Goal: Task Accomplishment & Management: Manage account settings

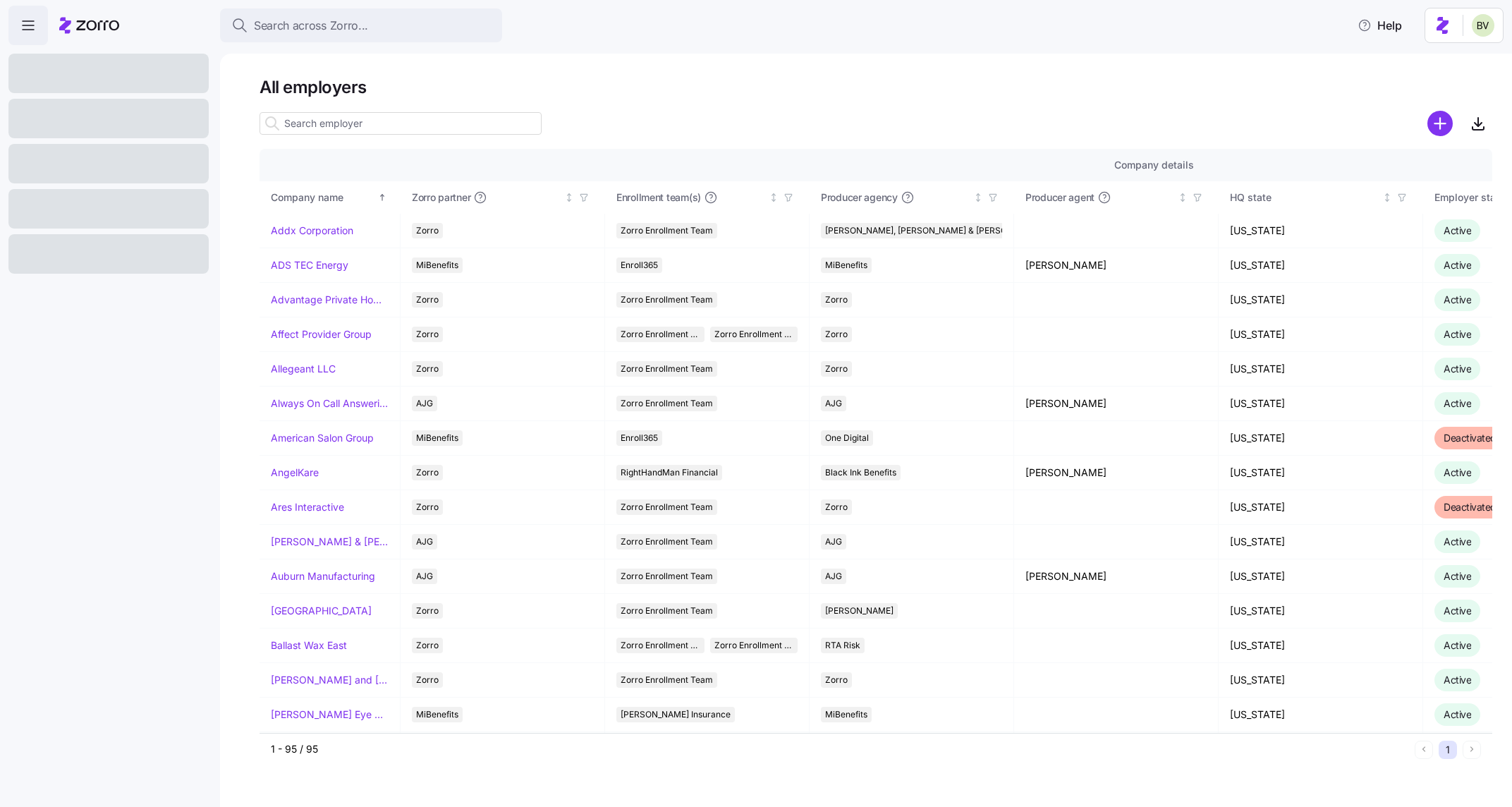
click at [367, 126] on input at bounding box center [400, 123] width 282 height 23
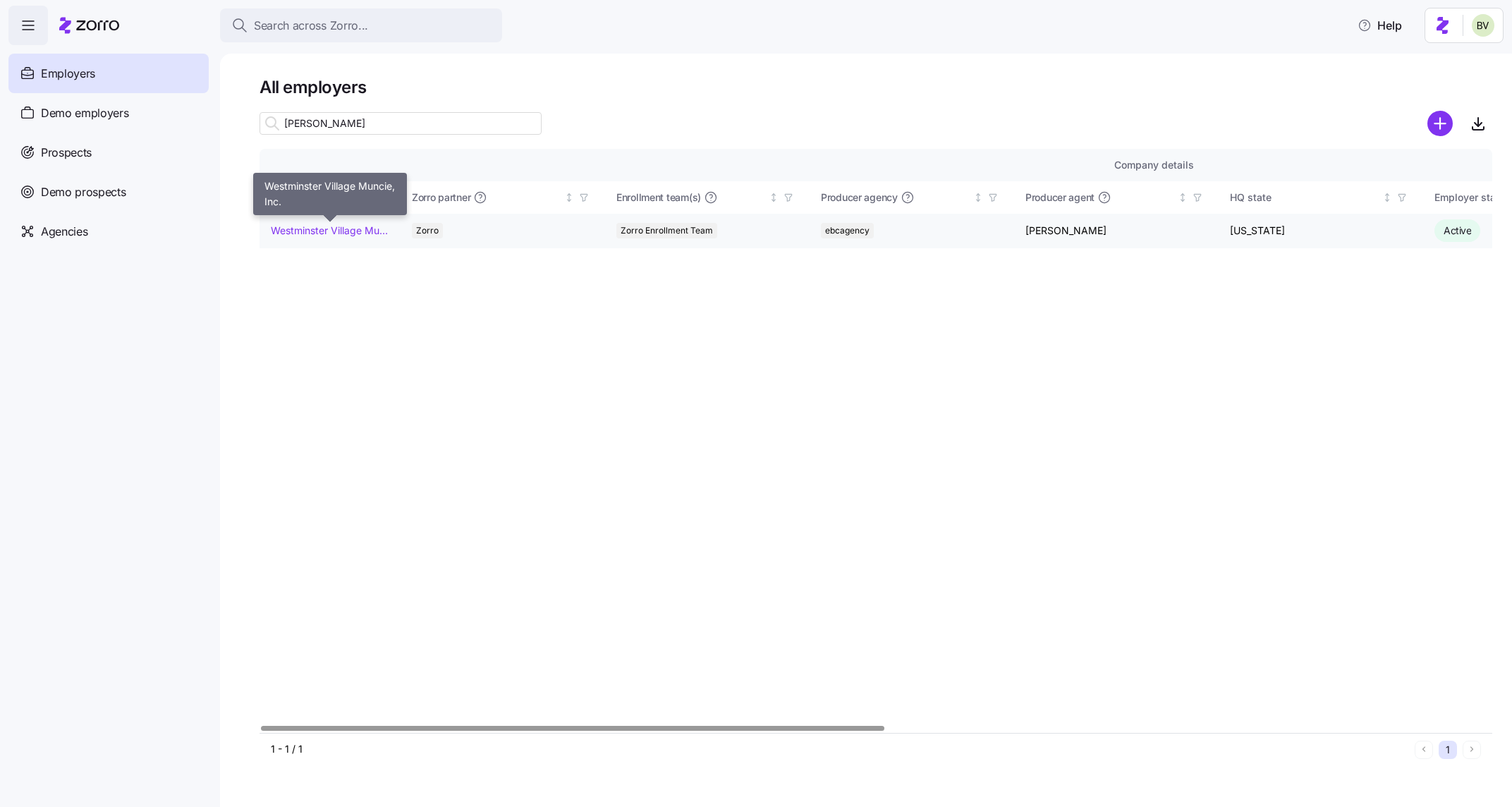
type input "wes"
click at [328, 226] on link "Westminster Village Muncie, Inc." at bounding box center [330, 231] width 118 height 14
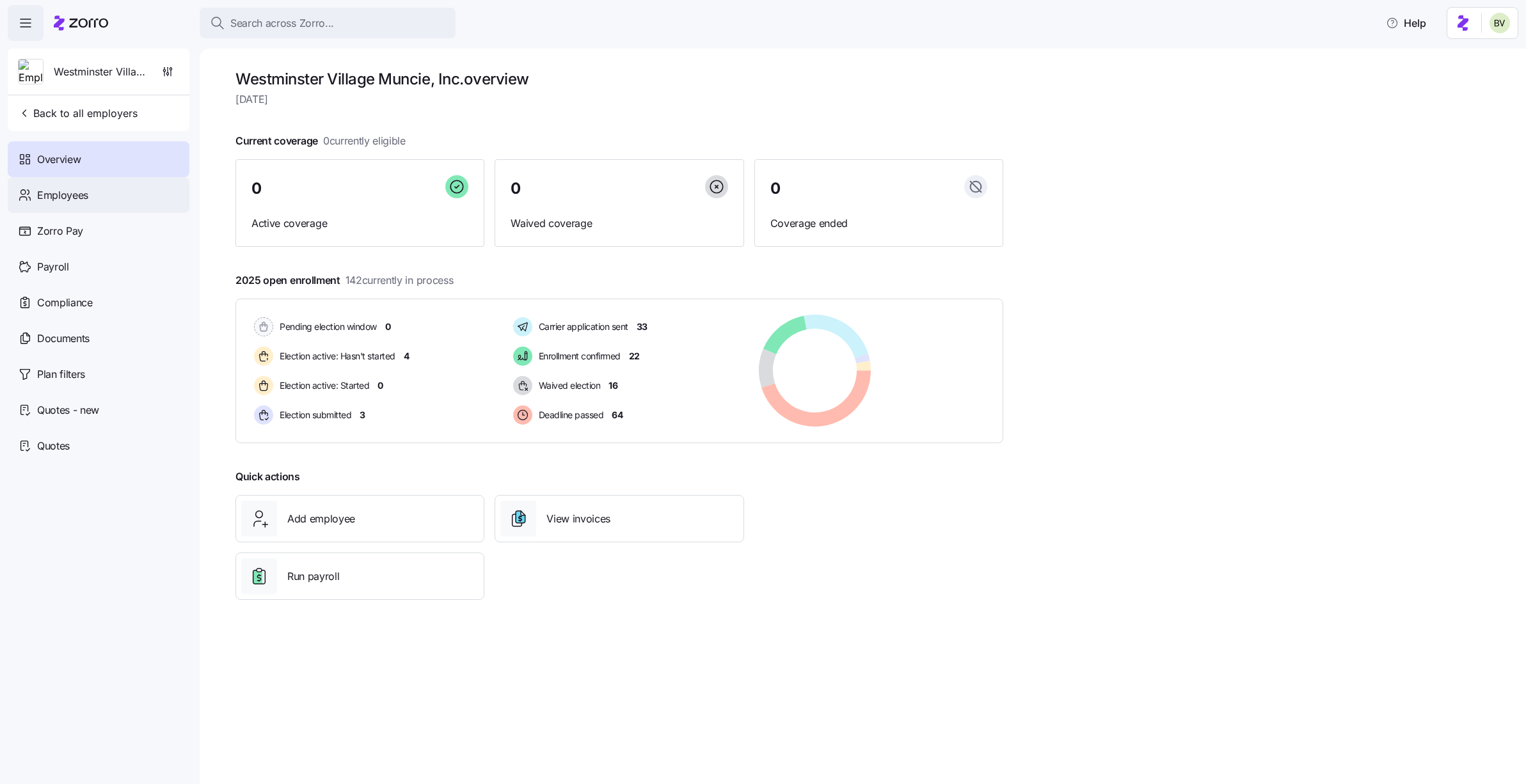
click at [84, 199] on span "Employees" at bounding box center [63, 195] width 51 height 16
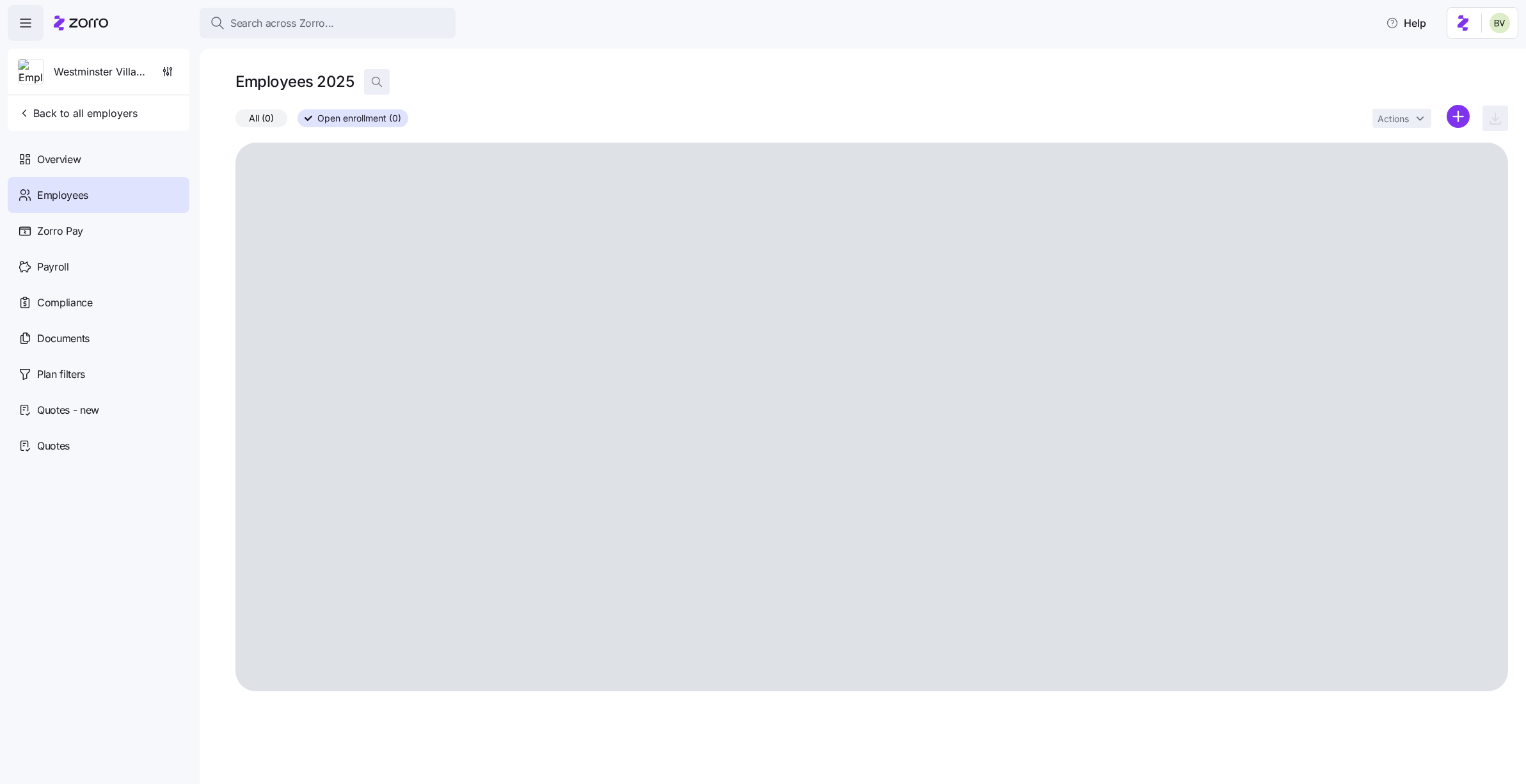
click at [376, 80] on icon "button" at bounding box center [377, 82] width 13 height 13
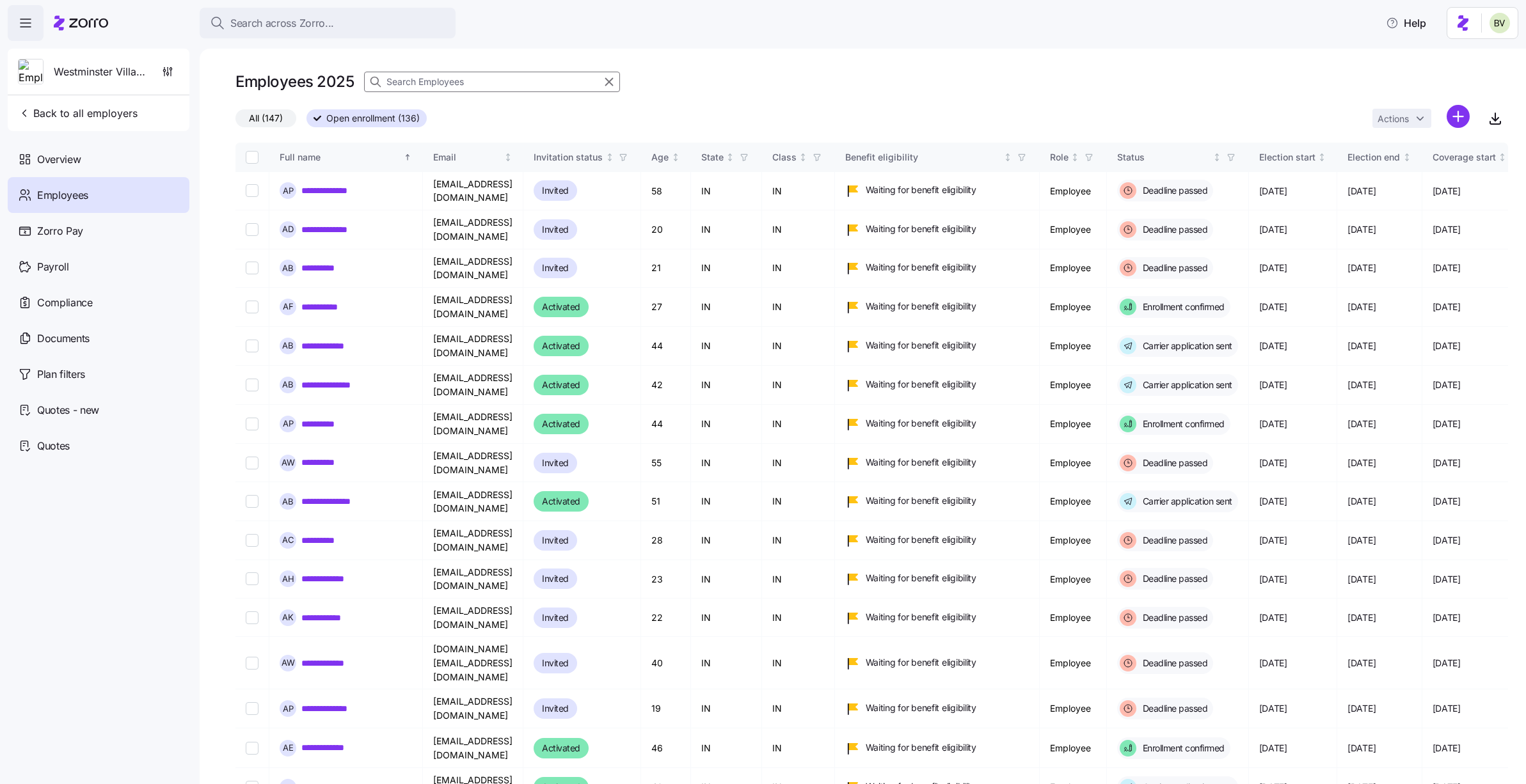
click at [472, 82] on input at bounding box center [492, 82] width 256 height 20
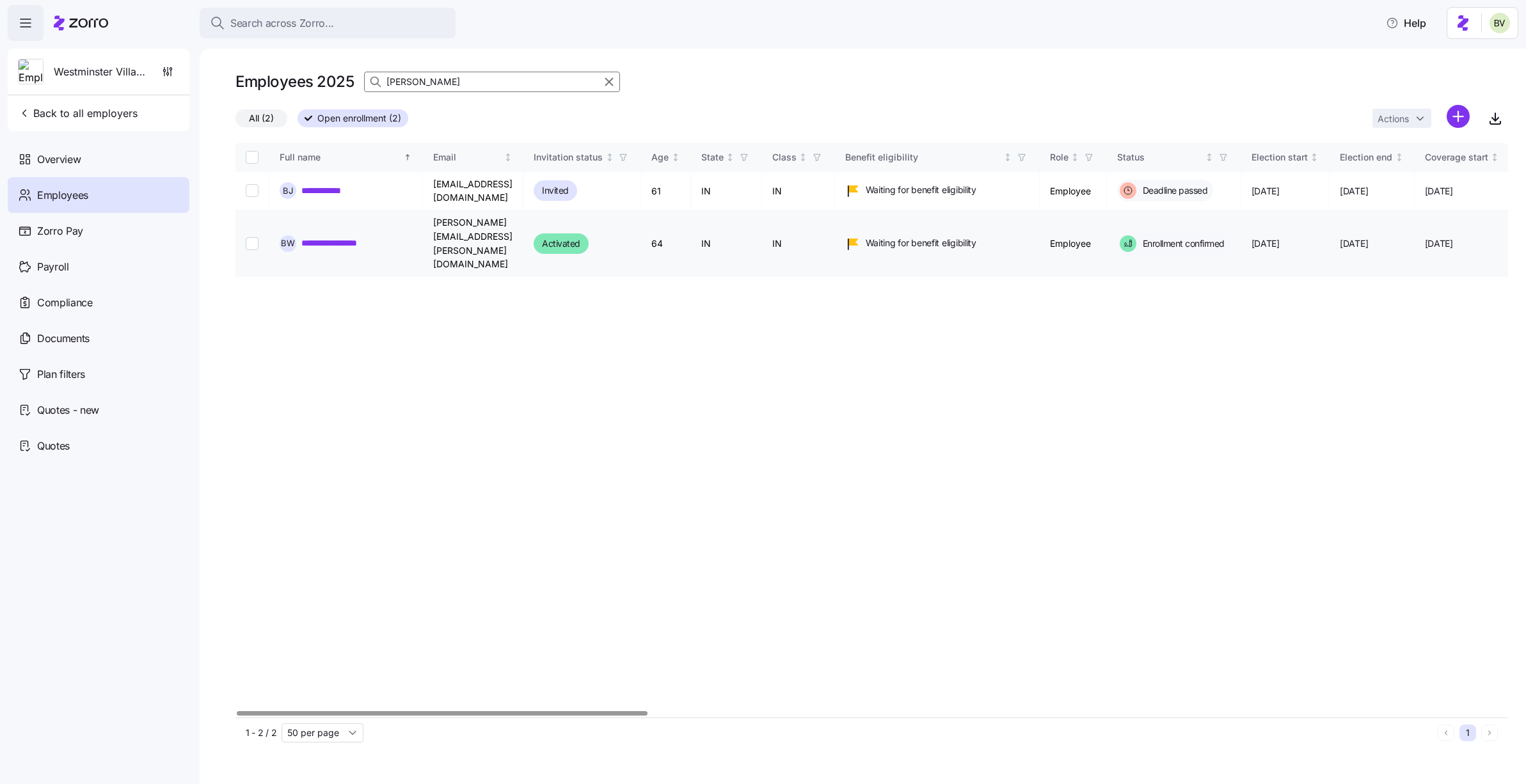
type input "Brenda"
click at [359, 237] on link "**********" at bounding box center [341, 243] width 79 height 13
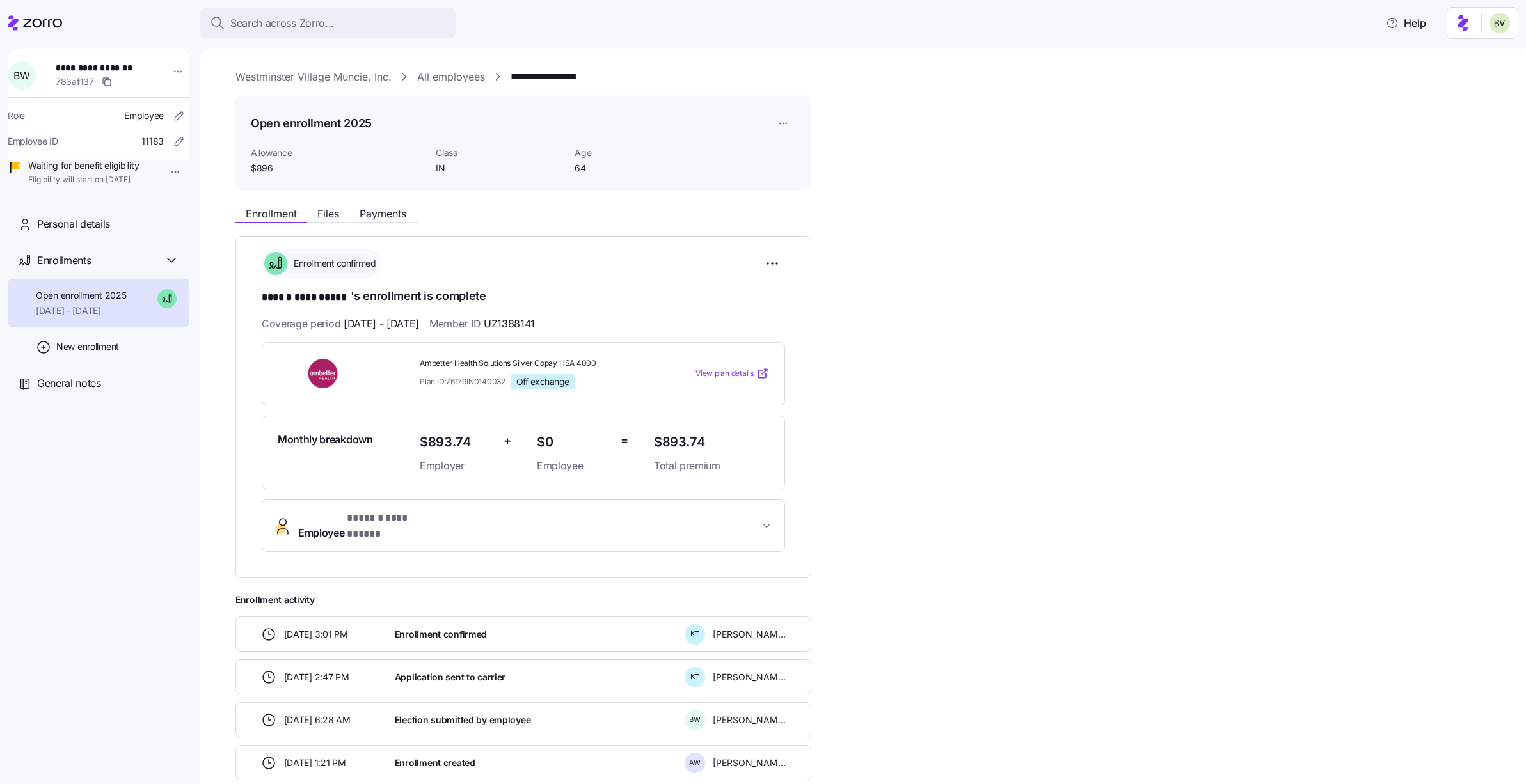
click at [448, 85] on link "All employees" at bounding box center [451, 77] width 68 height 16
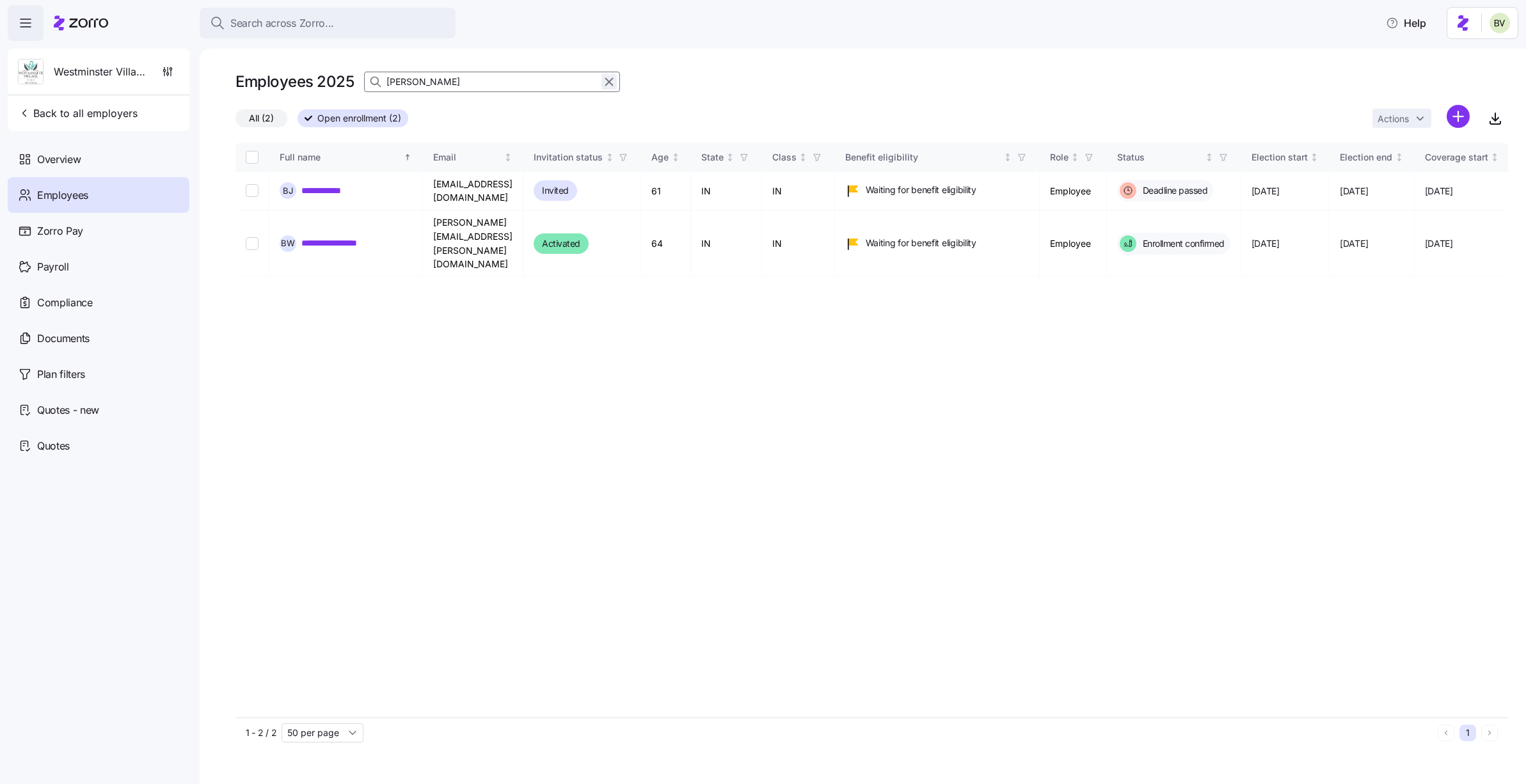
click at [602, 85] on icon "button" at bounding box center [609, 82] width 14 height 15
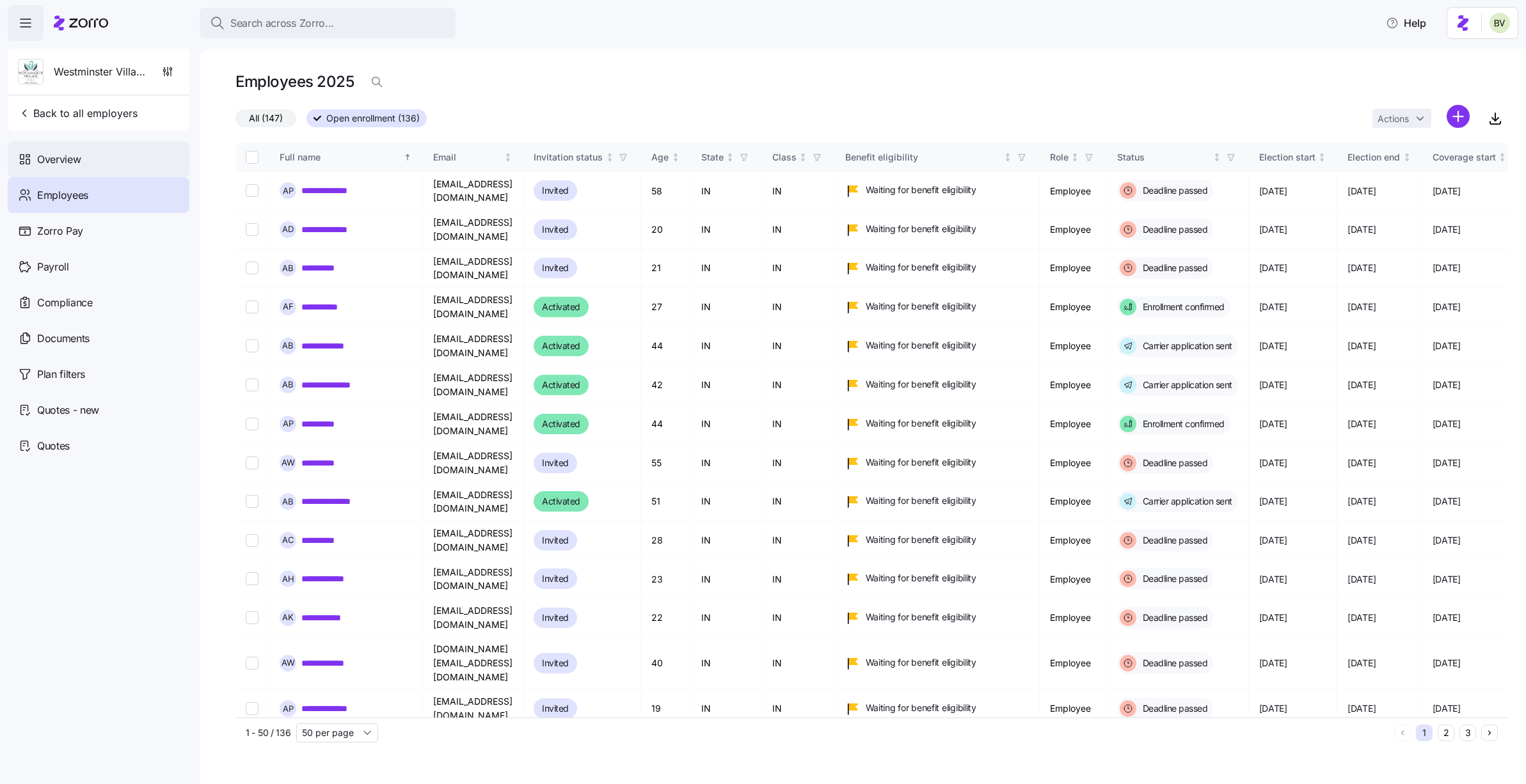
click at [63, 166] on span "Overview" at bounding box center [59, 159] width 44 height 16
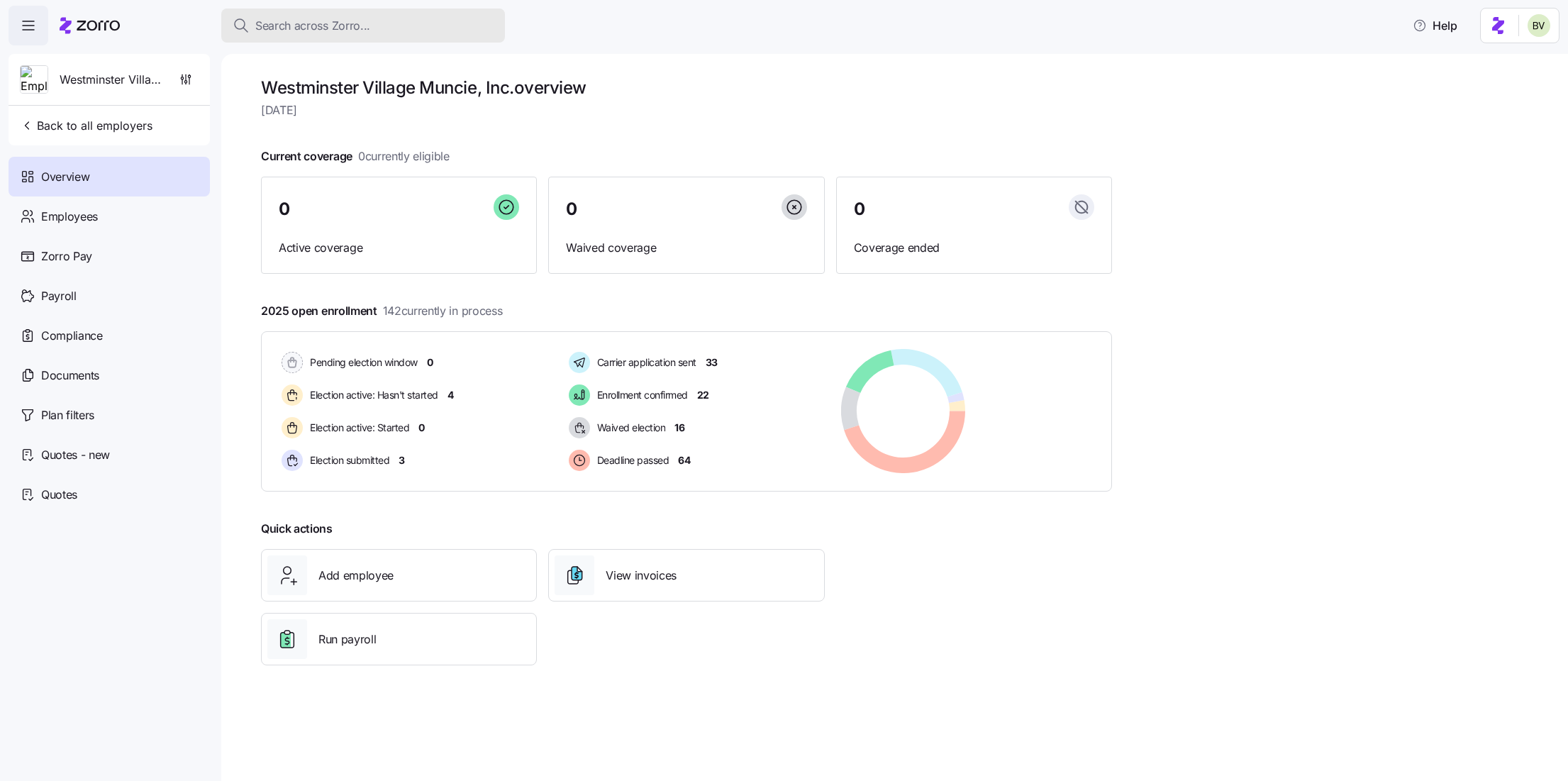
click at [449, 23] on div "Search across Zorro..." at bounding box center [363, 26] width 261 height 18
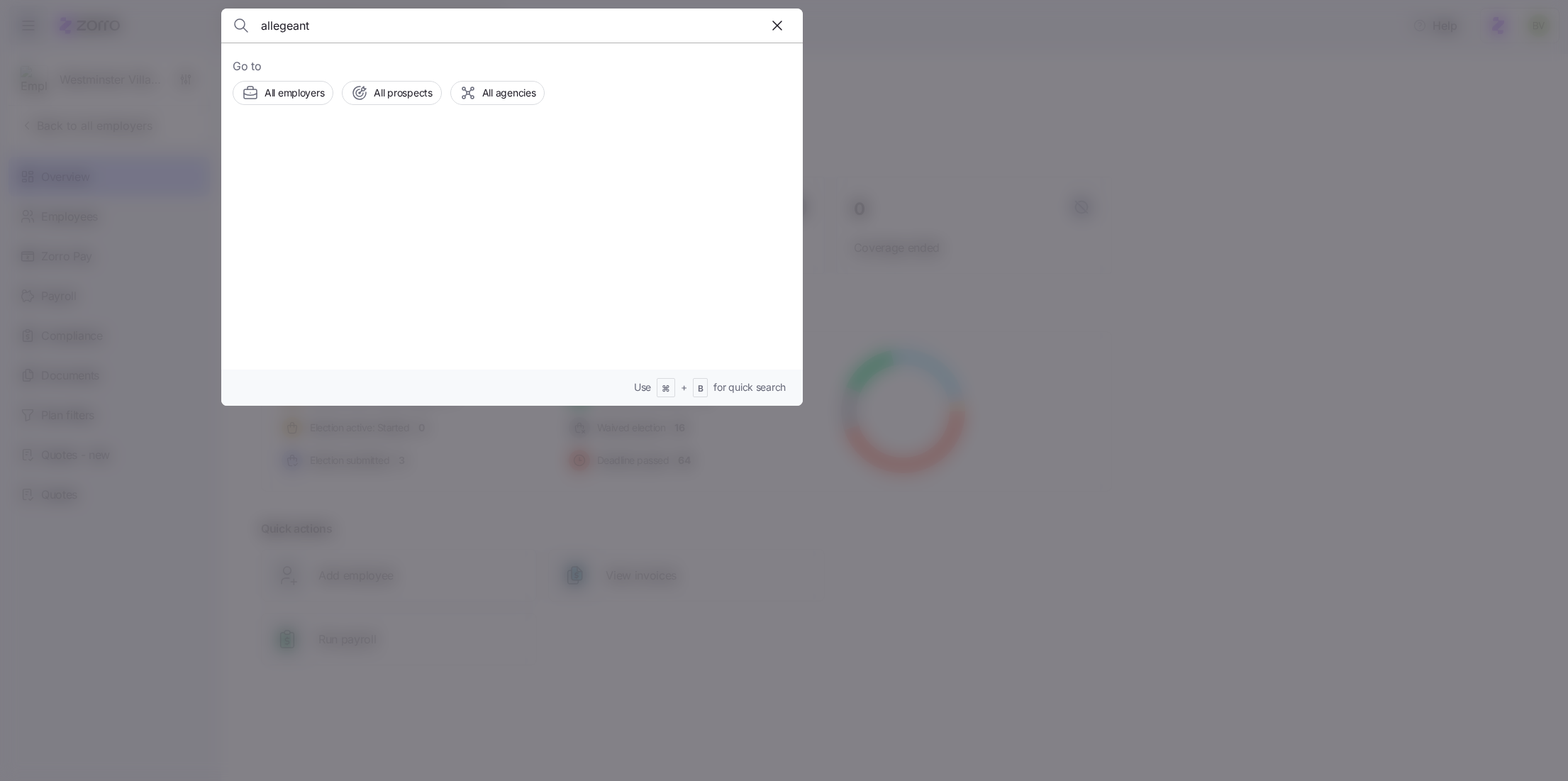
type input "allegeant"
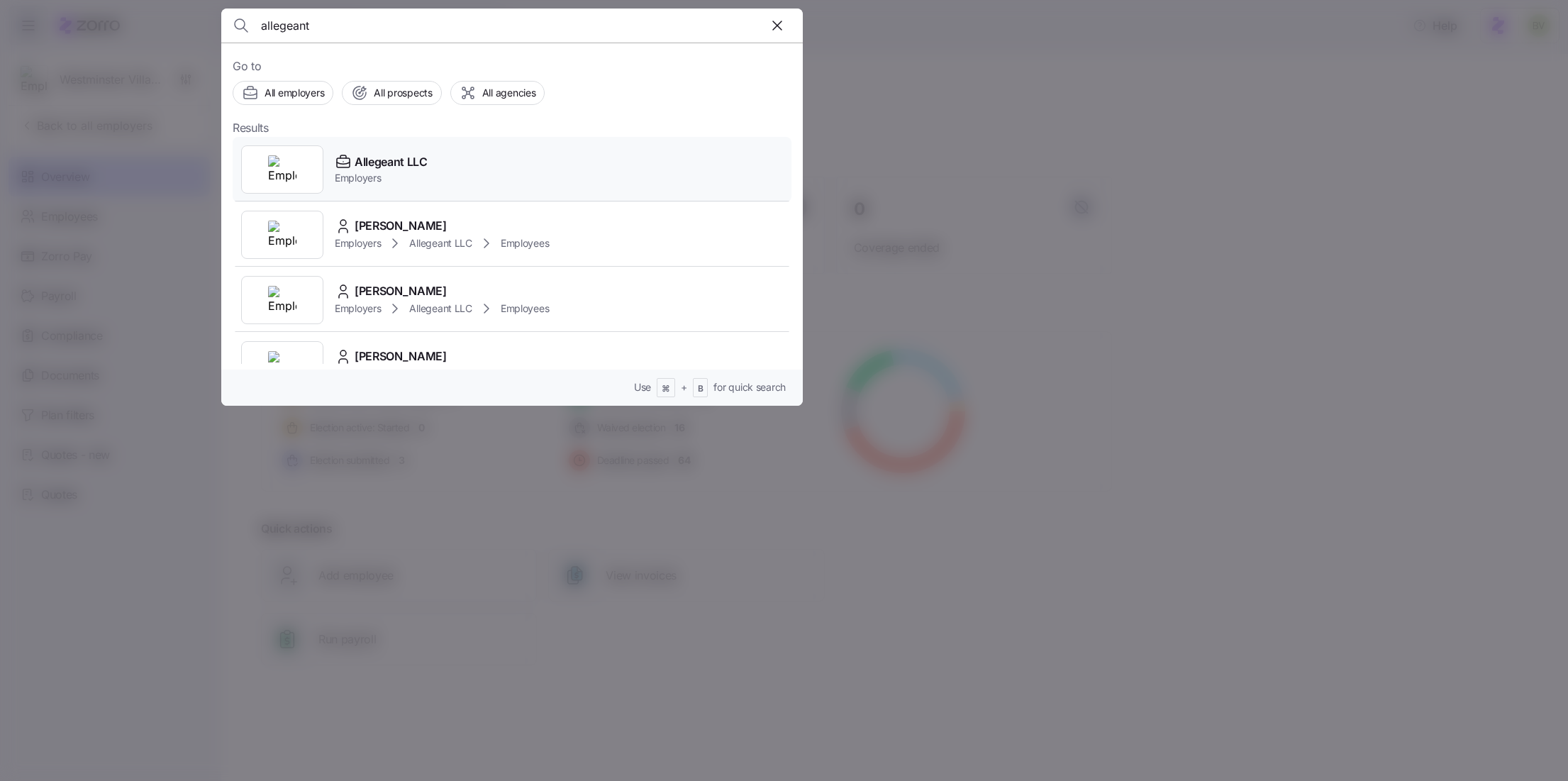
click at [316, 166] on div at bounding box center [282, 169] width 82 height 48
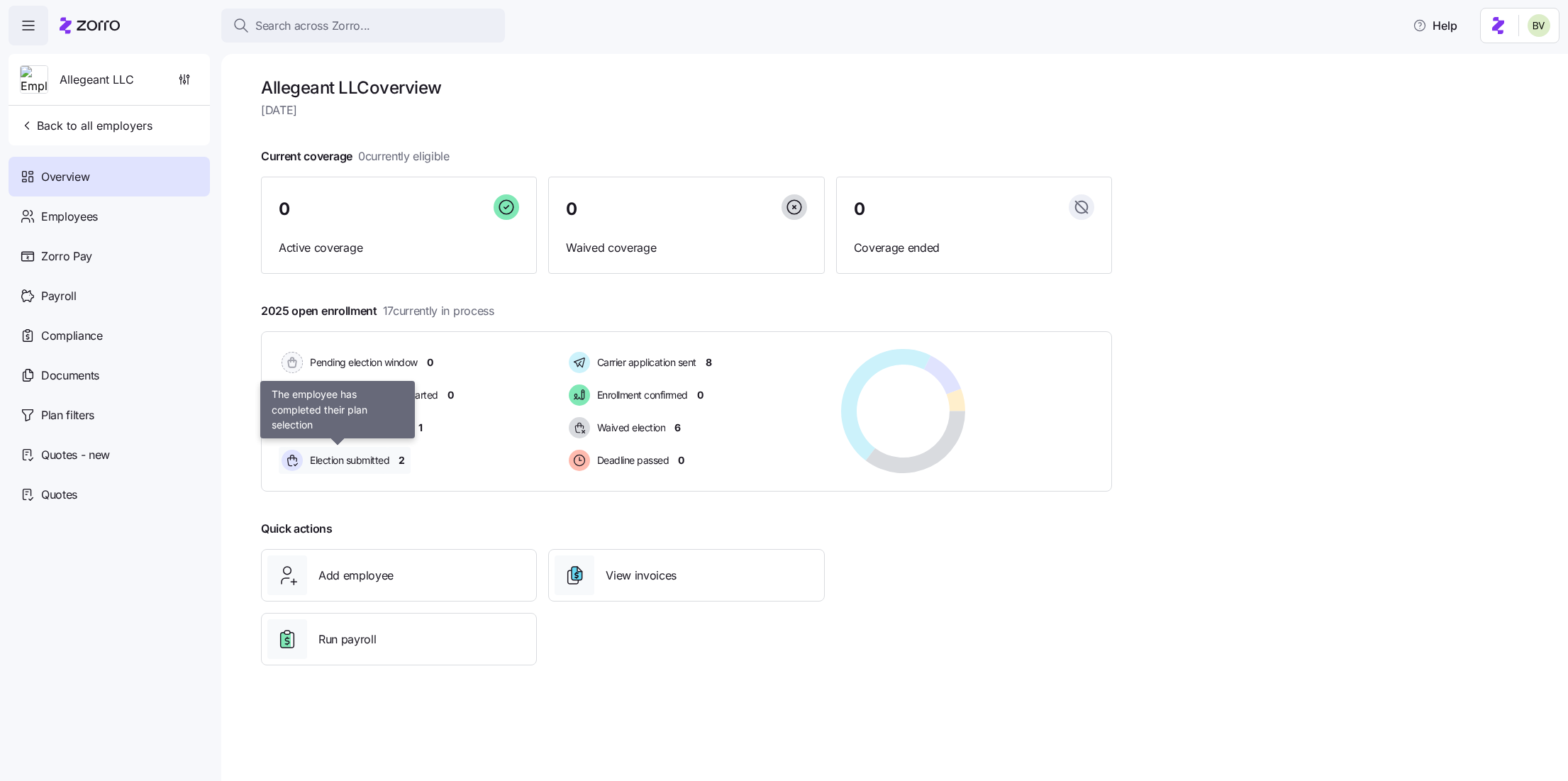
click at [348, 464] on span "Election submitted" at bounding box center [347, 460] width 84 height 14
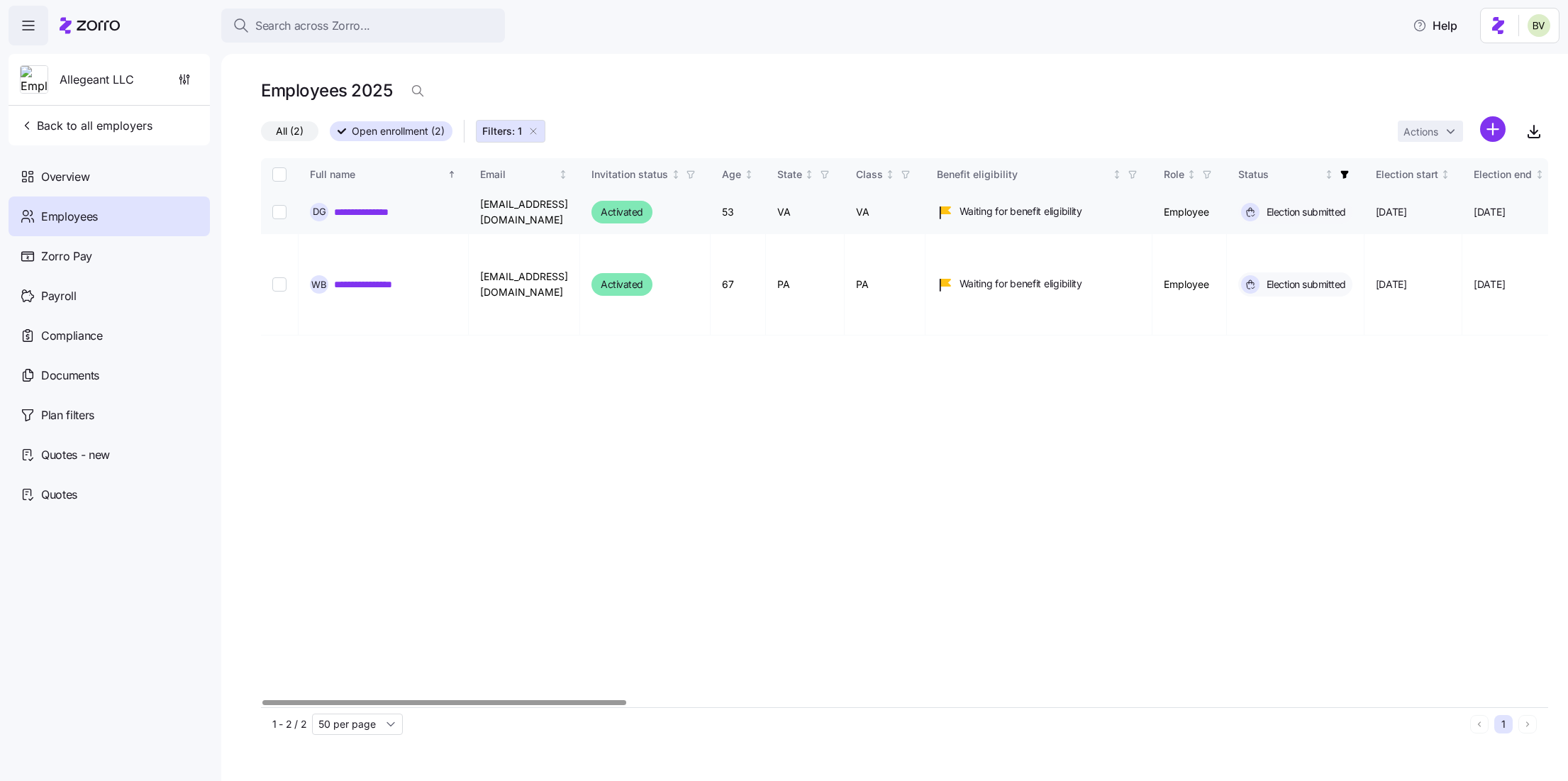
click at [369, 207] on link "**********" at bounding box center [369, 212] width 69 height 14
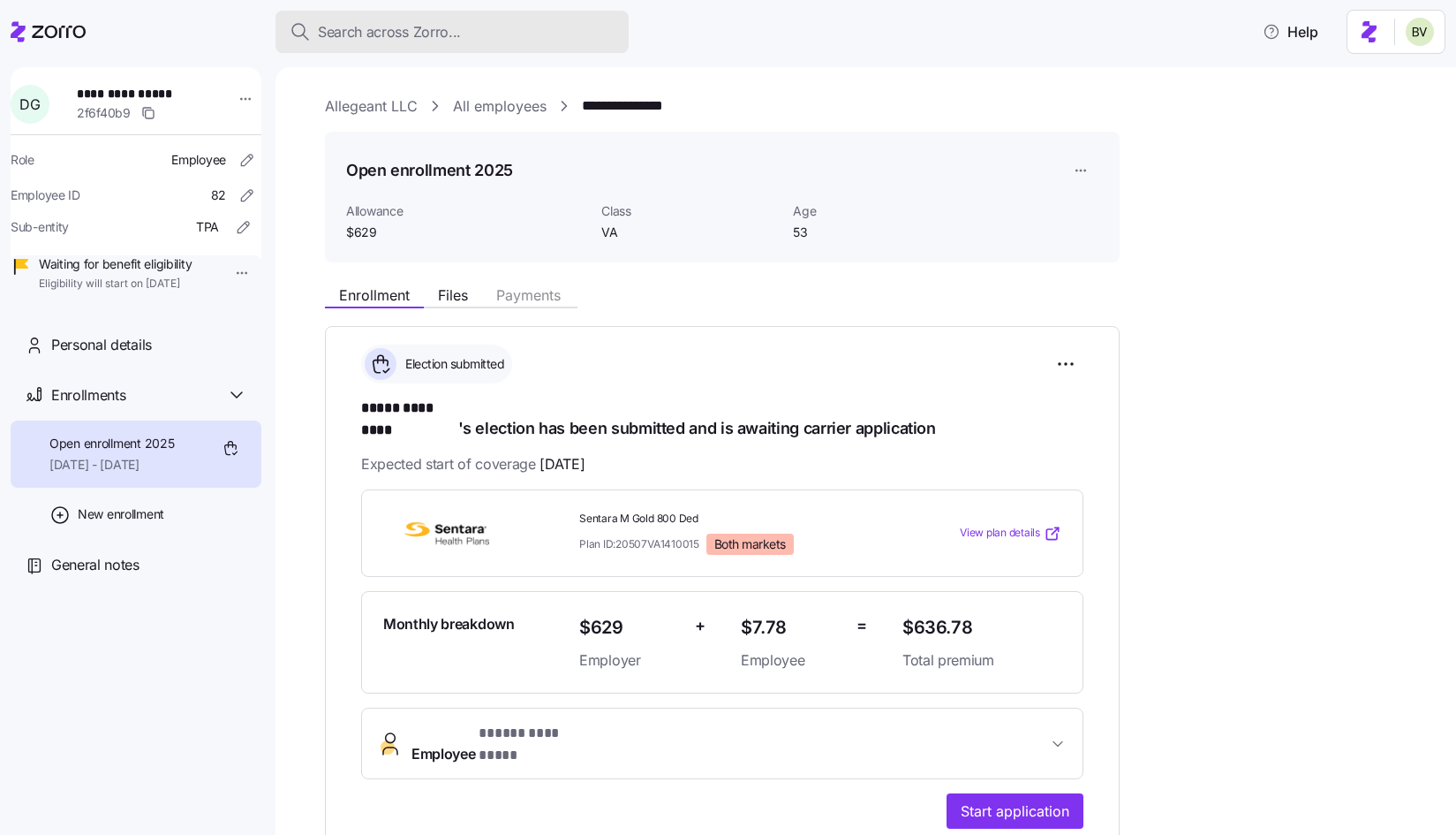
click at [385, 40] on span "Search across Zorro..." at bounding box center [389, 32] width 143 height 22
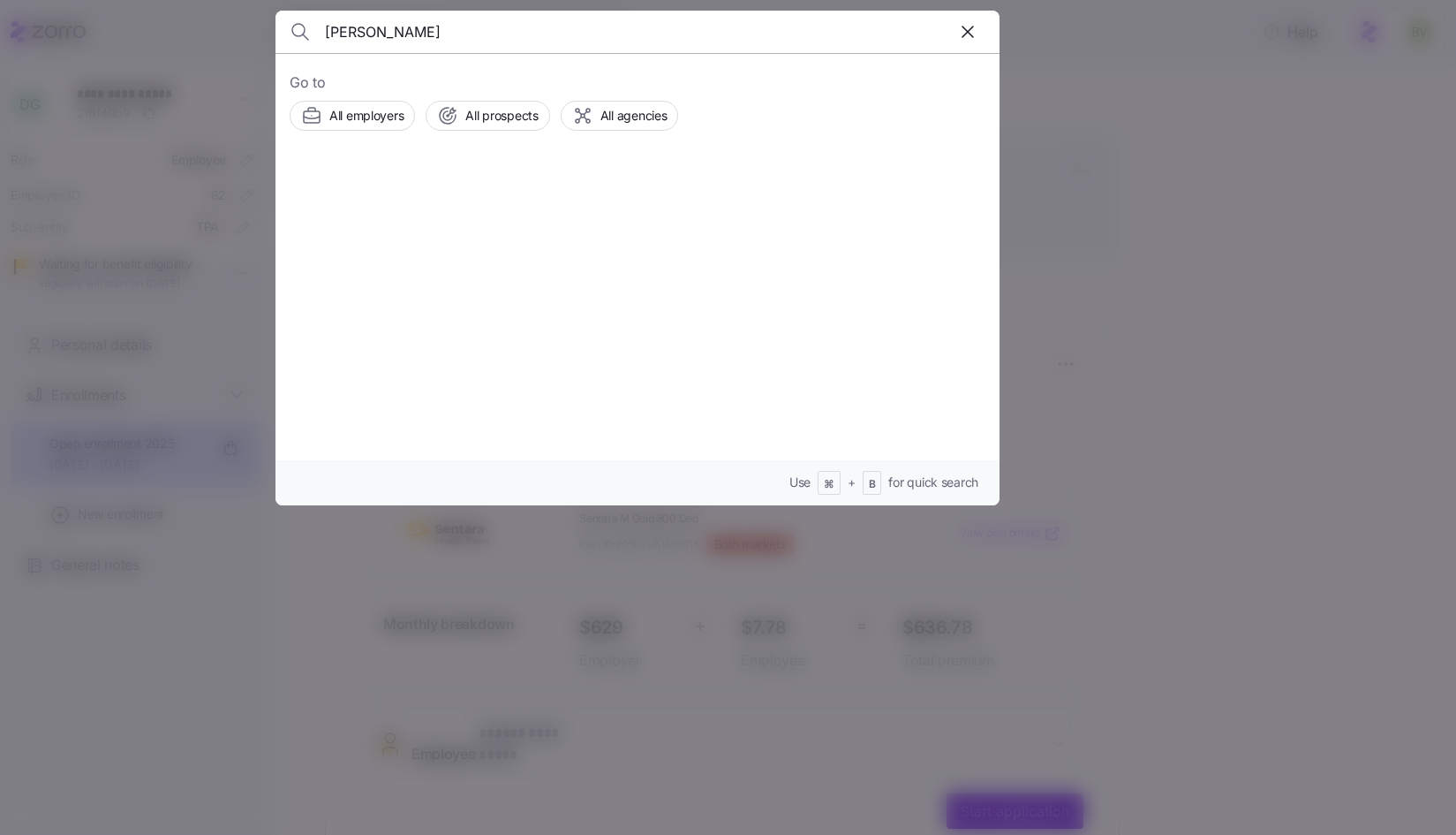
type input "Ryan May"
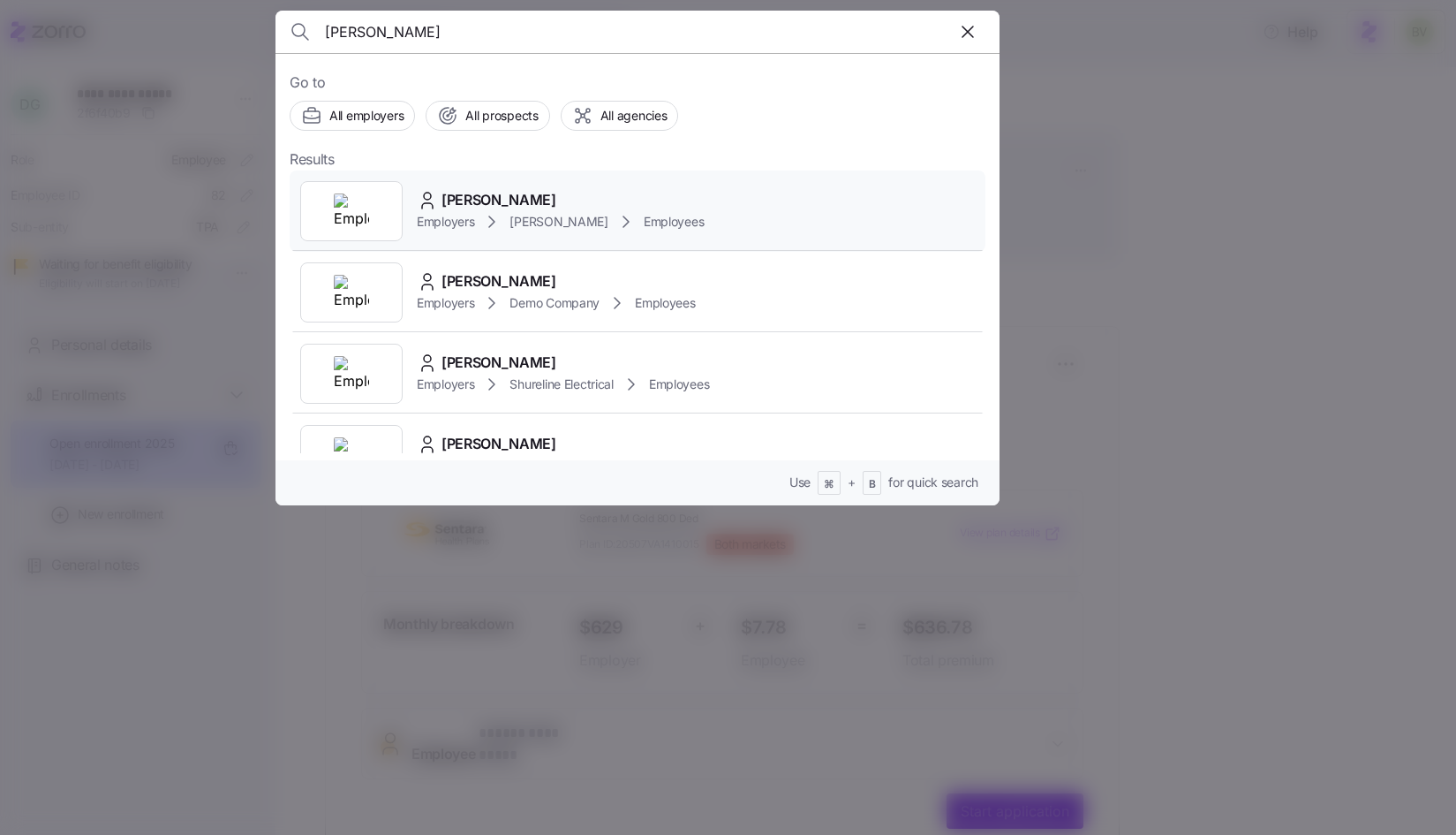
click at [363, 210] on img at bounding box center [351, 211] width 35 height 35
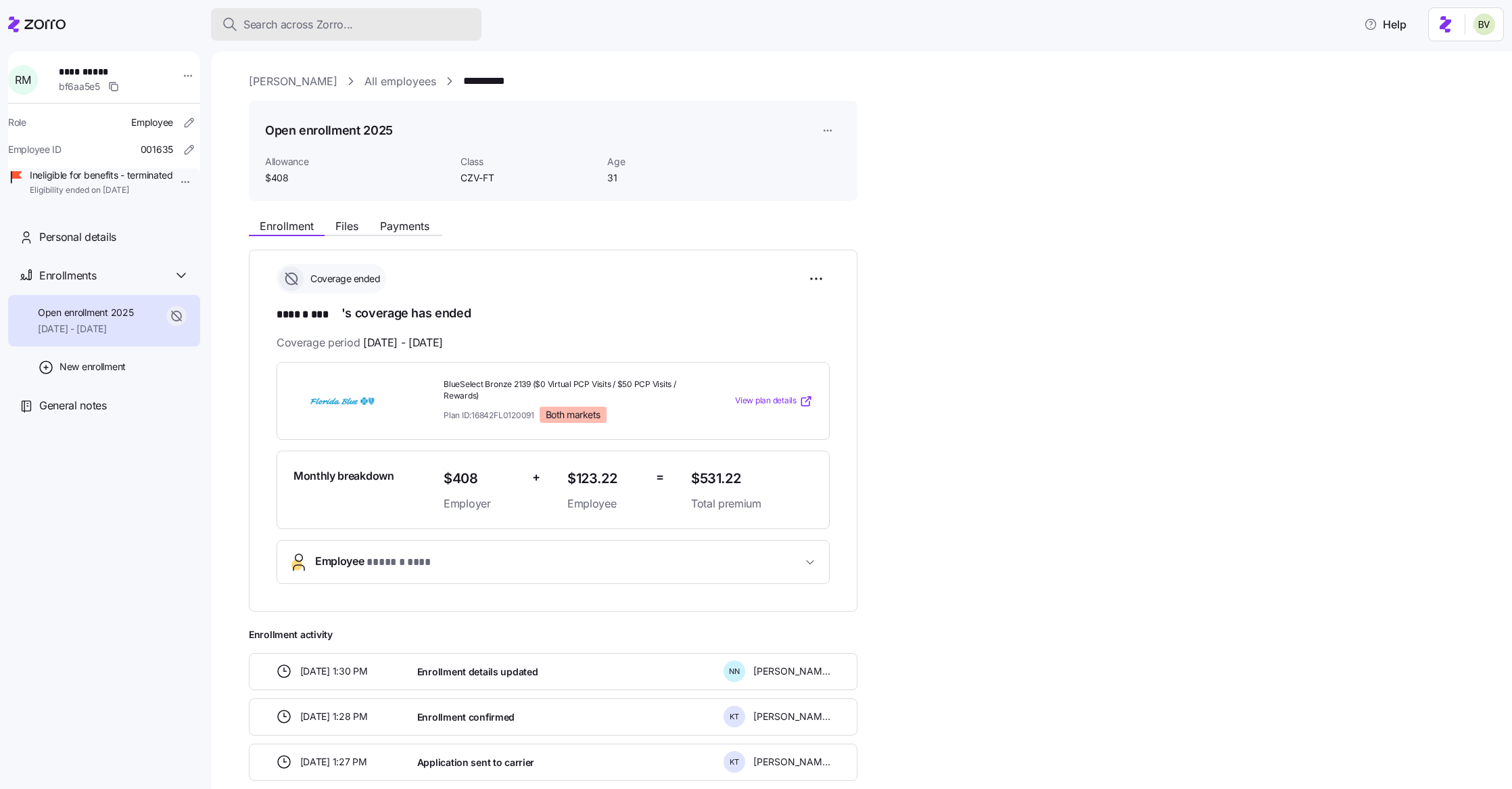
click at [291, 24] on span "Search across Zorro..." at bounding box center [298, 25] width 109 height 17
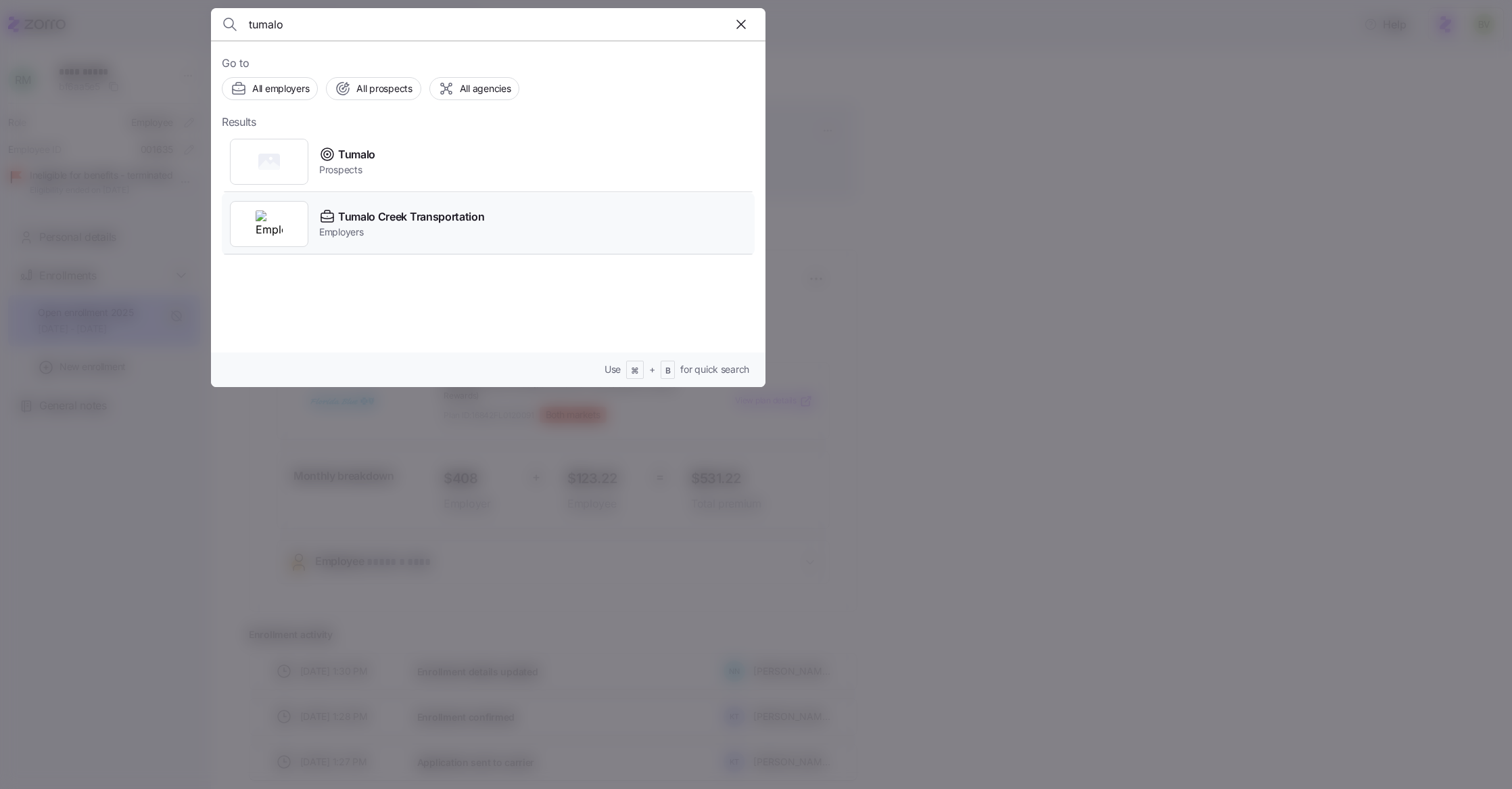
type input "tumalo"
click at [268, 212] on img at bounding box center [269, 224] width 27 height 27
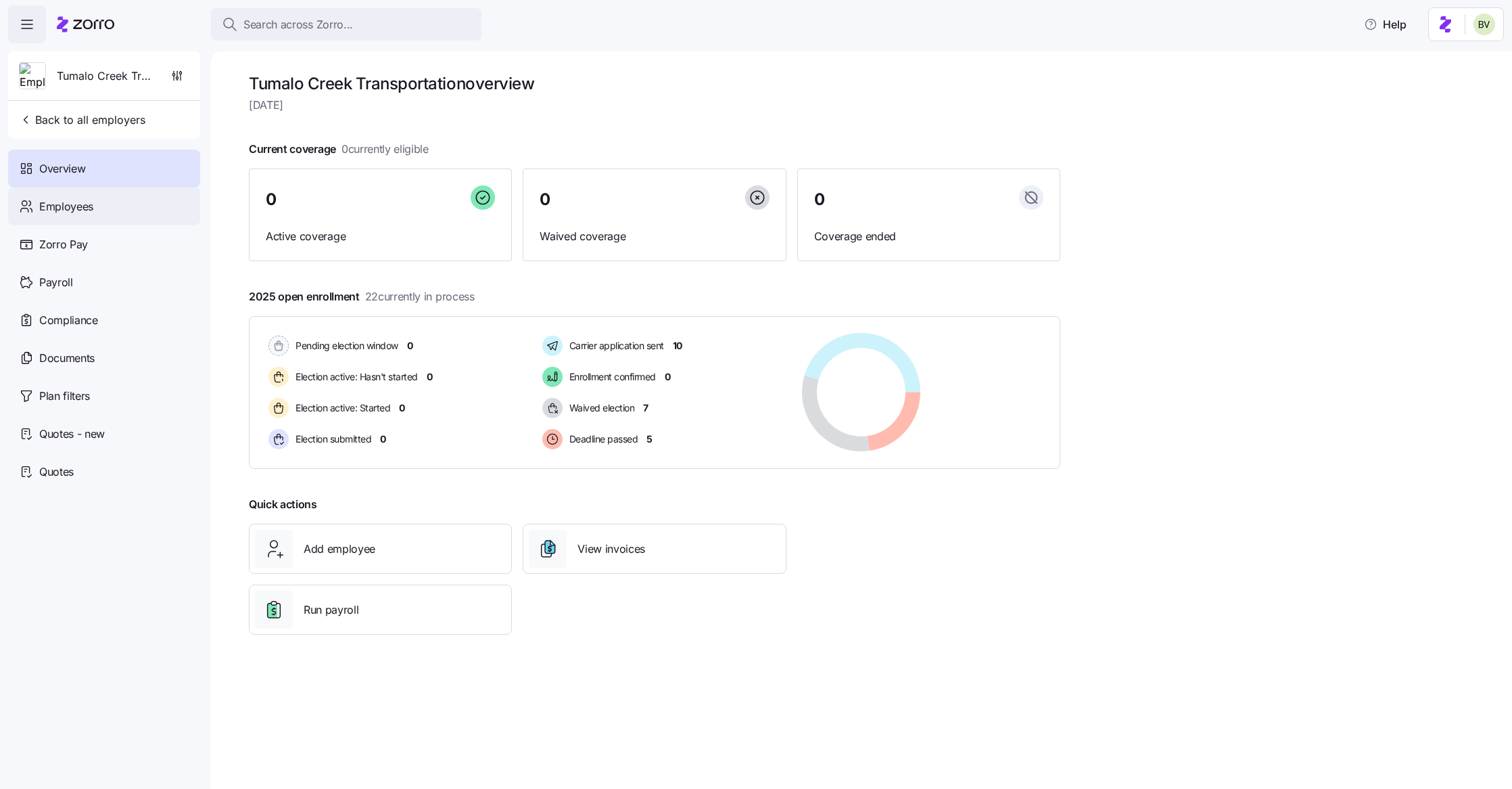
click at [123, 205] on div "Employees" at bounding box center [104, 206] width 192 height 38
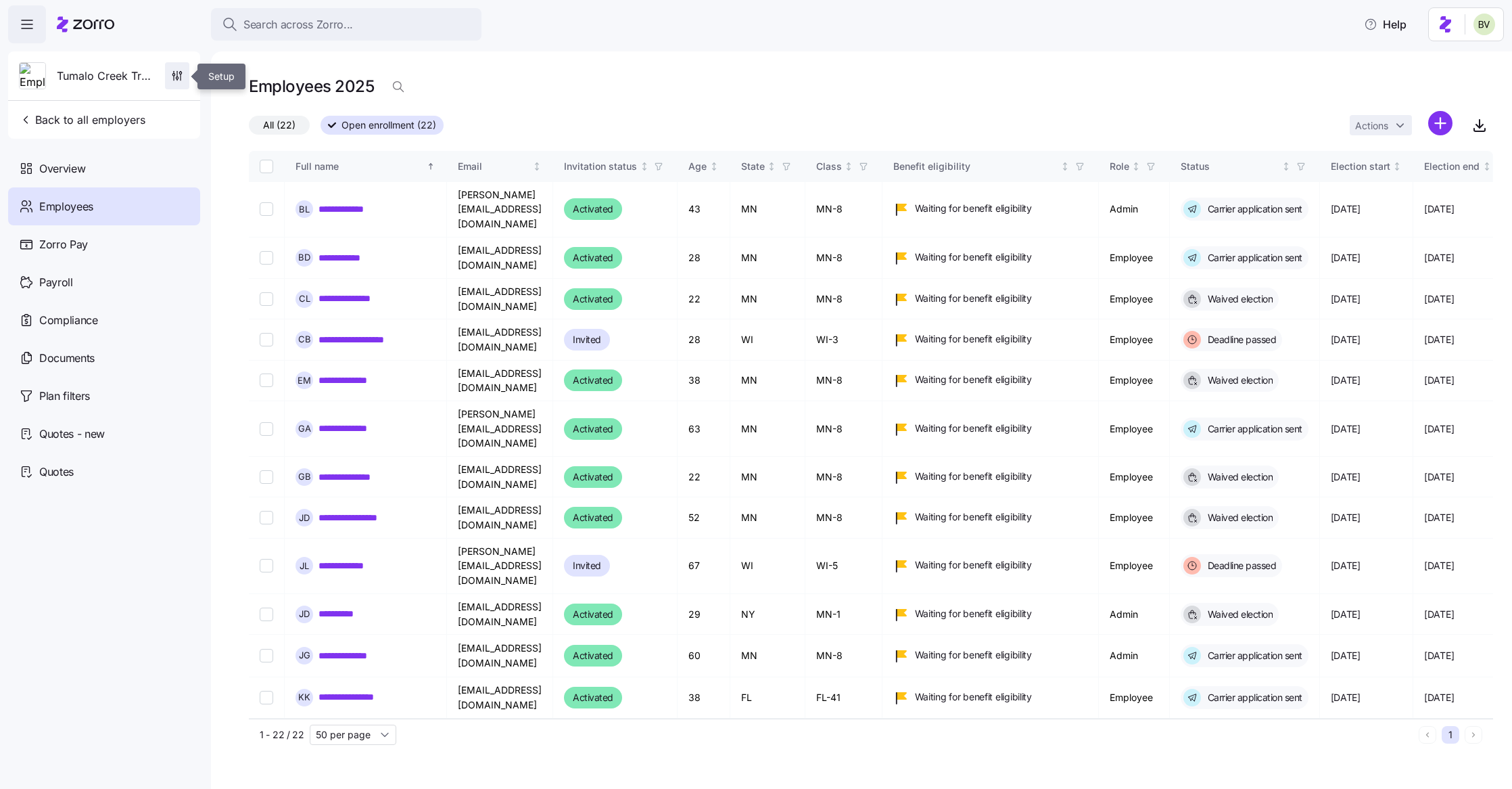
click at [174, 75] on icon "button" at bounding box center [174, 75] width 2 height 2
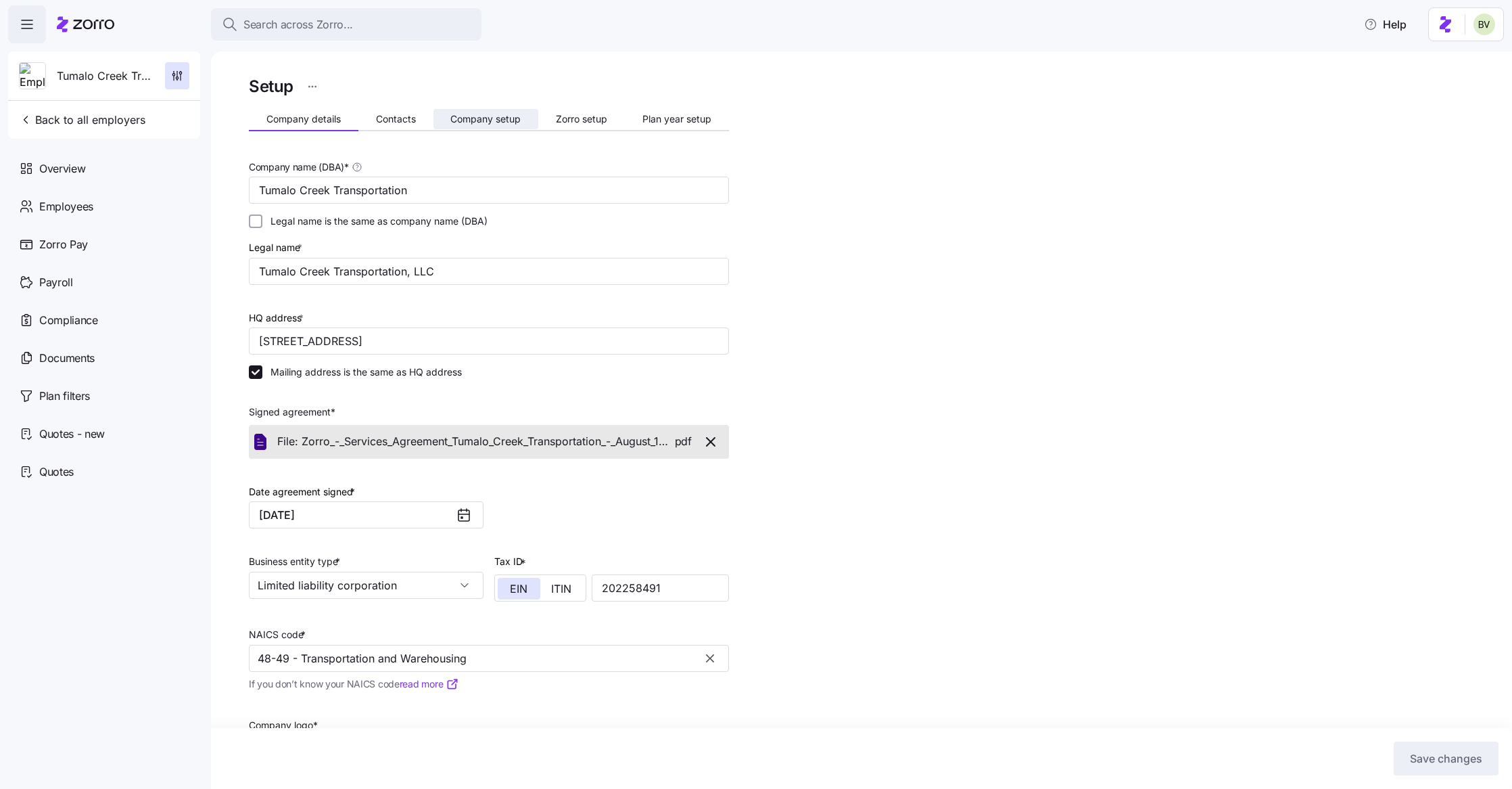
click at [468, 118] on span "Company setup" at bounding box center [486, 118] width 70 height 10
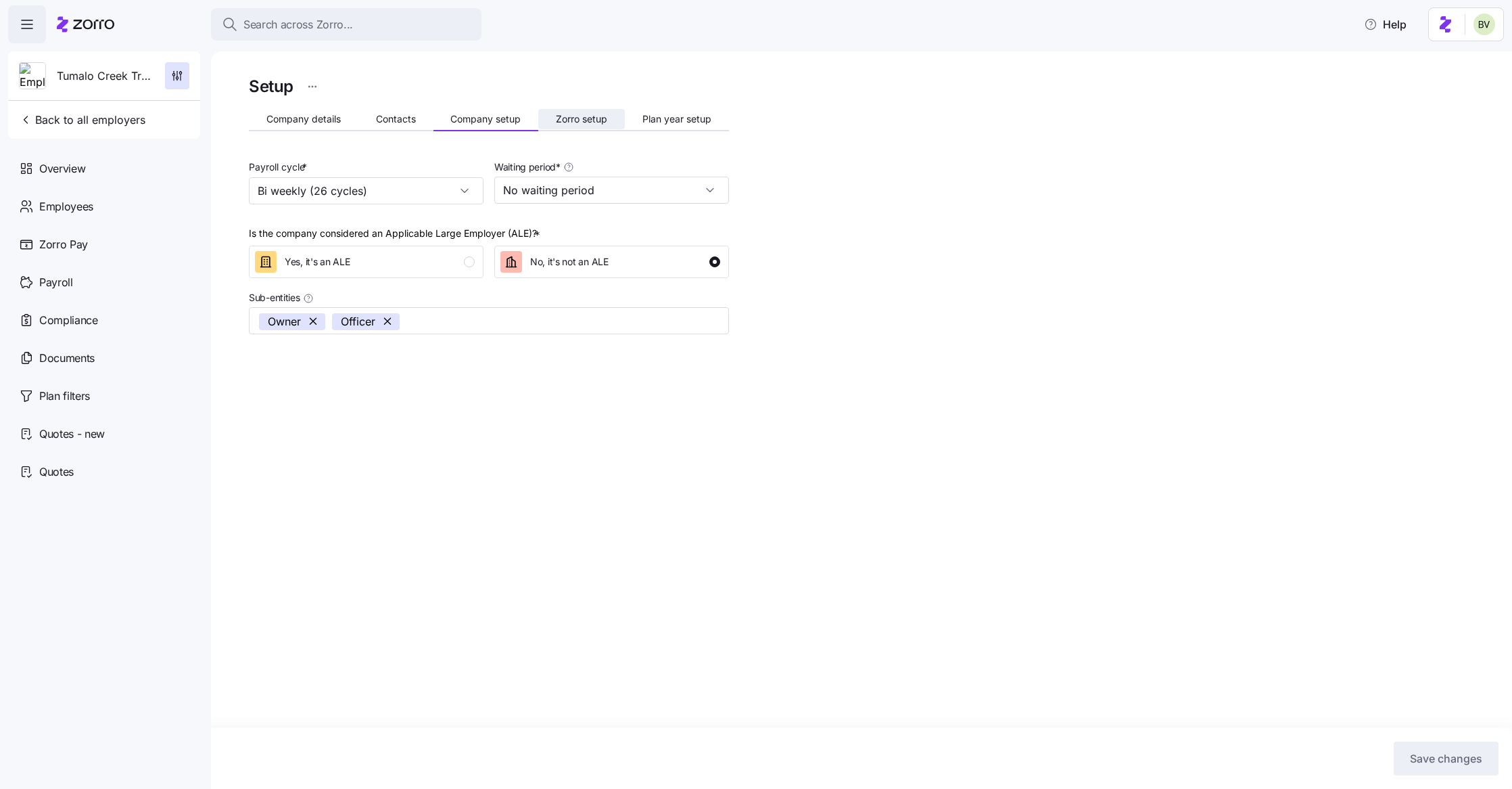
click at [587, 126] on button "Zorro setup" at bounding box center [582, 118] width 86 height 20
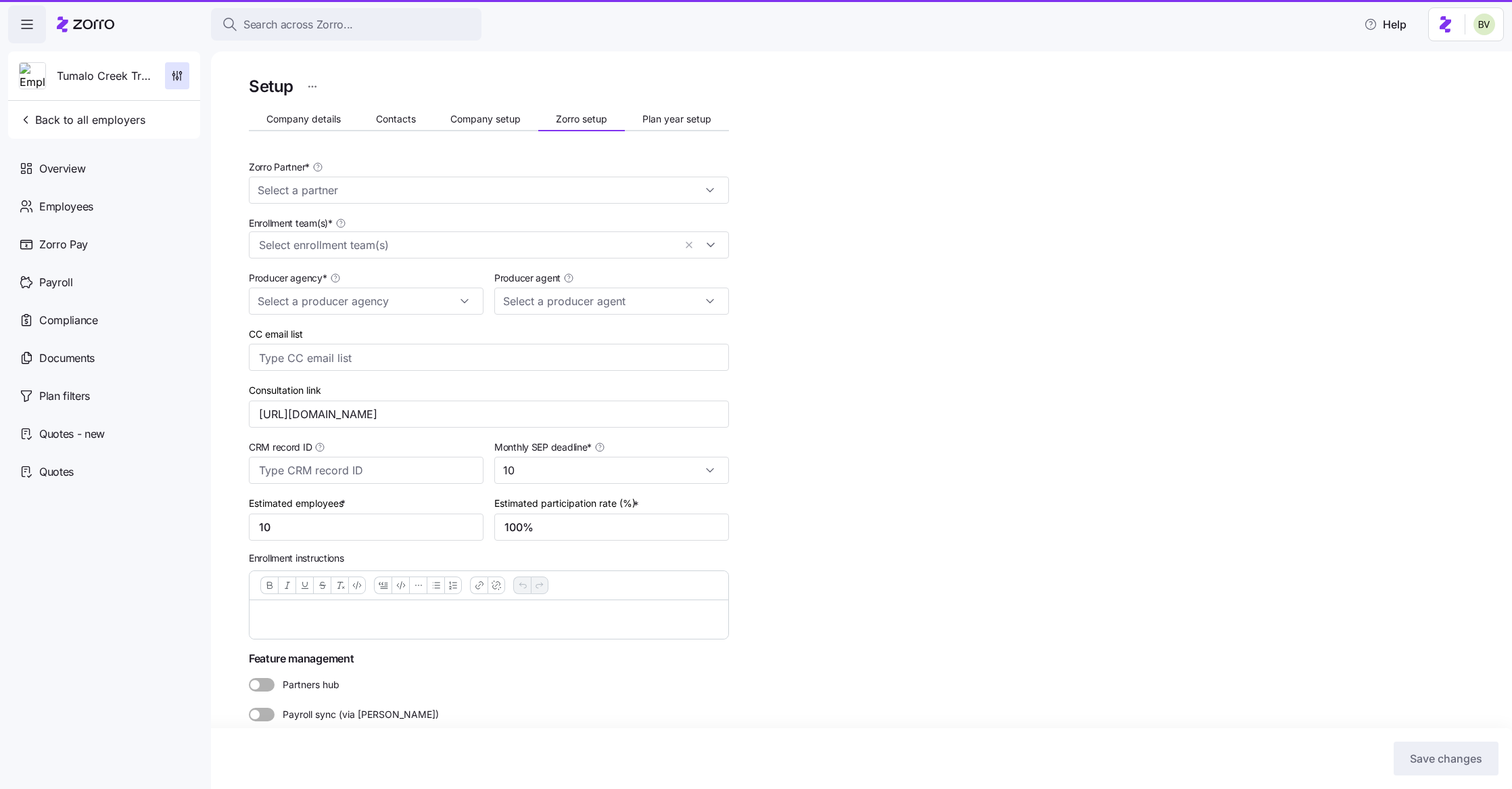
type input "Zorro"
type input "BSB Consultants"
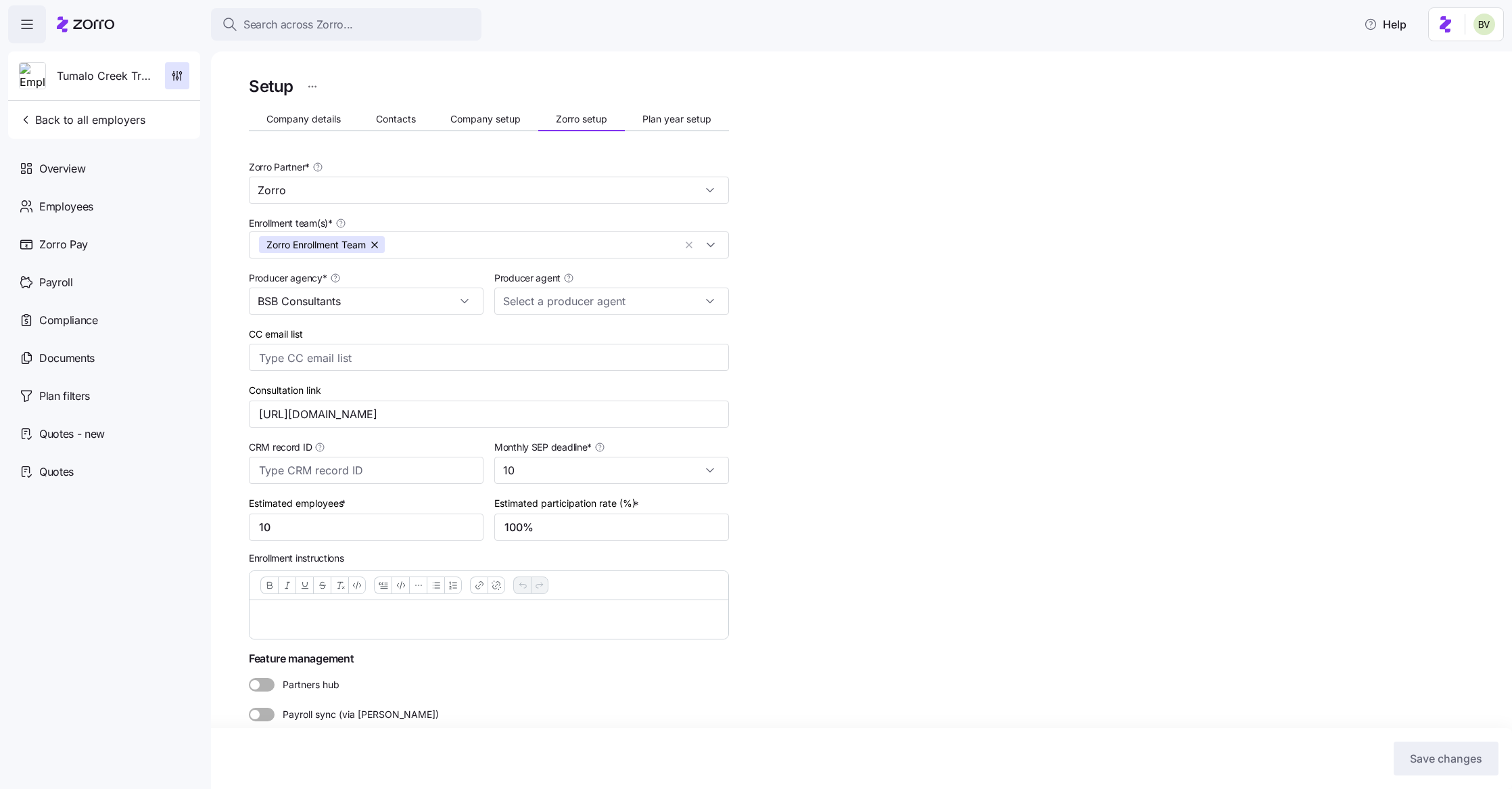
type input "Ben Horowitz (bhorowitz@bsbconsultants.com)"
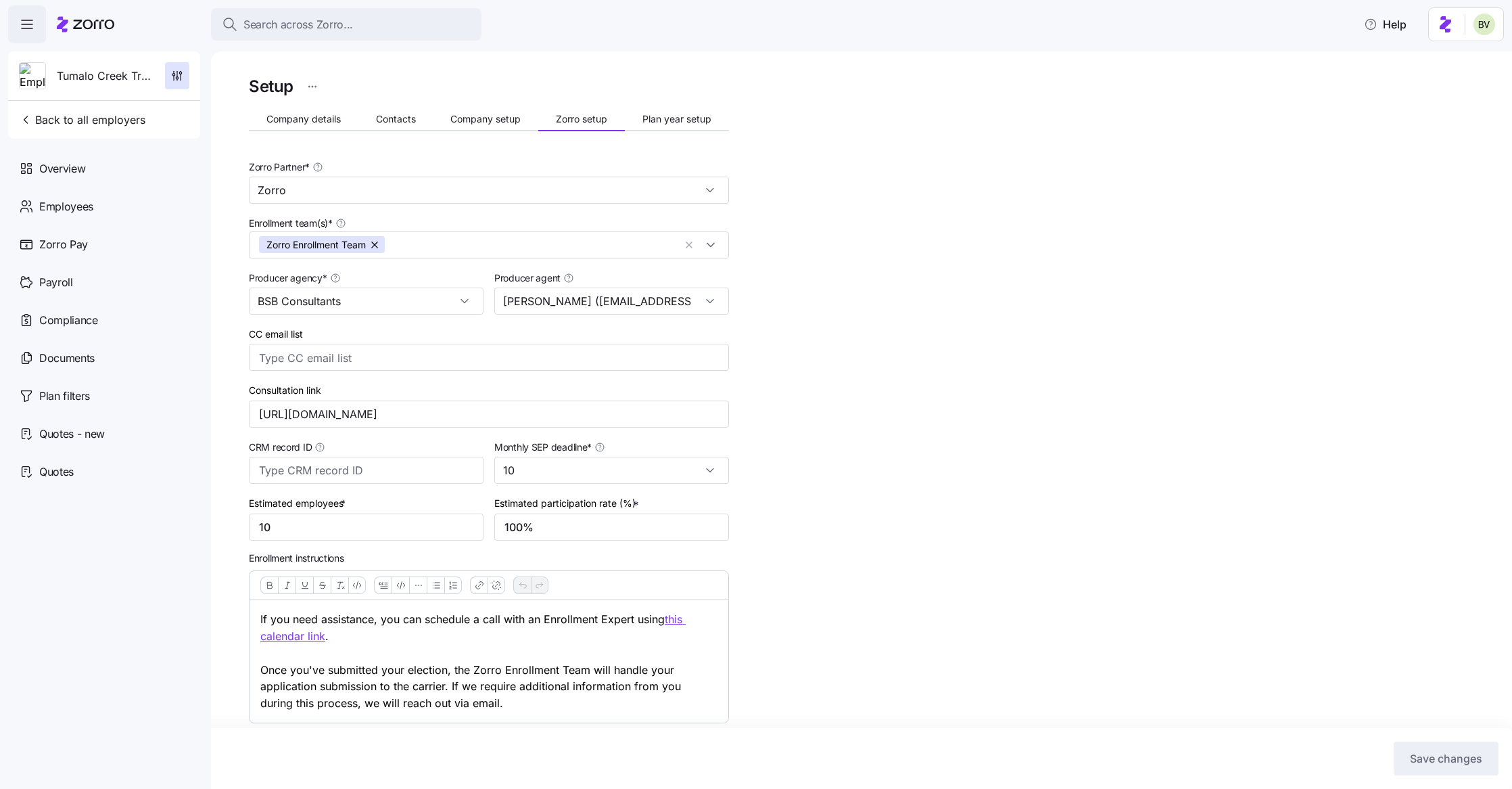
click at [325, 136] on div "Setup Company details Contacts Company setup Zorro setup Plan year setup Zorro …" at bounding box center [489, 472] width 480 height 797
click at [311, 128] on button "Company details" at bounding box center [303, 118] width 109 height 20
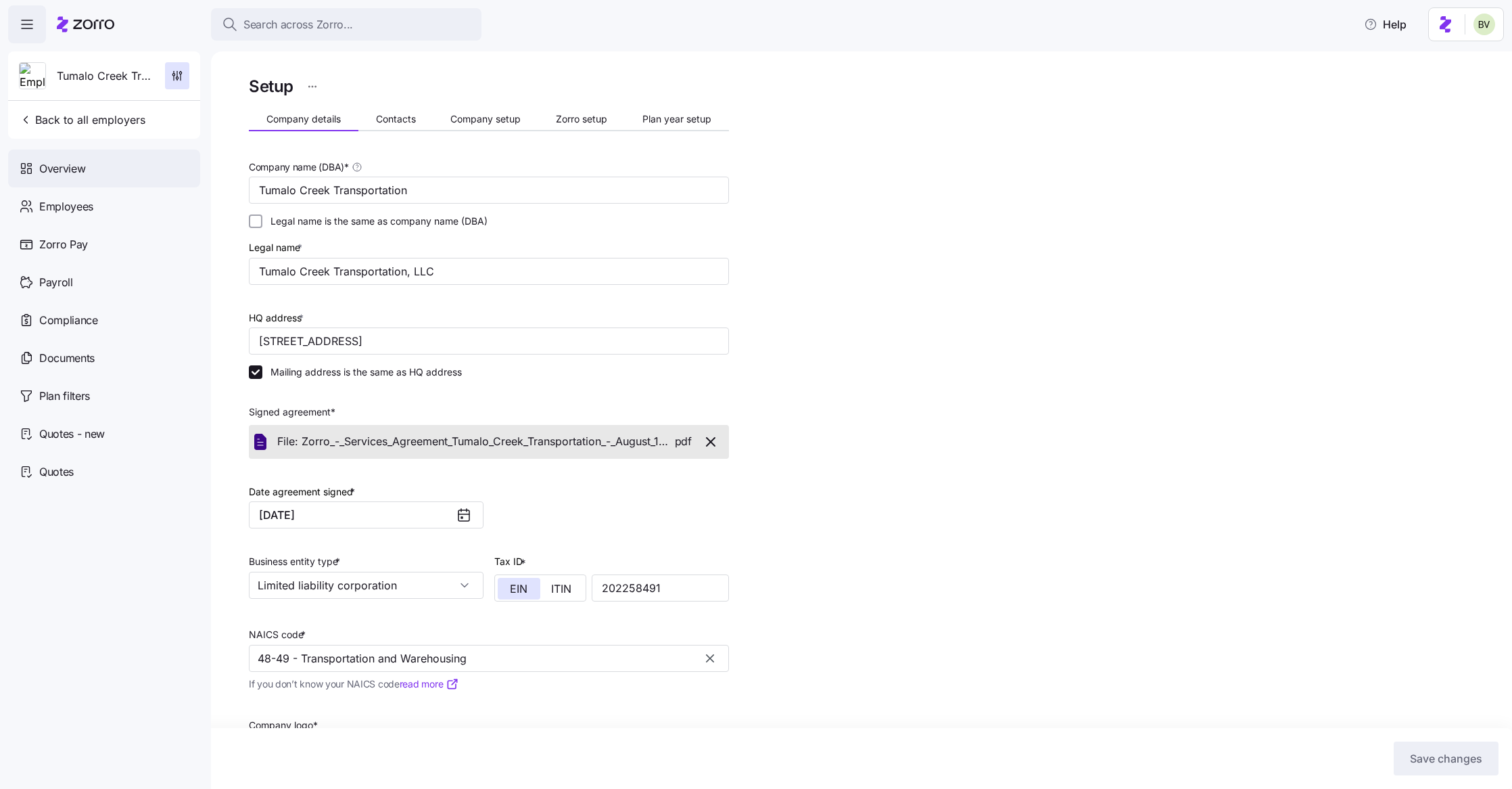
click at [66, 171] on span "Overview" at bounding box center [63, 168] width 46 height 17
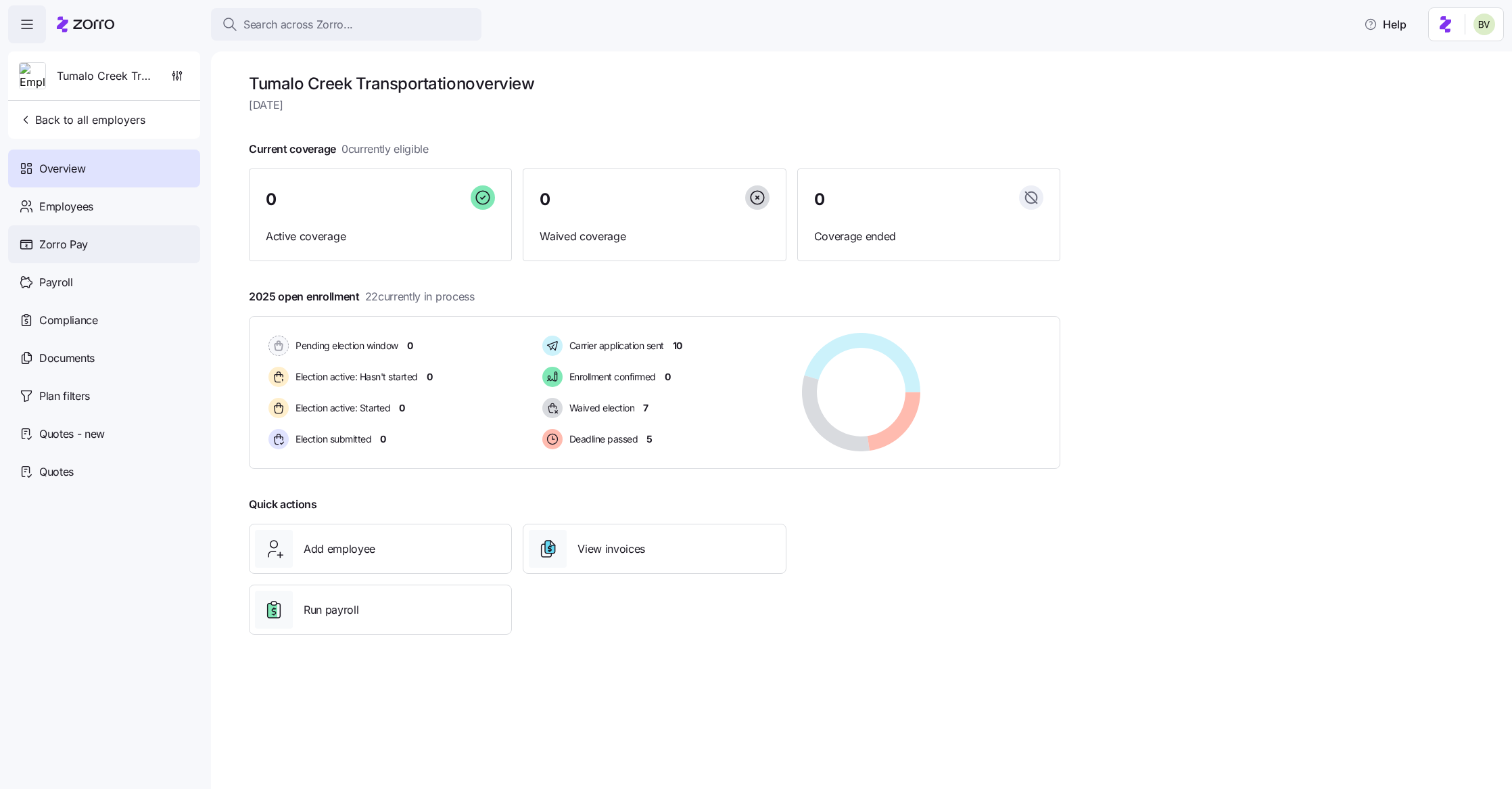
click at [99, 236] on div "Zorro Pay" at bounding box center [104, 244] width 192 height 38
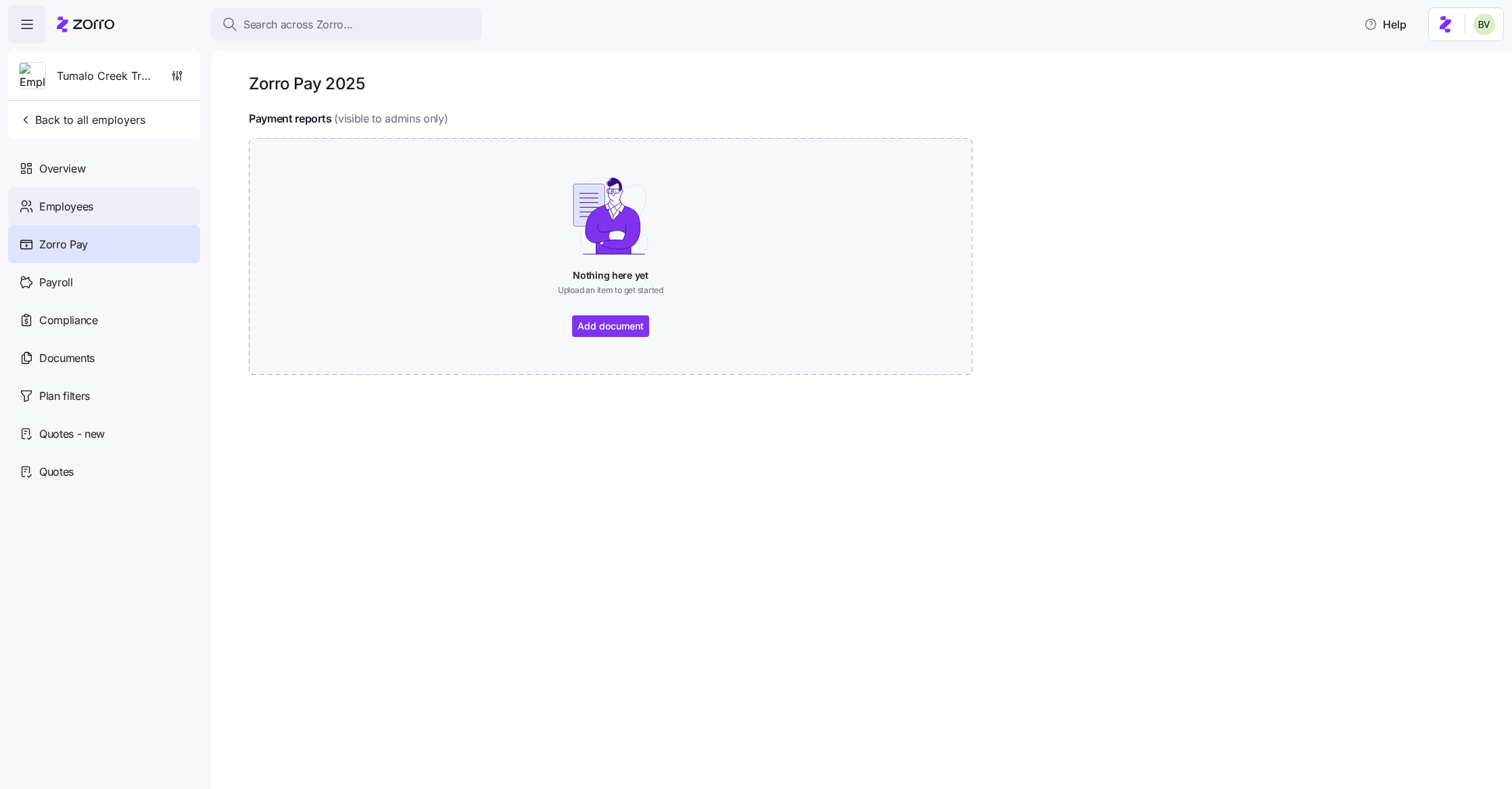
click at [84, 206] on span "Employees" at bounding box center [66, 206] width 54 height 17
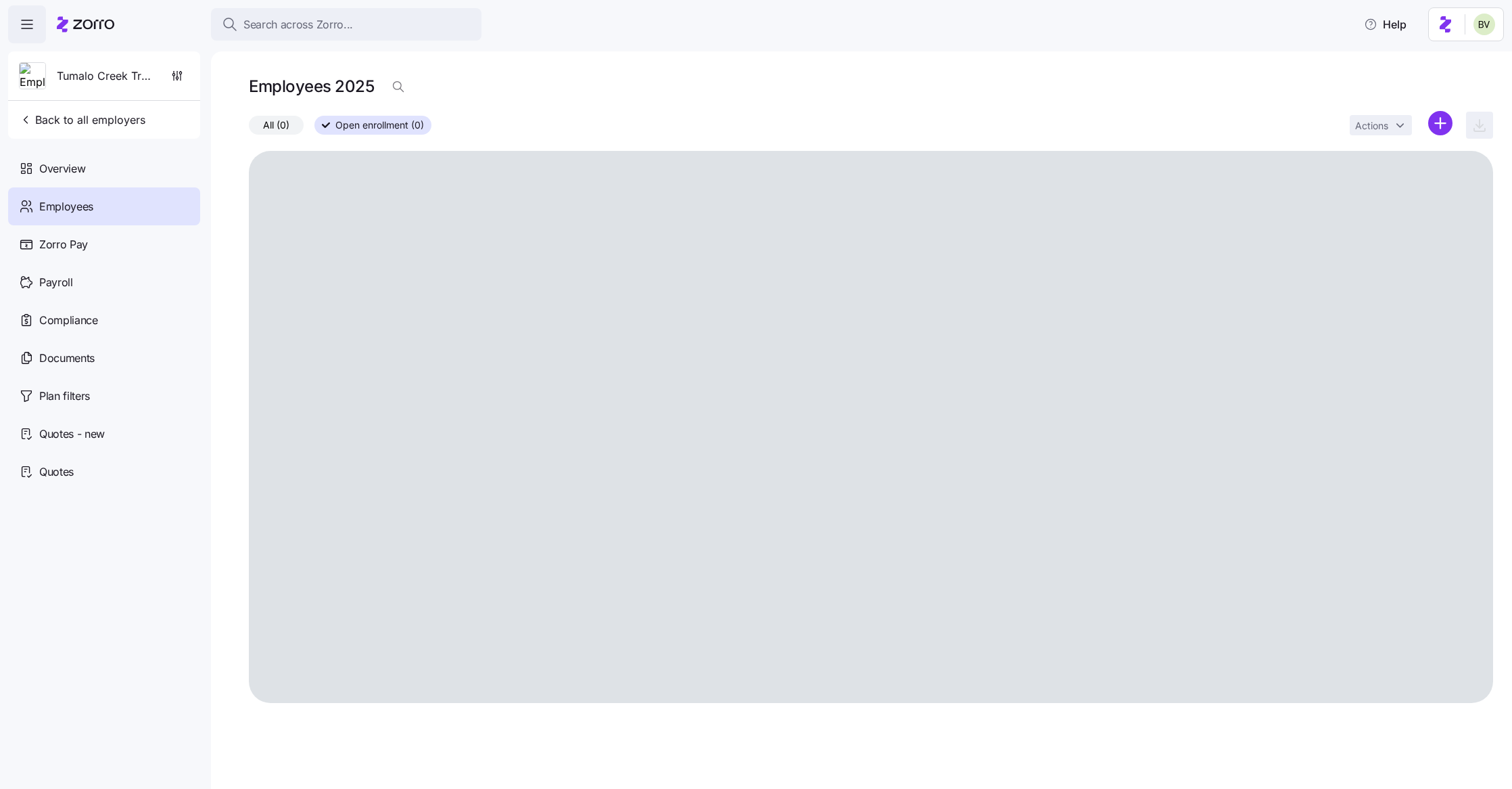
click at [87, 170] on div "Overview" at bounding box center [104, 168] width 192 height 38
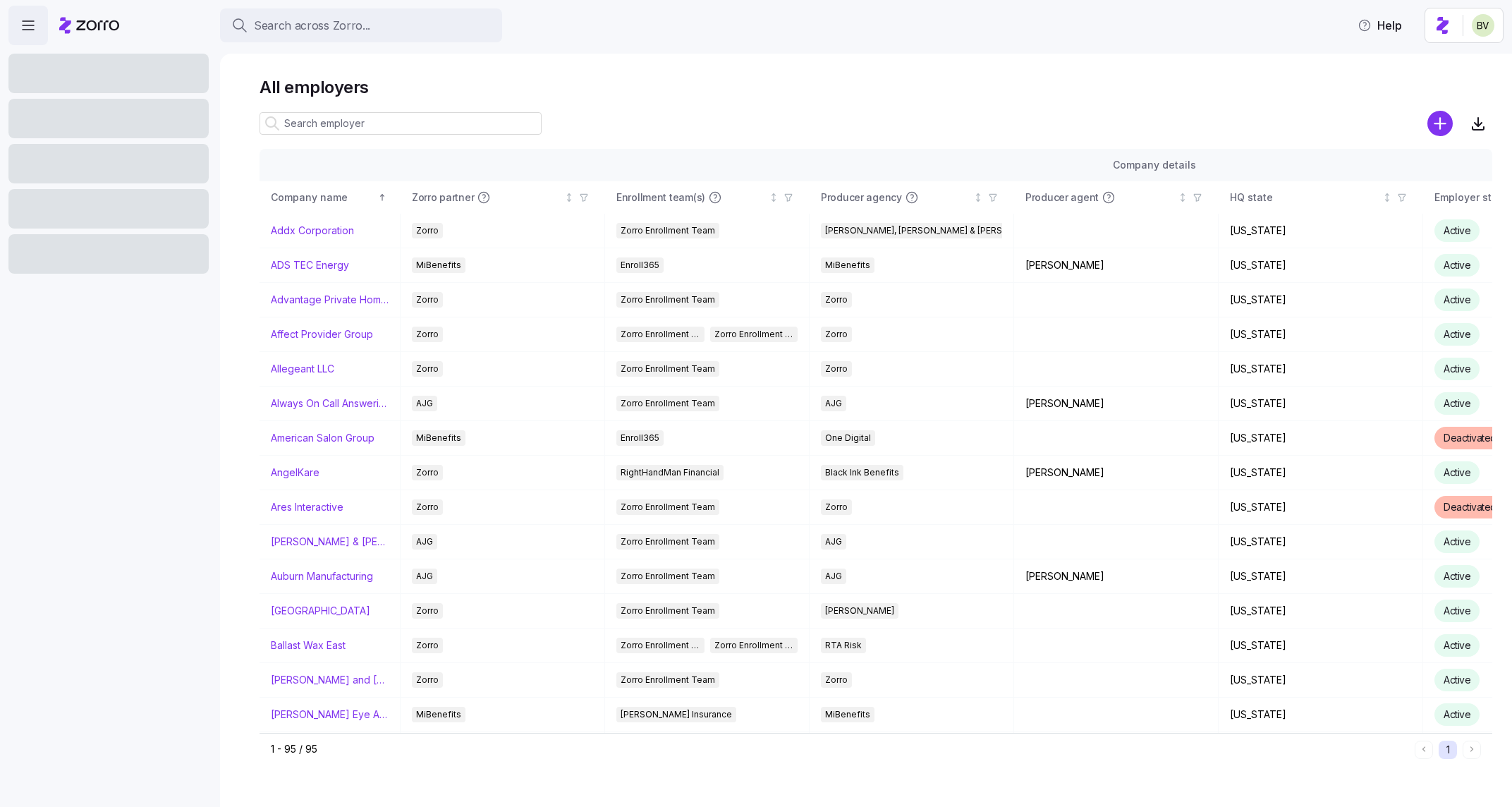
click at [328, 119] on input at bounding box center [400, 123] width 282 height 23
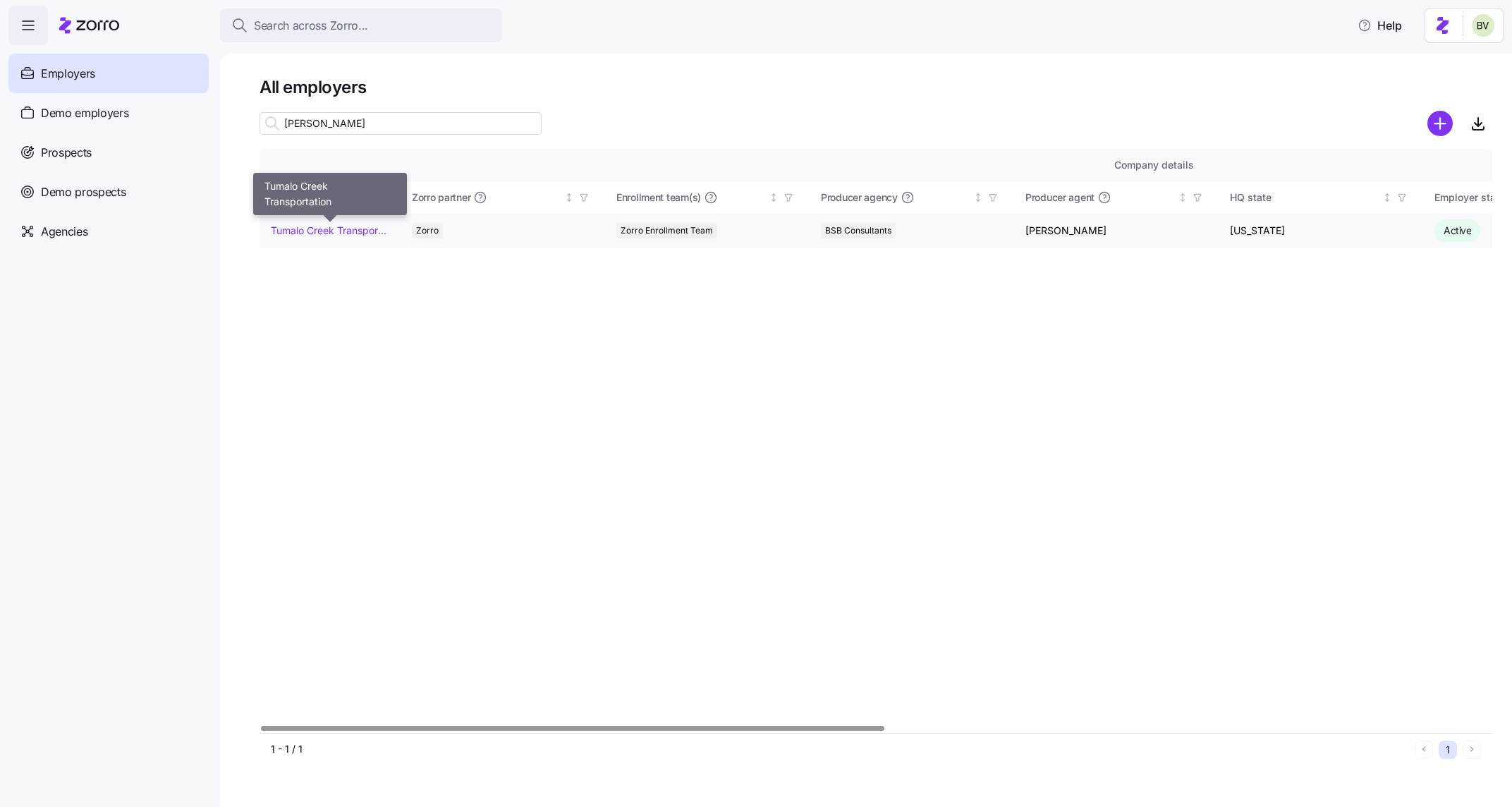
type input "tuma"
click at [311, 229] on link "Tumalo Creek Transportation" at bounding box center [330, 231] width 118 height 14
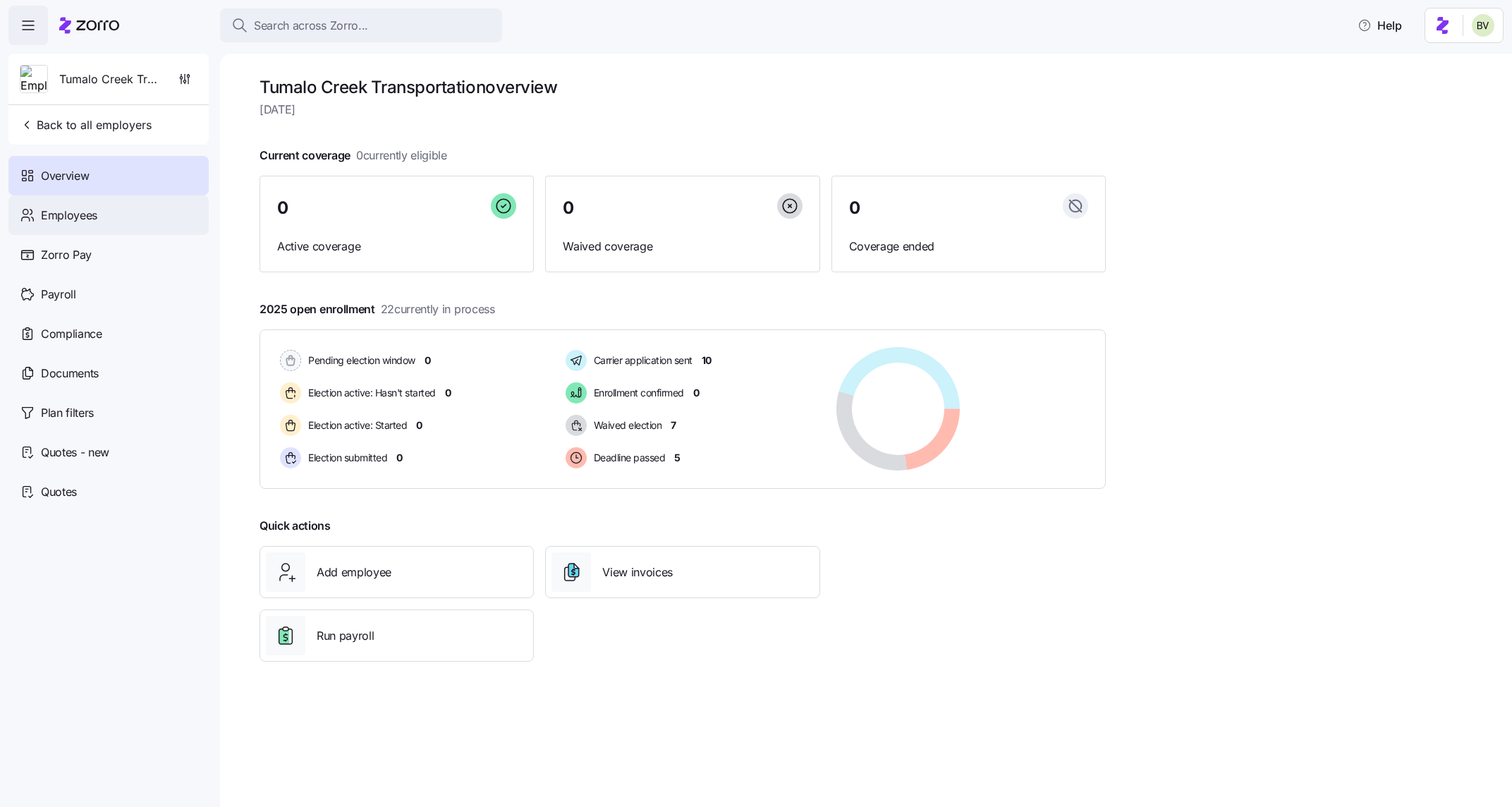
click at [106, 224] on div "Employees" at bounding box center [109, 215] width 200 height 40
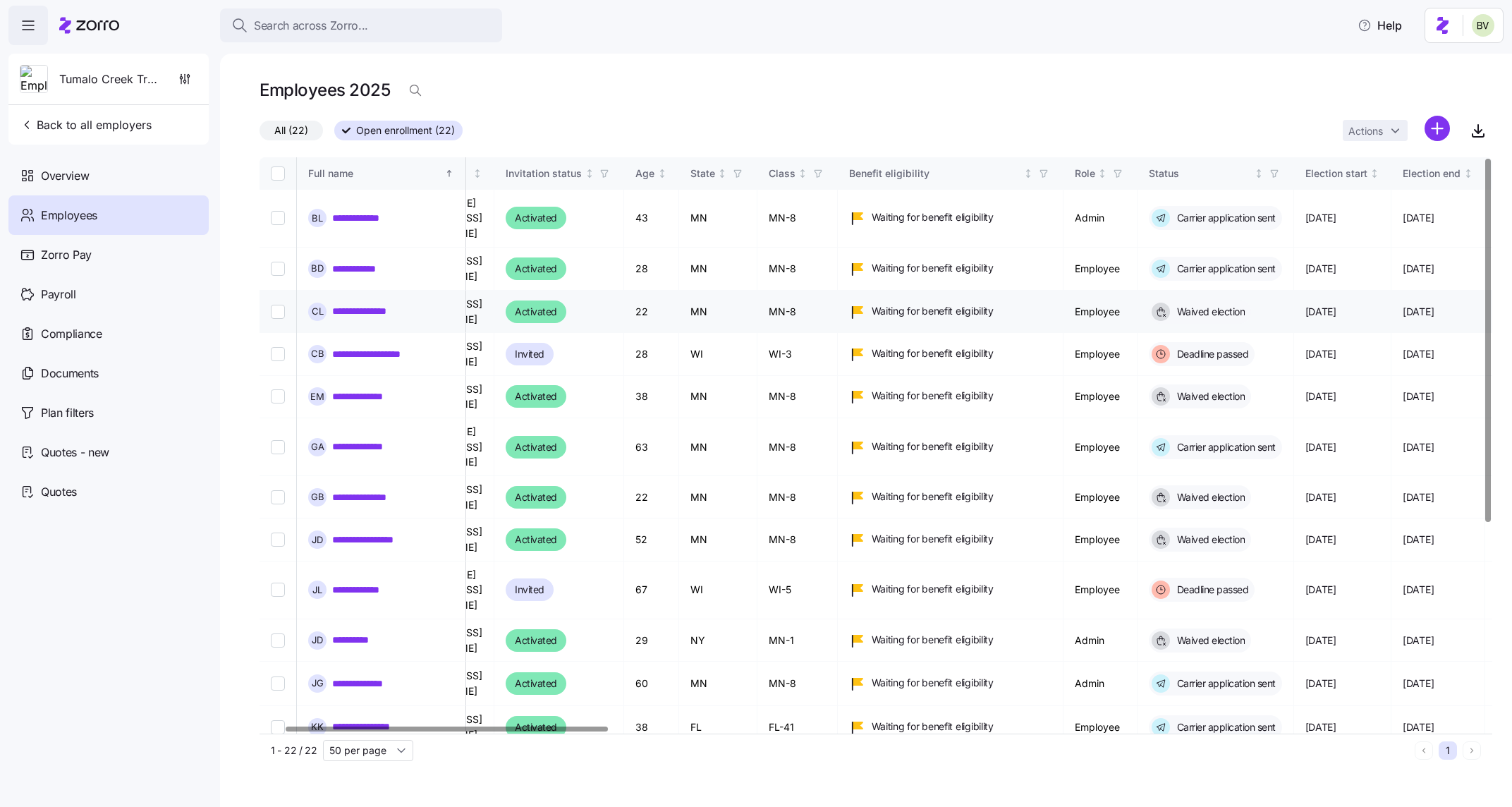
scroll to position [0, 23]
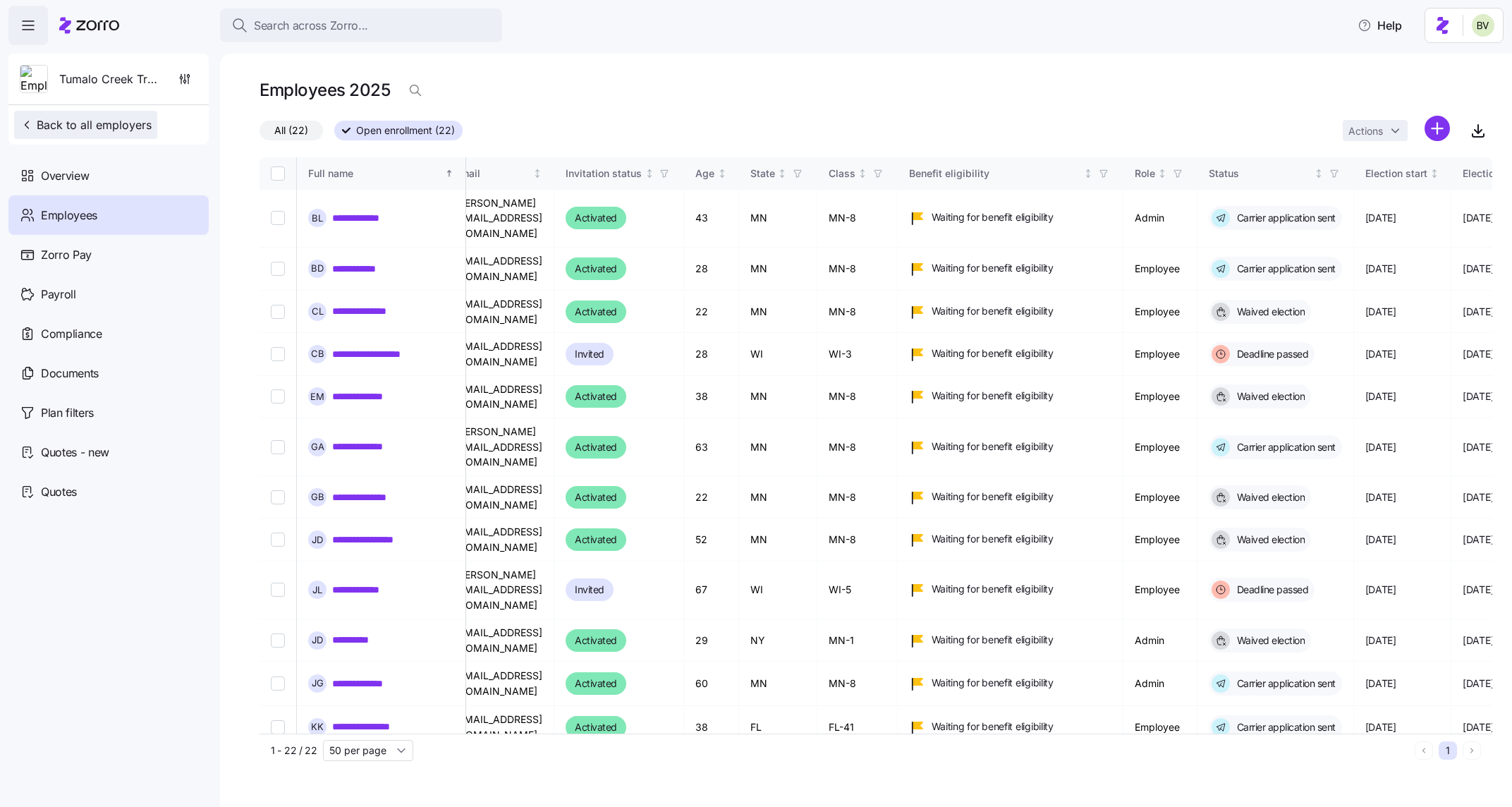
click at [116, 133] on span "Back to all employers" at bounding box center [85, 125] width 132 height 17
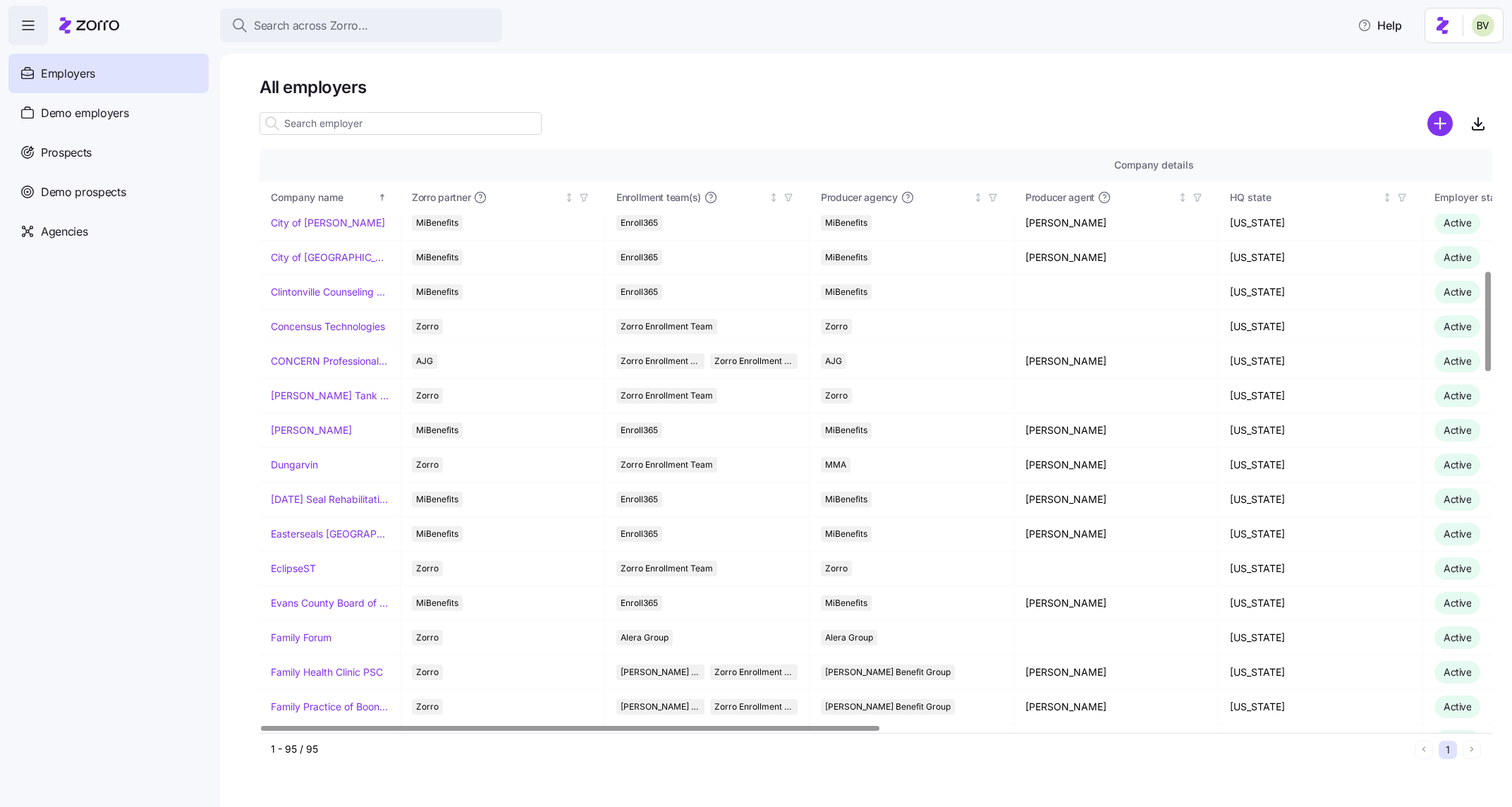
scroll to position [596, 0]
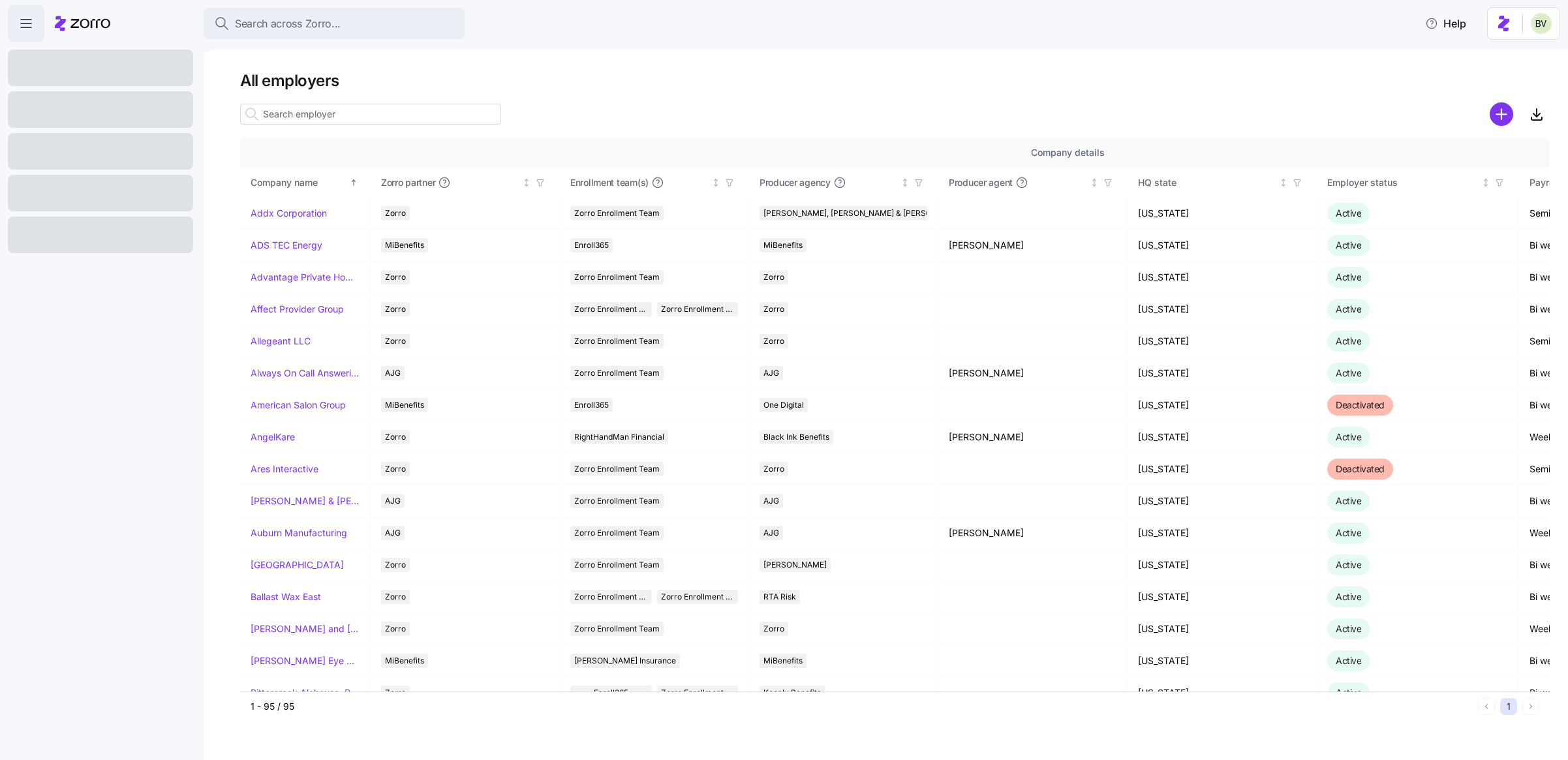
click at [308, 119] on input at bounding box center [370, 113] width 261 height 21
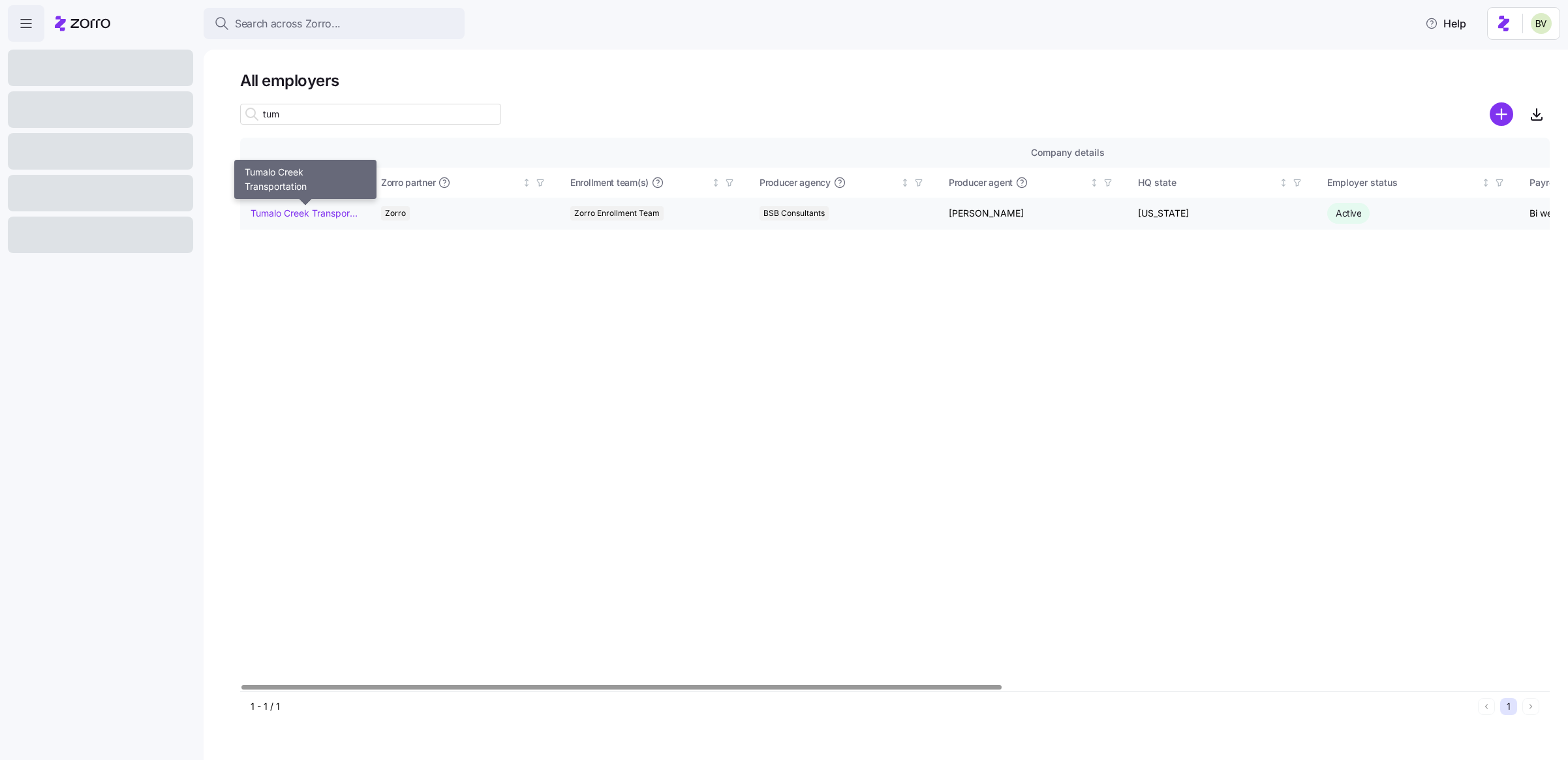
type input "tum"
click at [287, 211] on link "Tumalo Creek Transportation" at bounding box center [305, 213] width 109 height 13
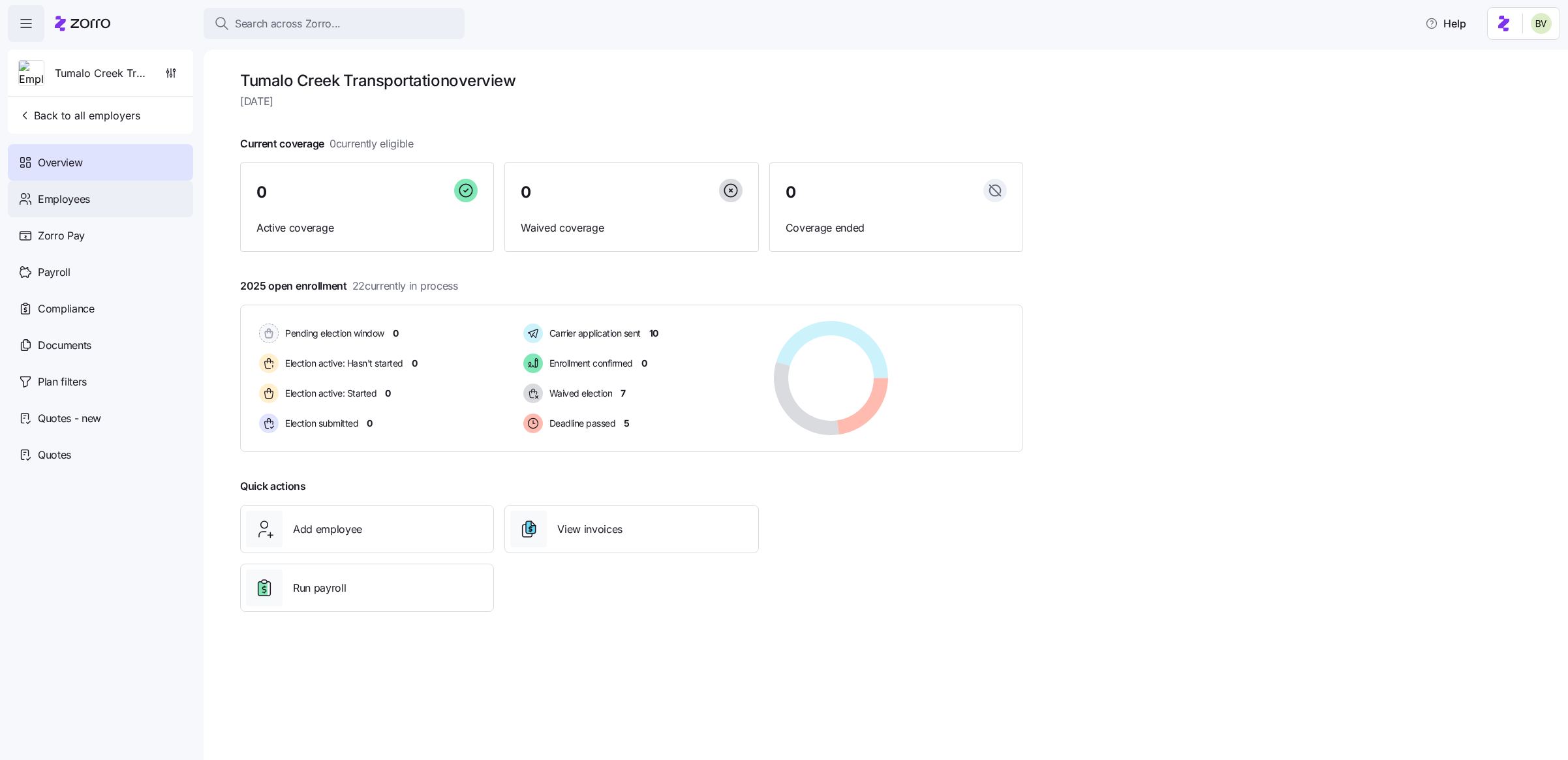
click at [124, 202] on div "Employees" at bounding box center [101, 199] width 185 height 37
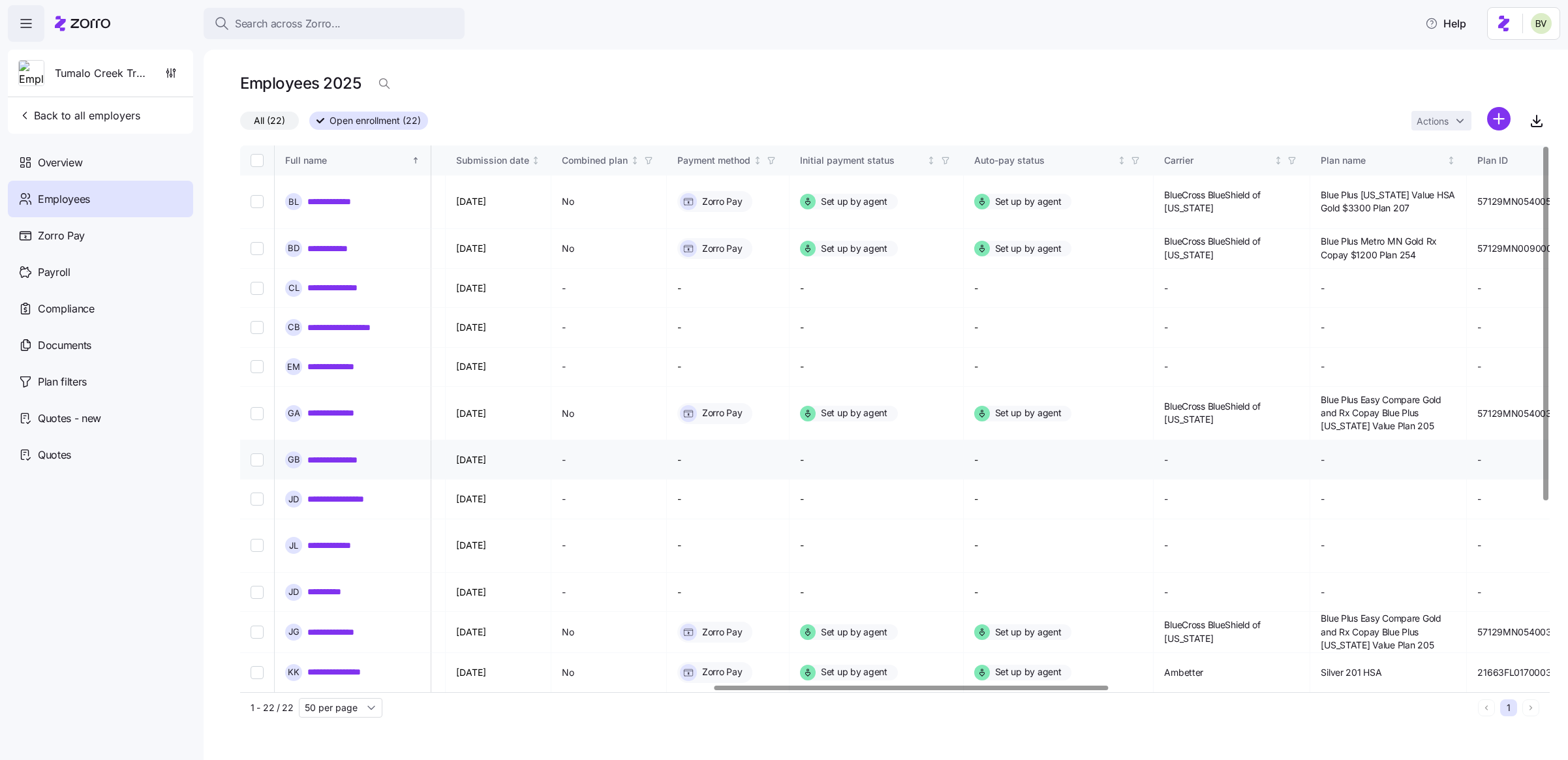
scroll to position [0, 1569]
click at [66, 155] on span "Overview" at bounding box center [60, 162] width 45 height 17
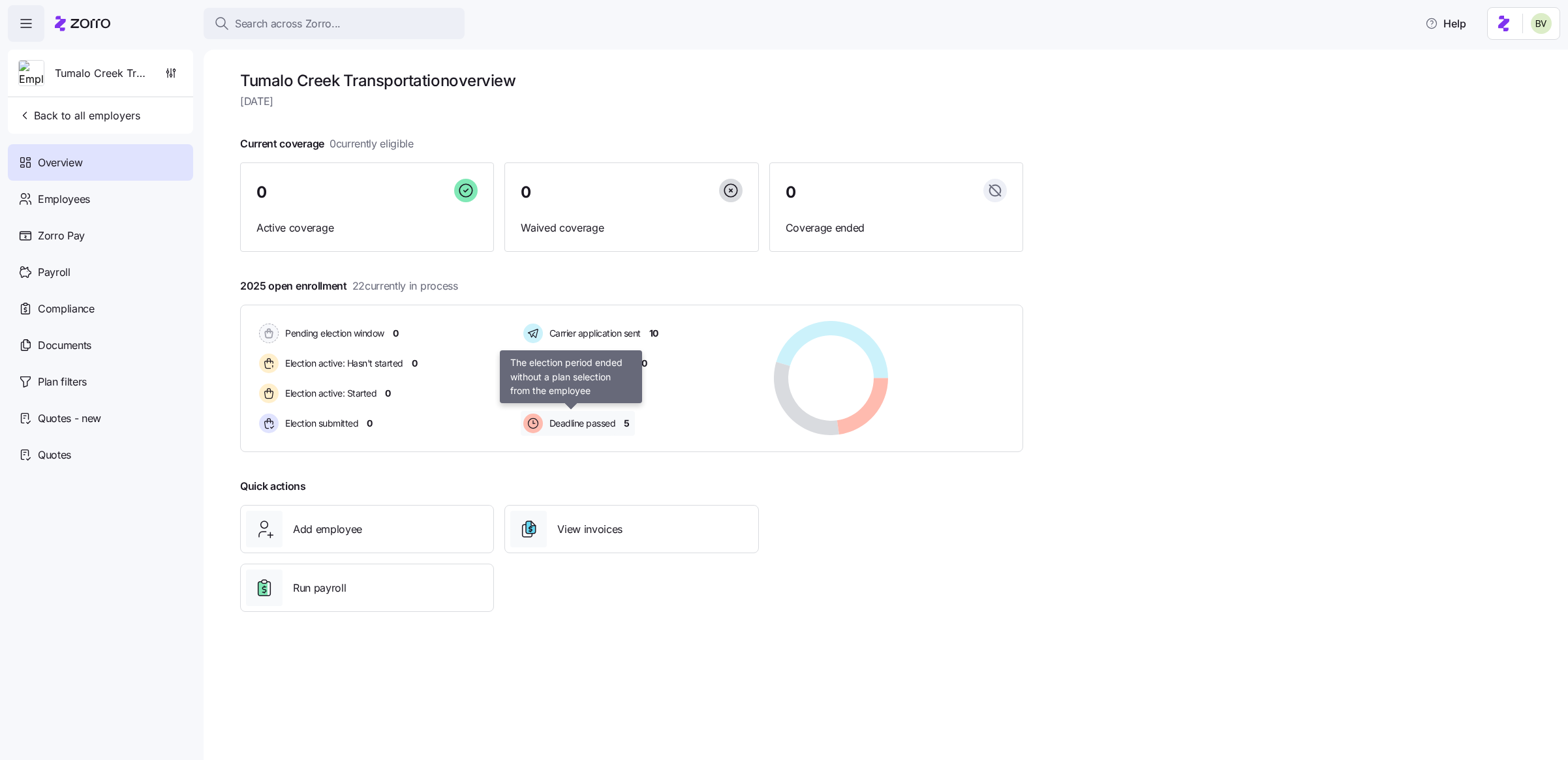
click at [574, 420] on span "Deadline passed" at bounding box center [581, 423] width 70 height 13
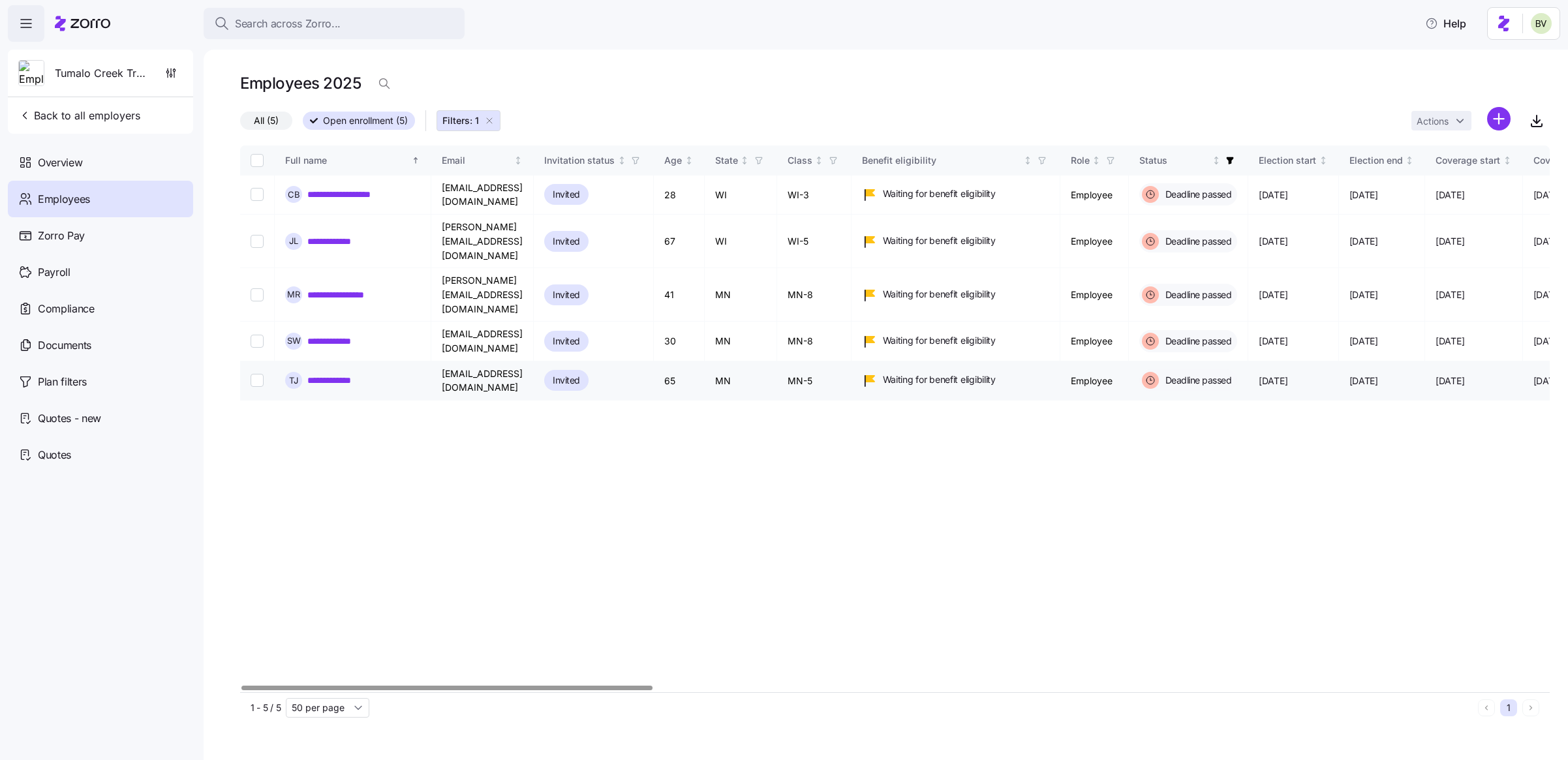
click at [349, 374] on link "**********" at bounding box center [337, 380] width 60 height 13
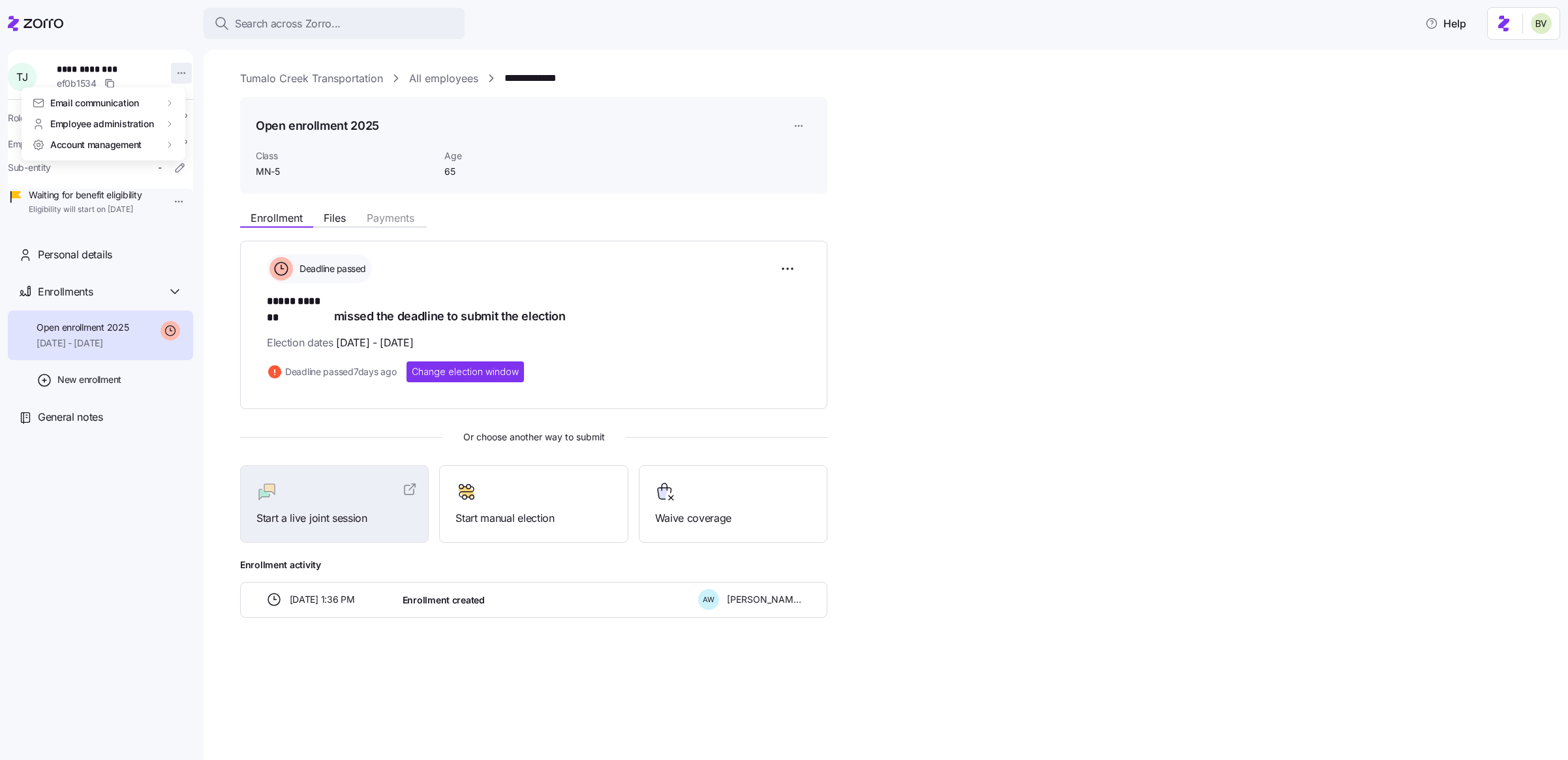
click at [177, 73] on html "**********" at bounding box center [784, 376] width 1568 height 752
click at [208, 170] on div "Log in as" at bounding box center [209, 167] width 39 height 14
click at [504, 365] on span "Change election window" at bounding box center [465, 371] width 107 height 13
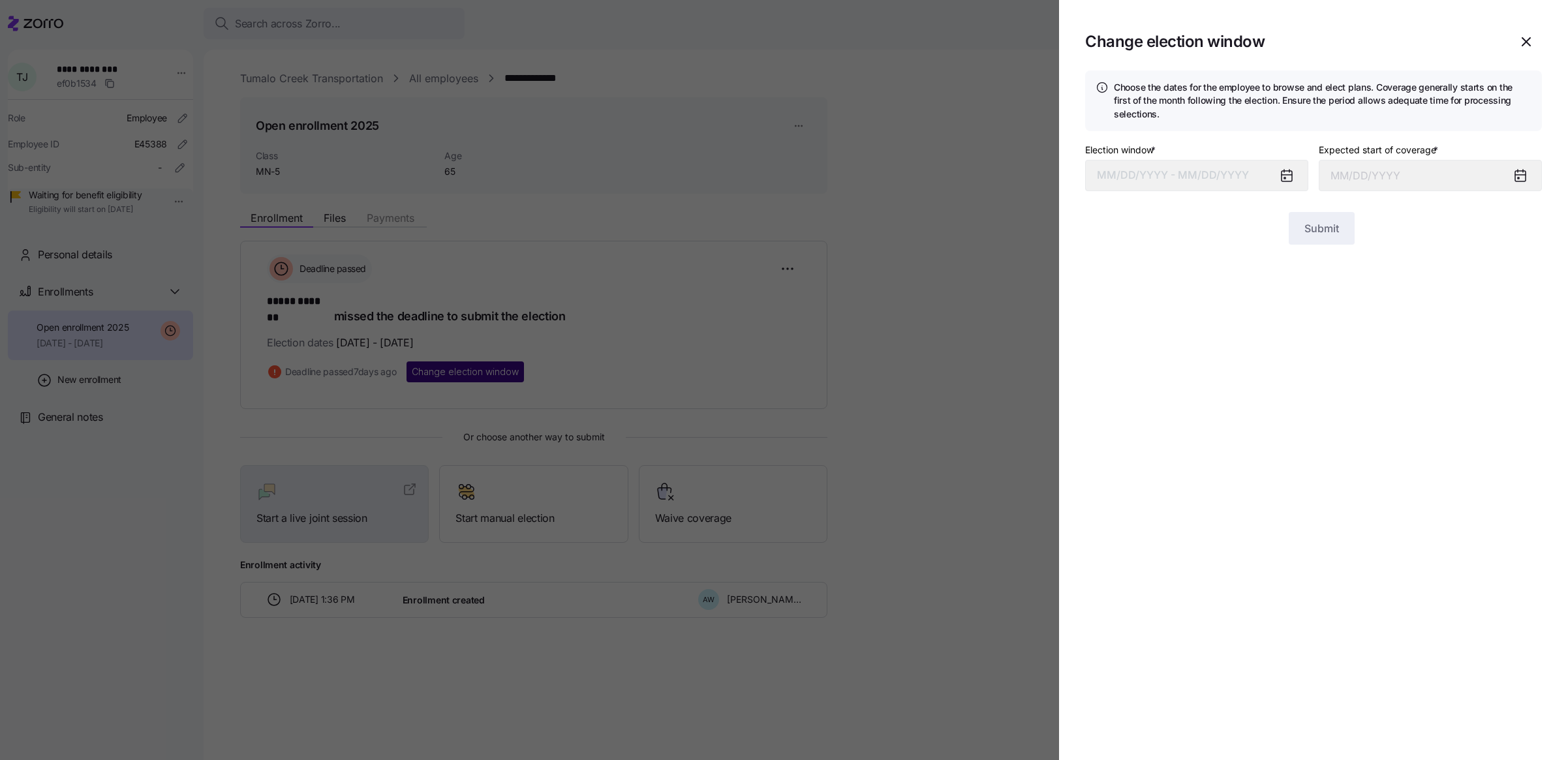
type input "October 1, 2025"
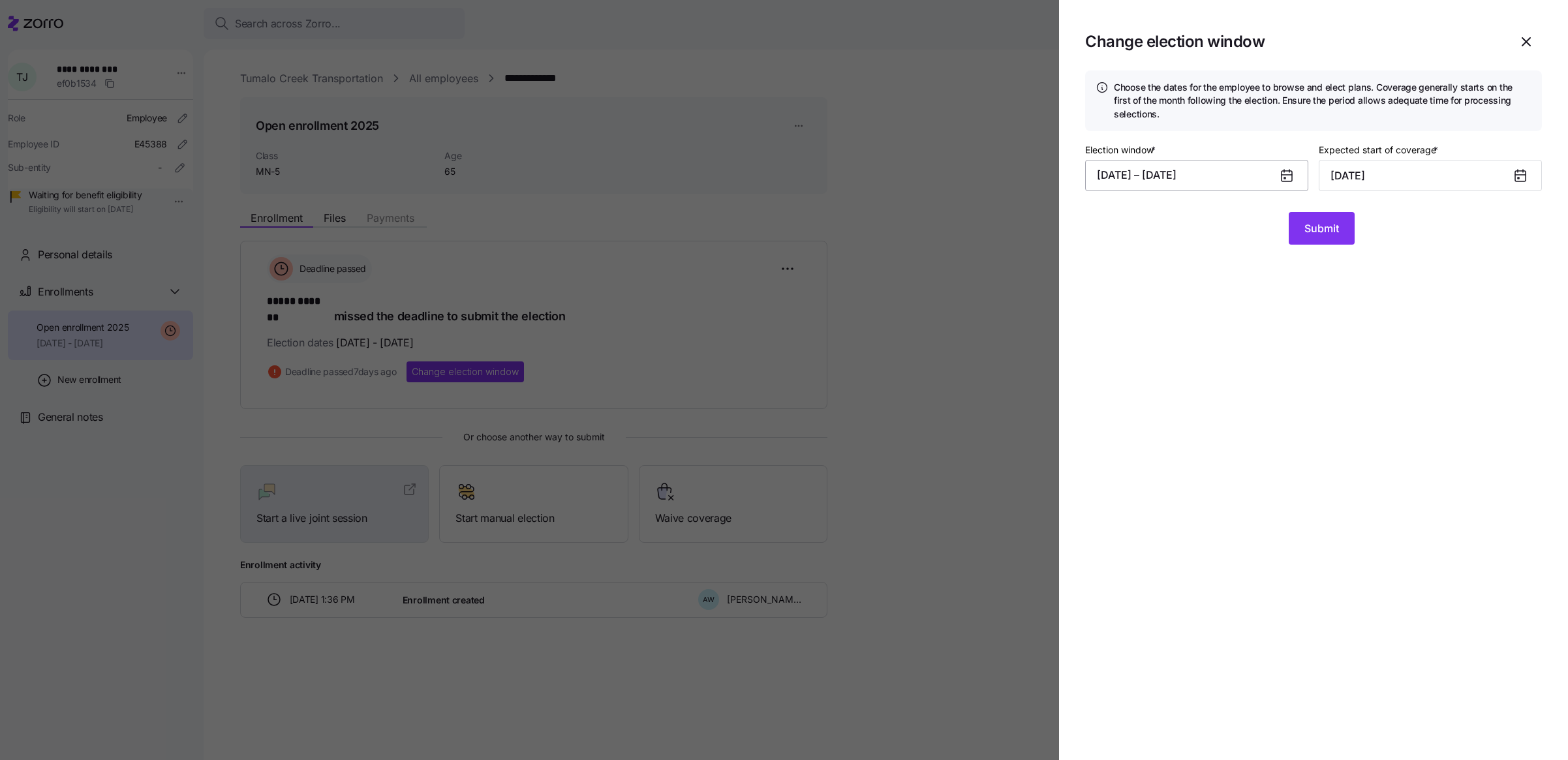
click at [1231, 180] on button "08/28/2025 – 09/10/2025" at bounding box center [1196, 175] width 223 height 32
click at [1214, 407] on button "28" at bounding box center [1209, 410] width 32 height 32
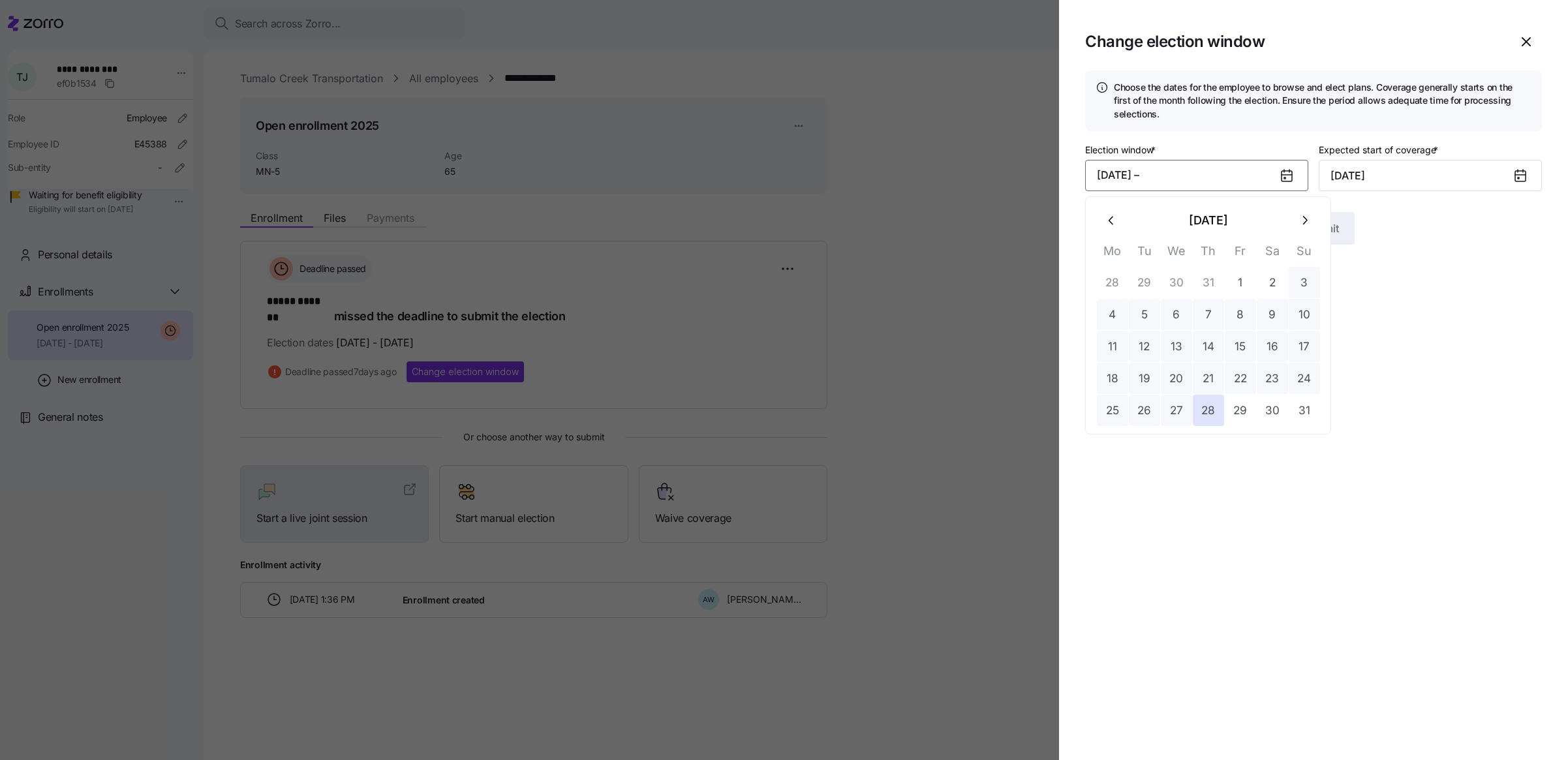
click at [1300, 221] on icon "button" at bounding box center [1304, 221] width 14 height 14
click at [1219, 379] on button "25" at bounding box center [1209, 379] width 32 height 32
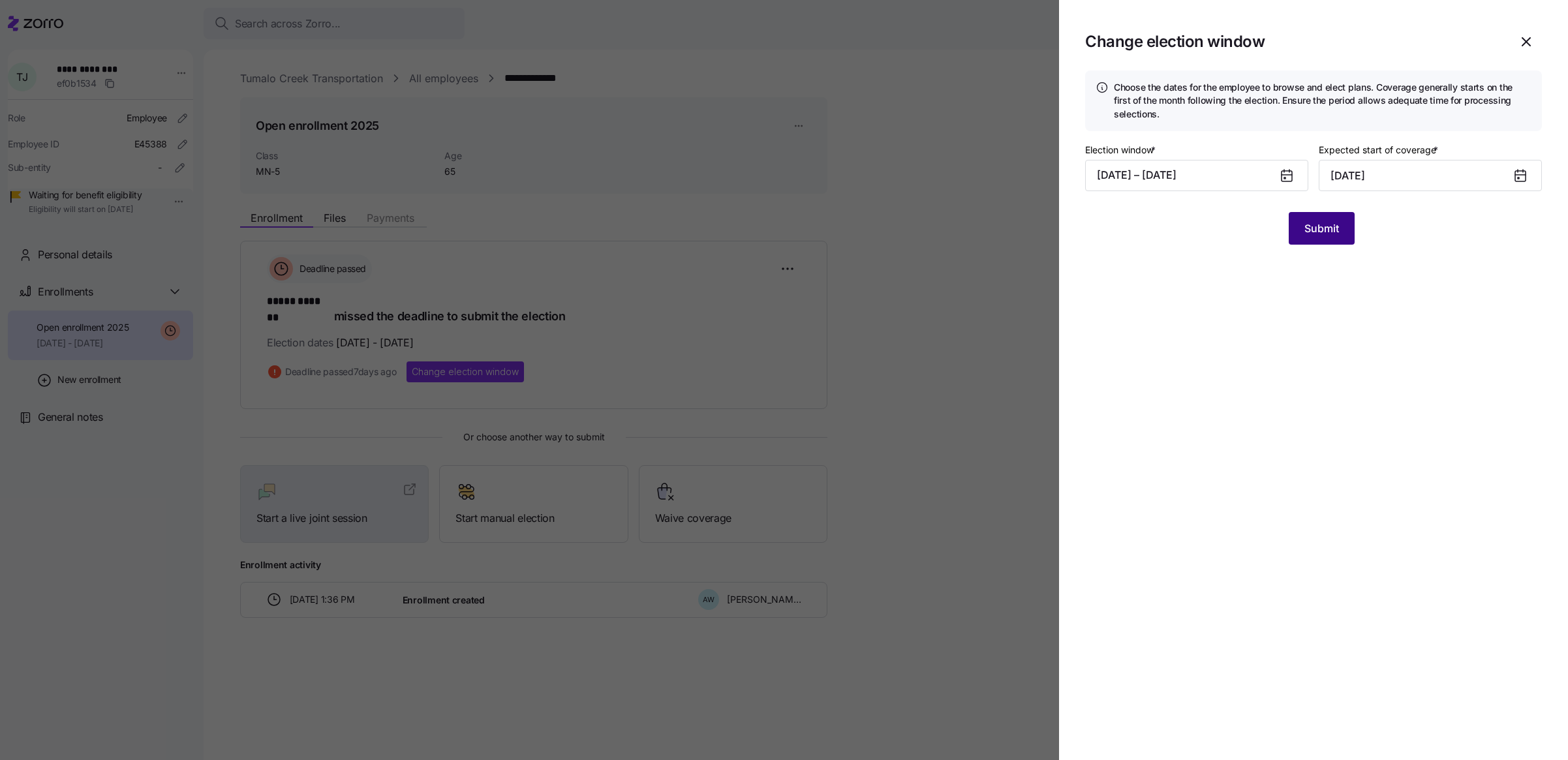
click at [1322, 239] on button "Submit" at bounding box center [1322, 228] width 66 height 32
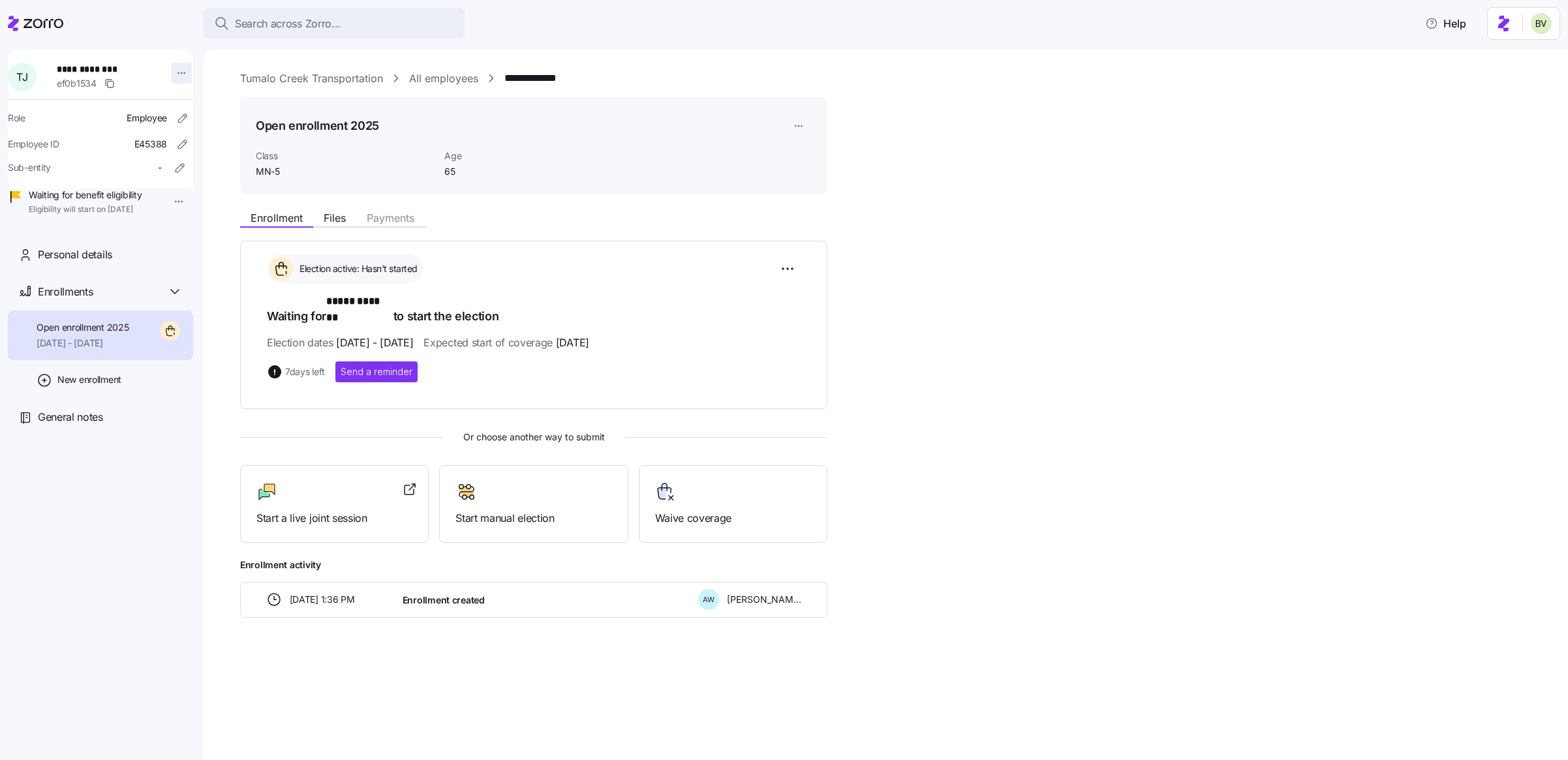
click at [171, 74] on html "**********" at bounding box center [784, 376] width 1568 height 752
click at [193, 164] on div "Log in as" at bounding box center [209, 167] width 39 height 14
click at [433, 81] on link "All employees" at bounding box center [443, 78] width 69 height 17
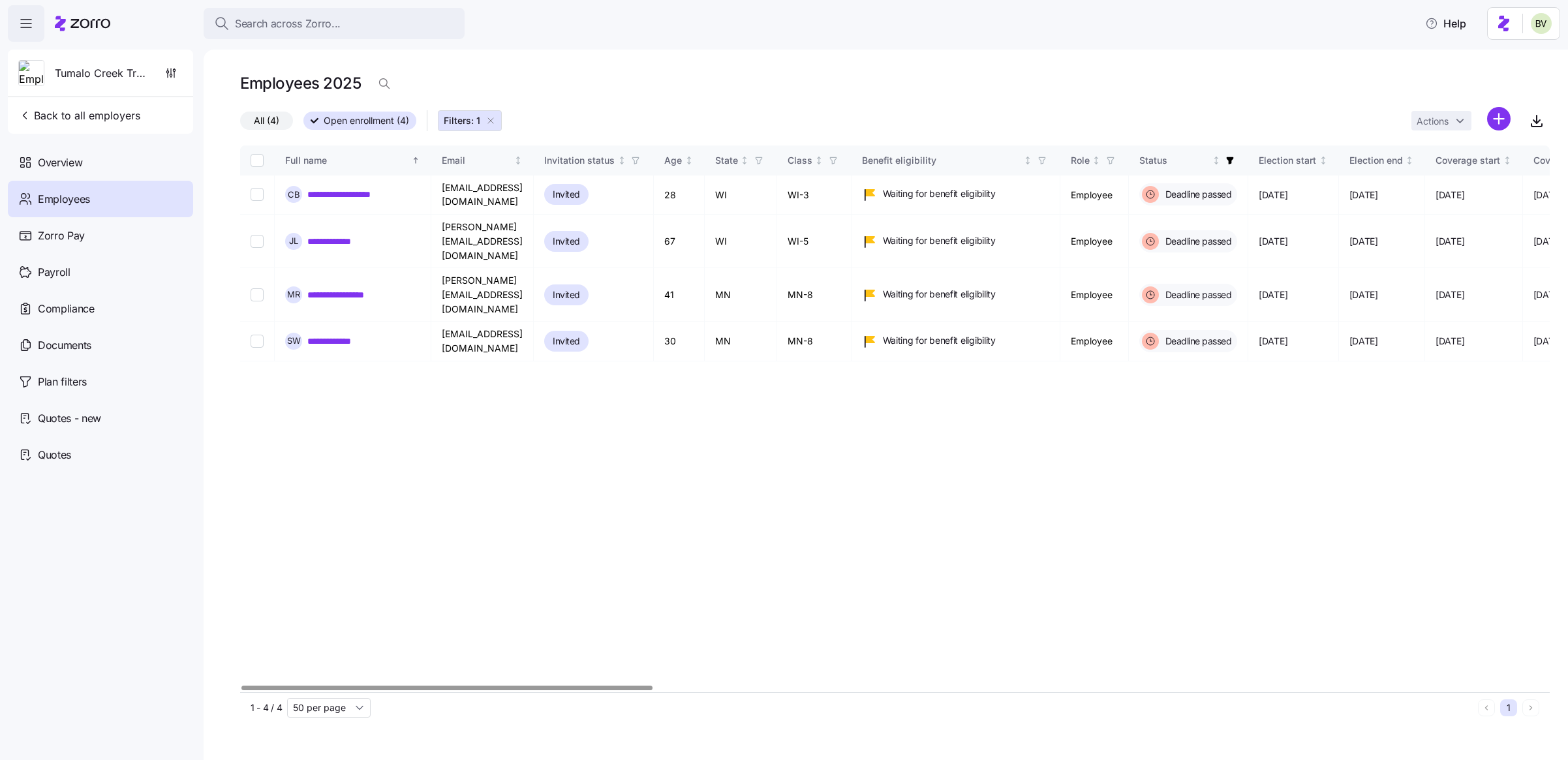
click at [81, 201] on span "Employees" at bounding box center [64, 199] width 52 height 17
click at [111, 172] on div "Overview" at bounding box center [101, 162] width 185 height 37
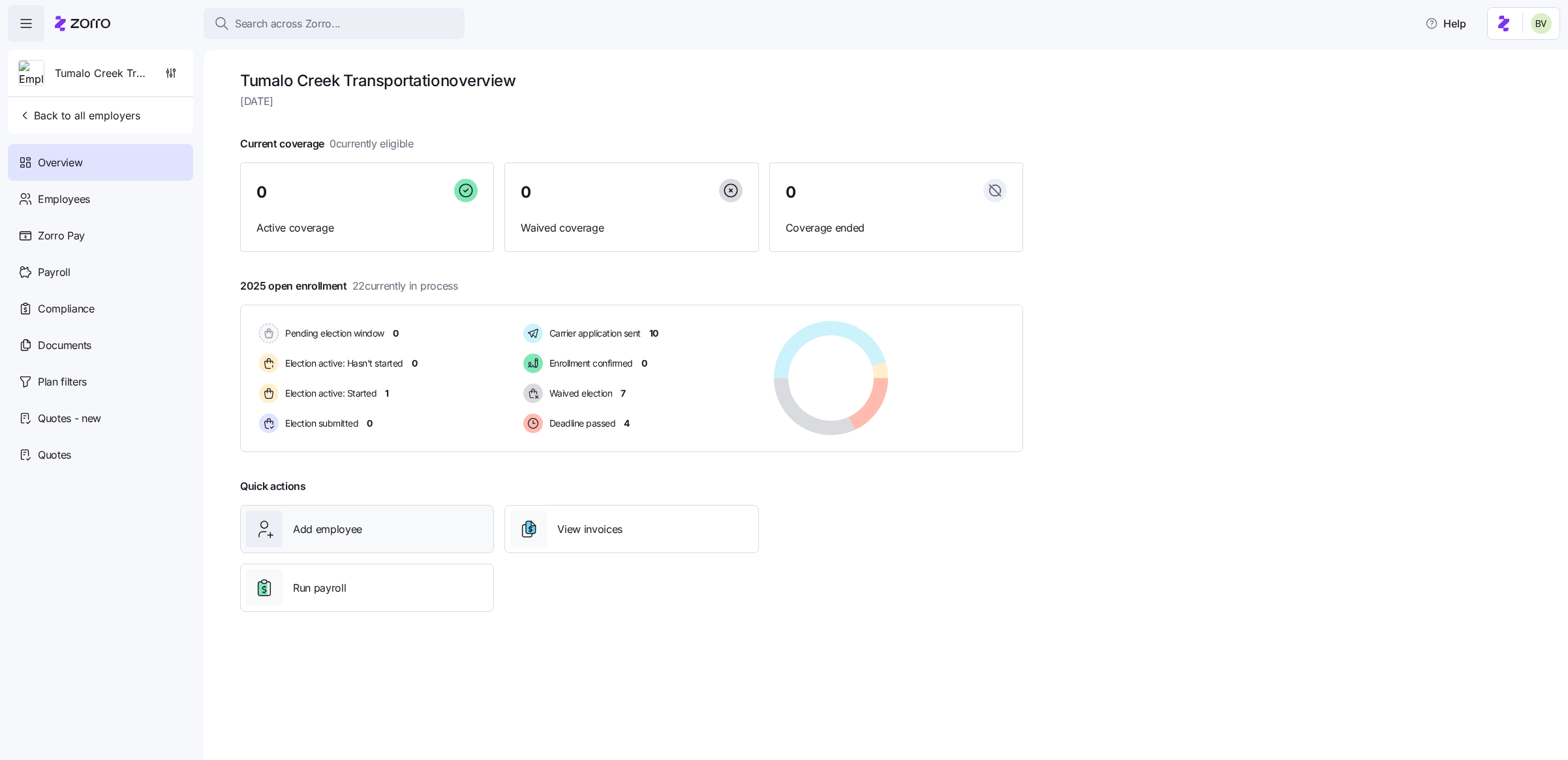
click at [334, 528] on span "Add employee" at bounding box center [328, 529] width 69 height 17
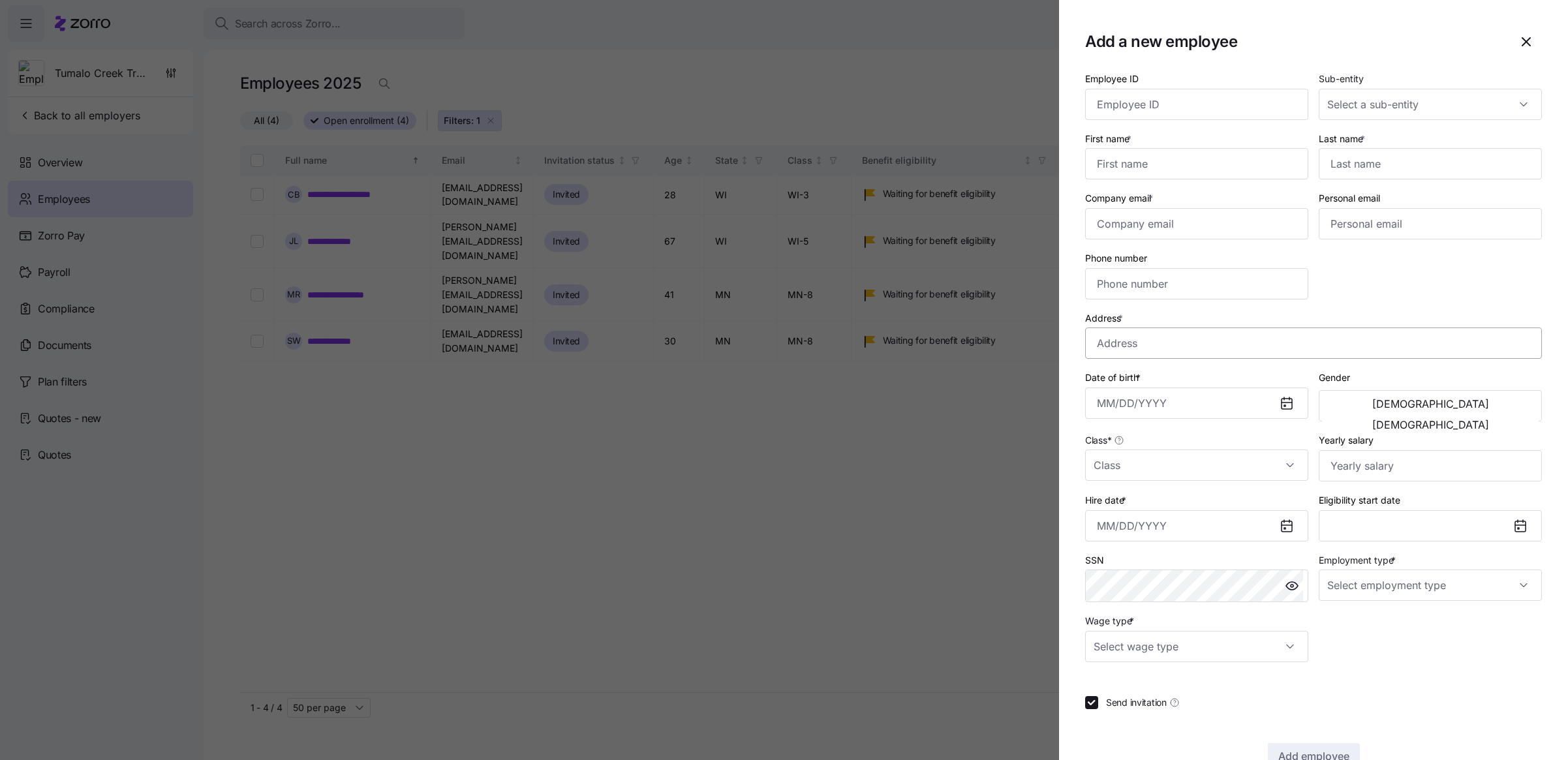
scroll to position [35, 0]
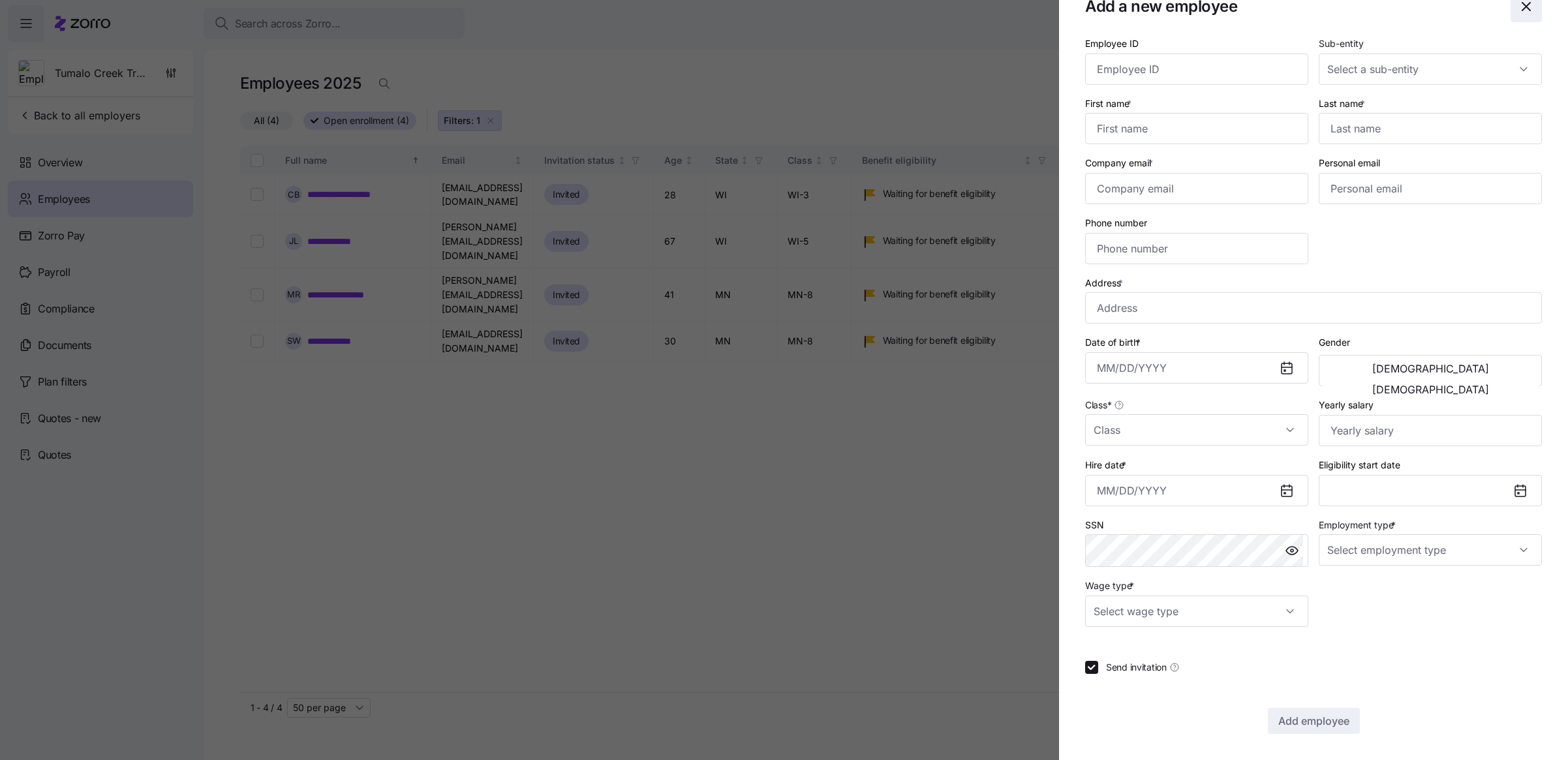
click at [1511, 9] on span "button" at bounding box center [1526, 6] width 30 height 30
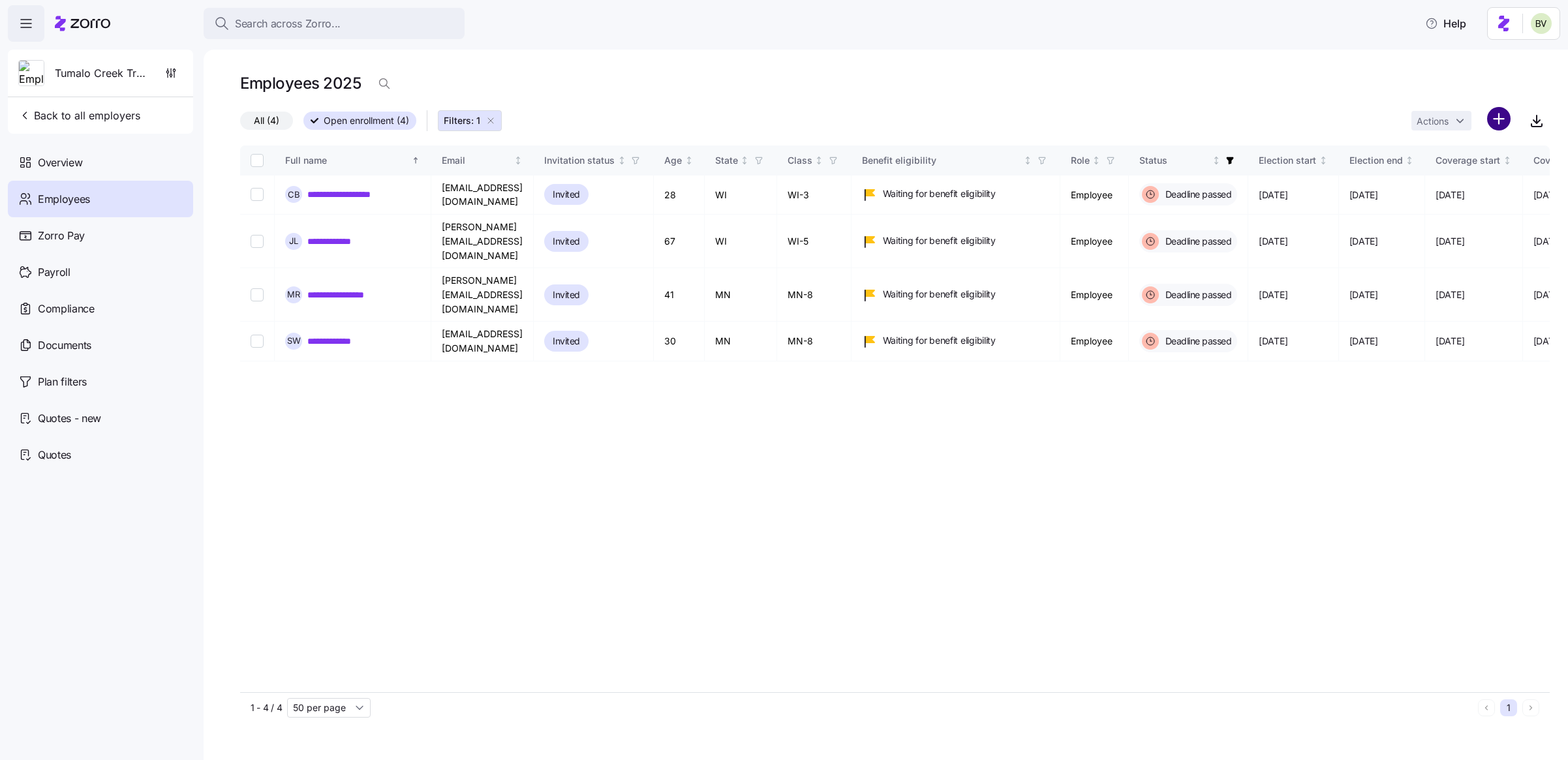
click at [1506, 124] on html "**********" at bounding box center [784, 376] width 1568 height 752
click at [1488, 147] on div "Upload roster" at bounding box center [1443, 154] width 124 height 21
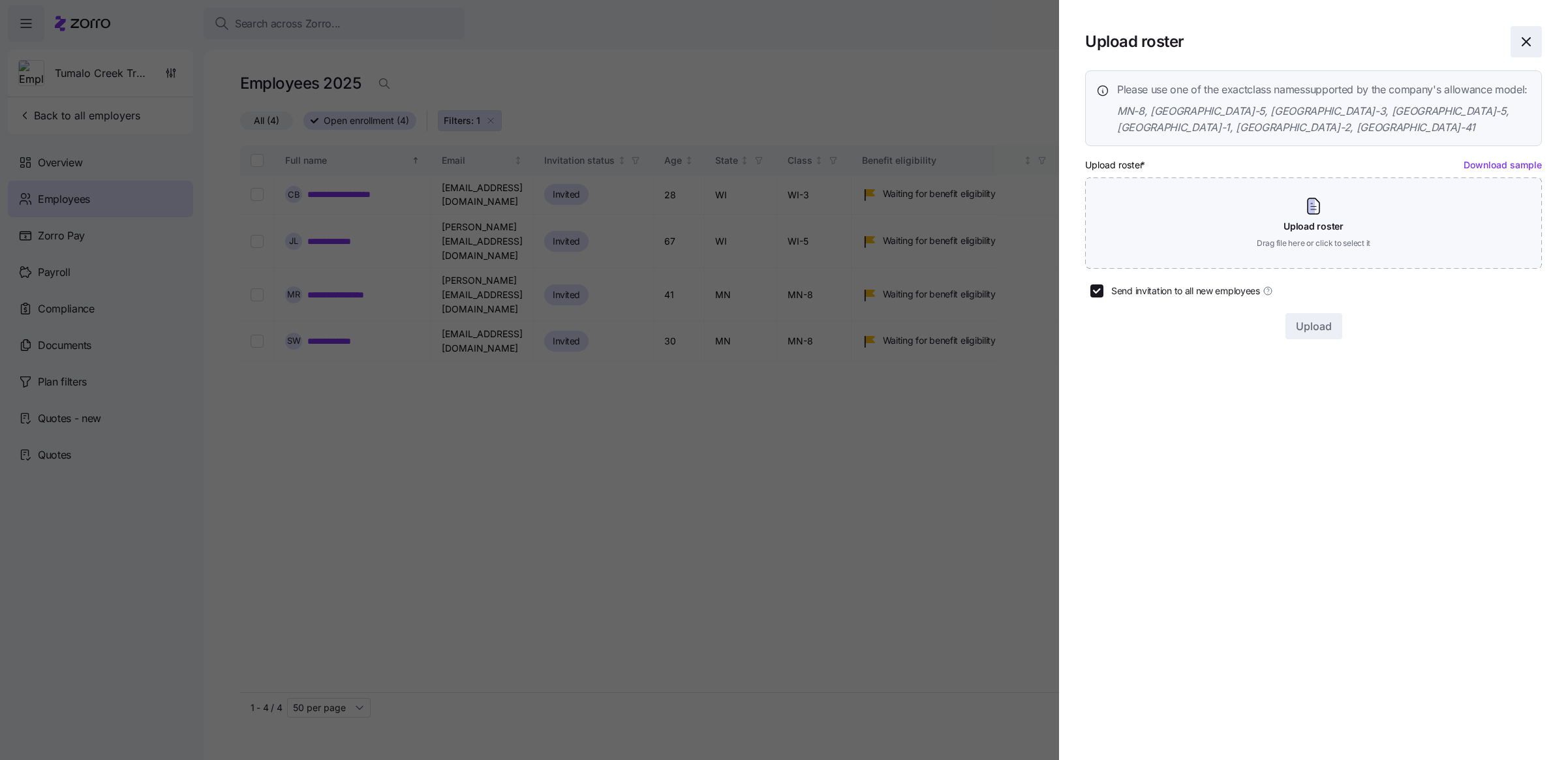
click at [1521, 29] on span "button" at bounding box center [1526, 42] width 30 height 30
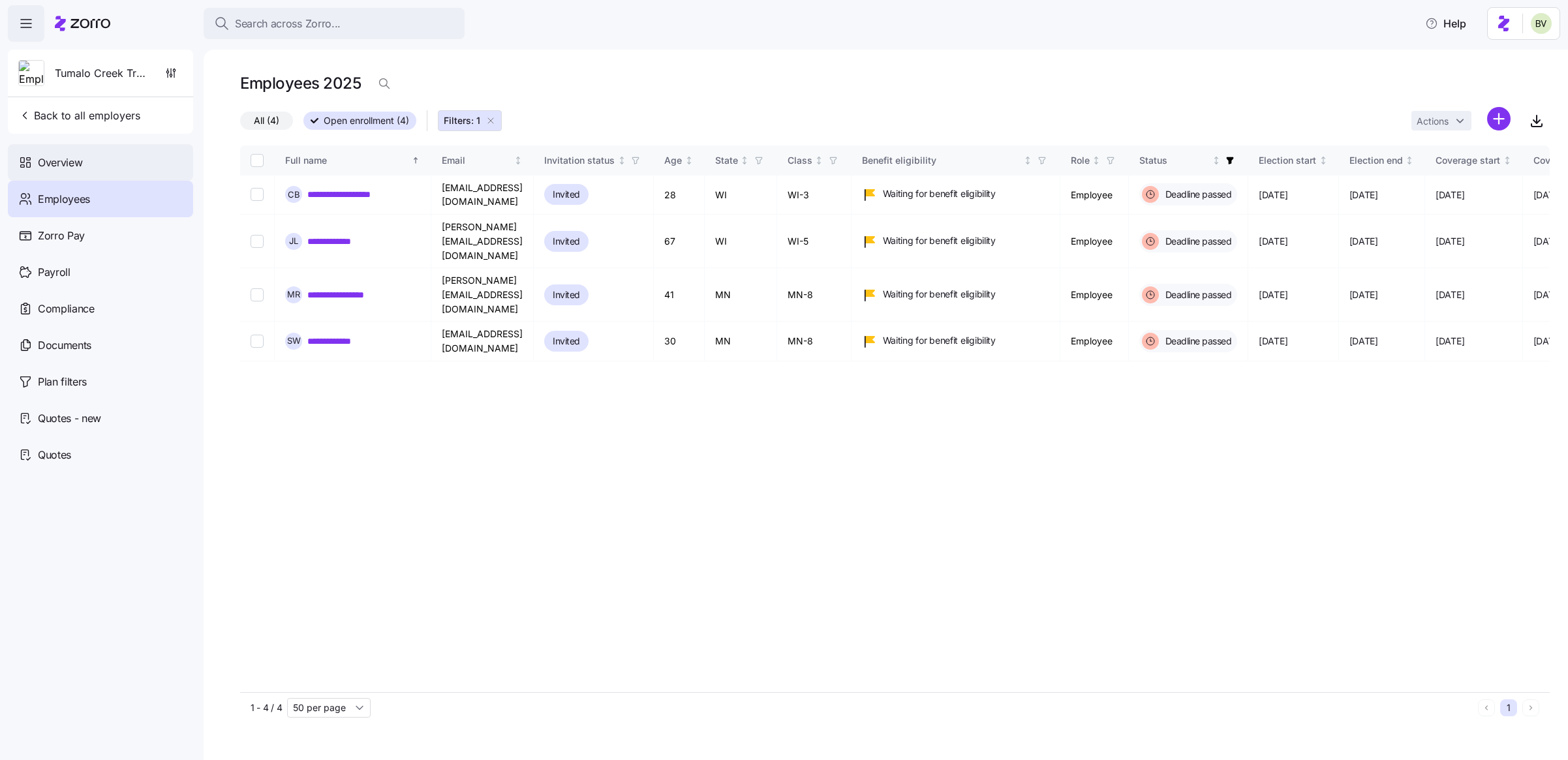
click at [85, 174] on div "Overview" at bounding box center [101, 162] width 185 height 37
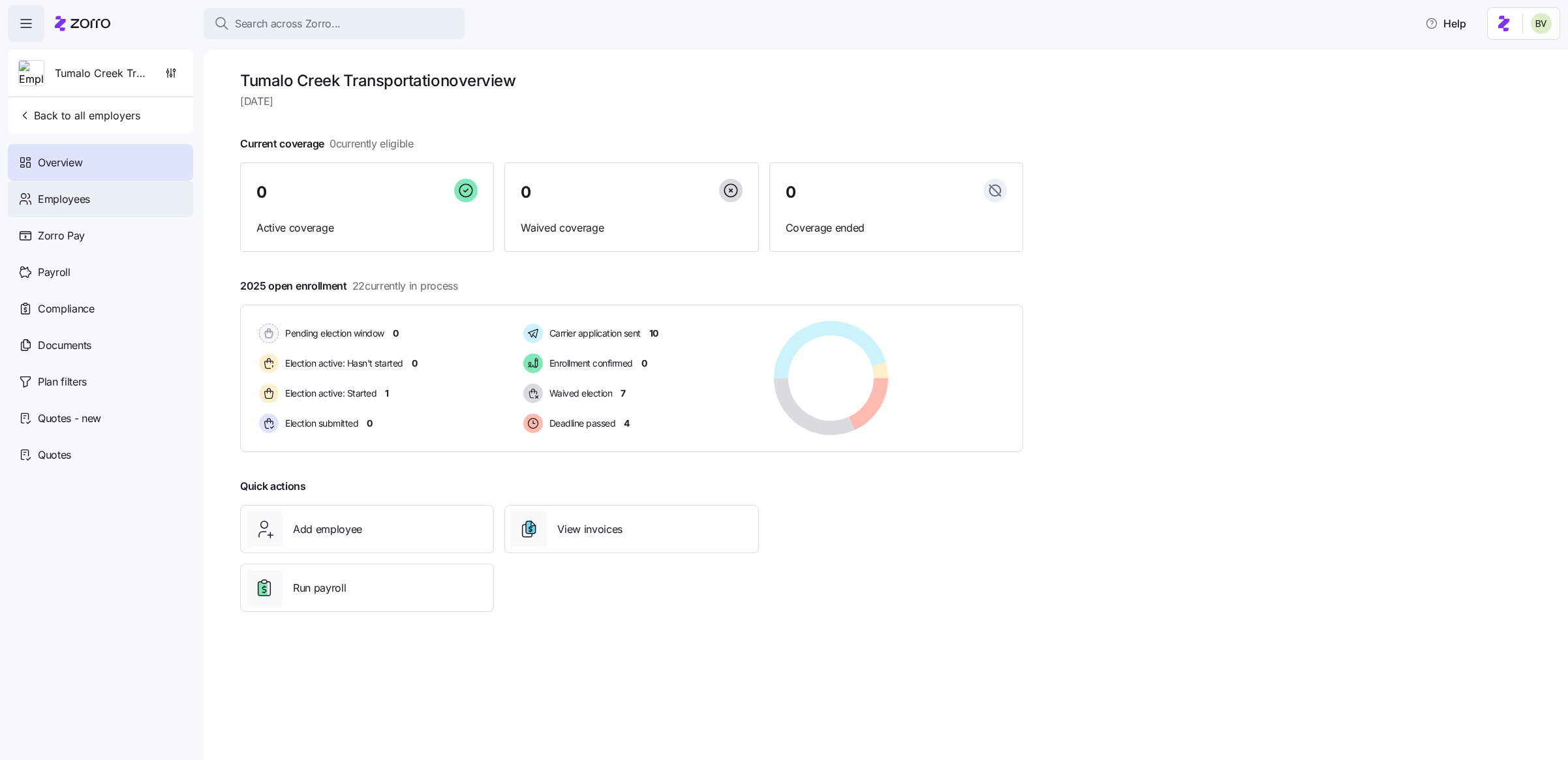
click at [89, 210] on div "Employees" at bounding box center [101, 199] width 185 height 37
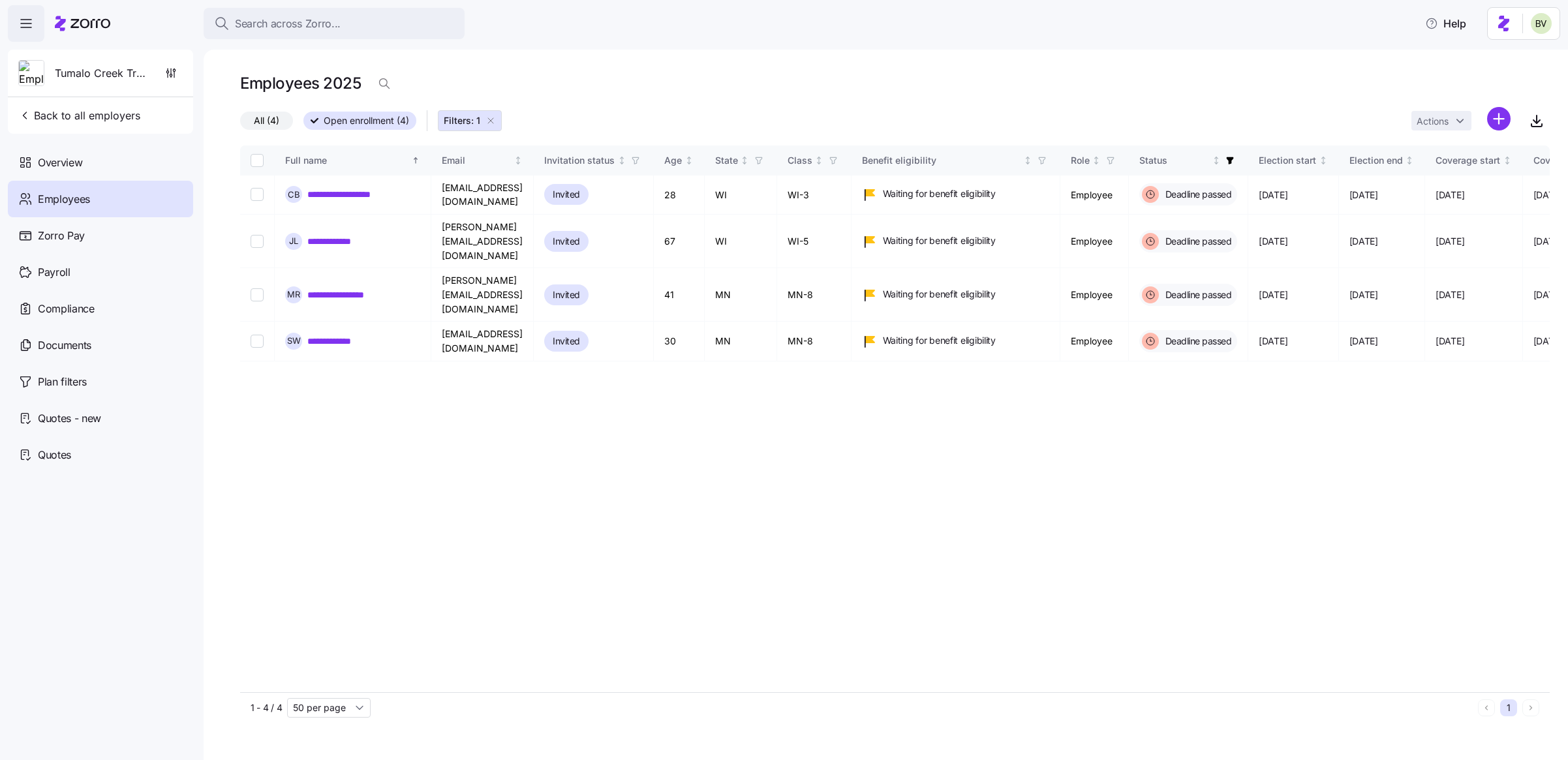
click at [497, 126] on button "Filters: 1" at bounding box center [469, 120] width 64 height 21
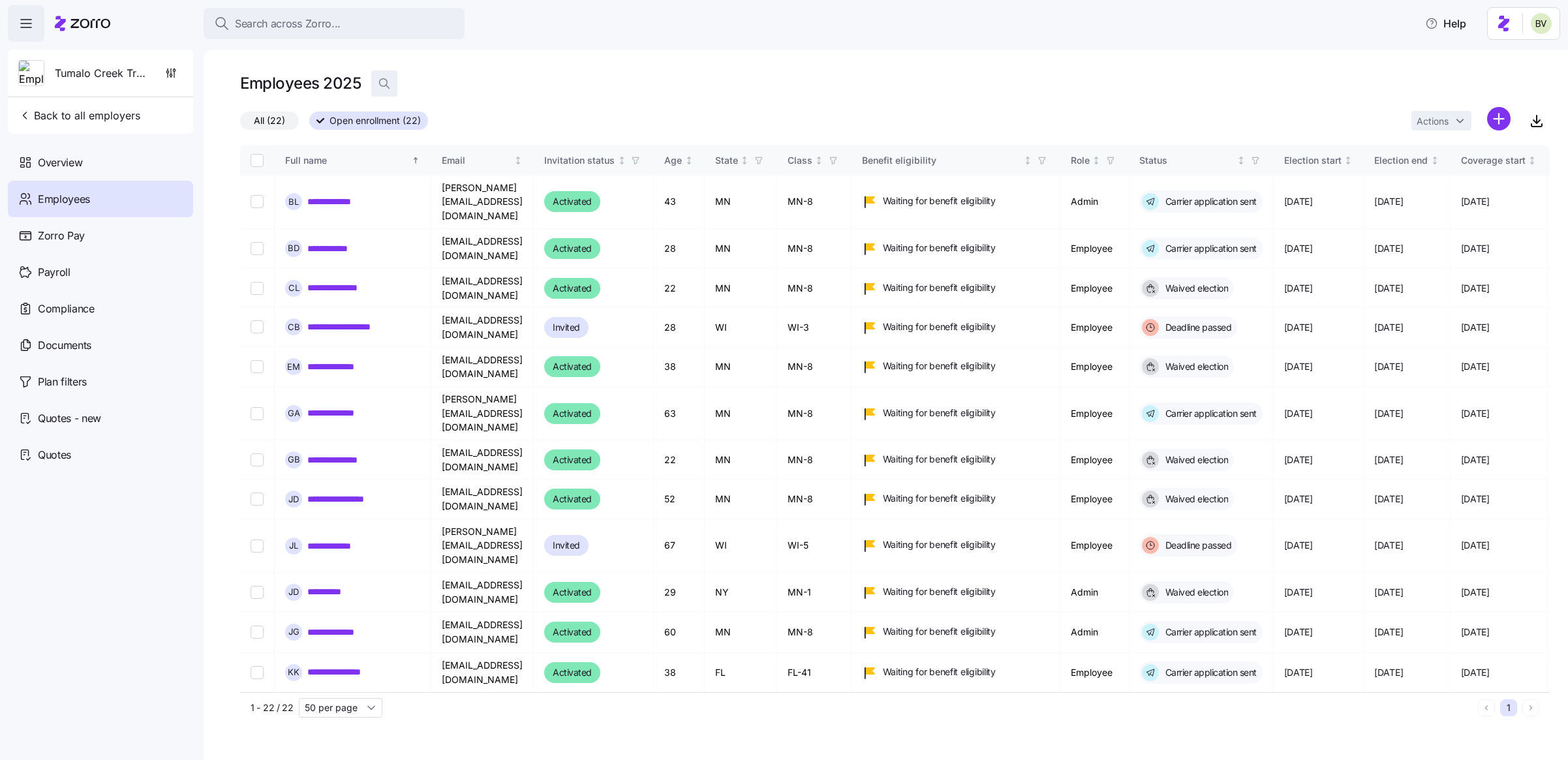
click at [387, 86] on icon "button" at bounding box center [384, 83] width 13 height 13
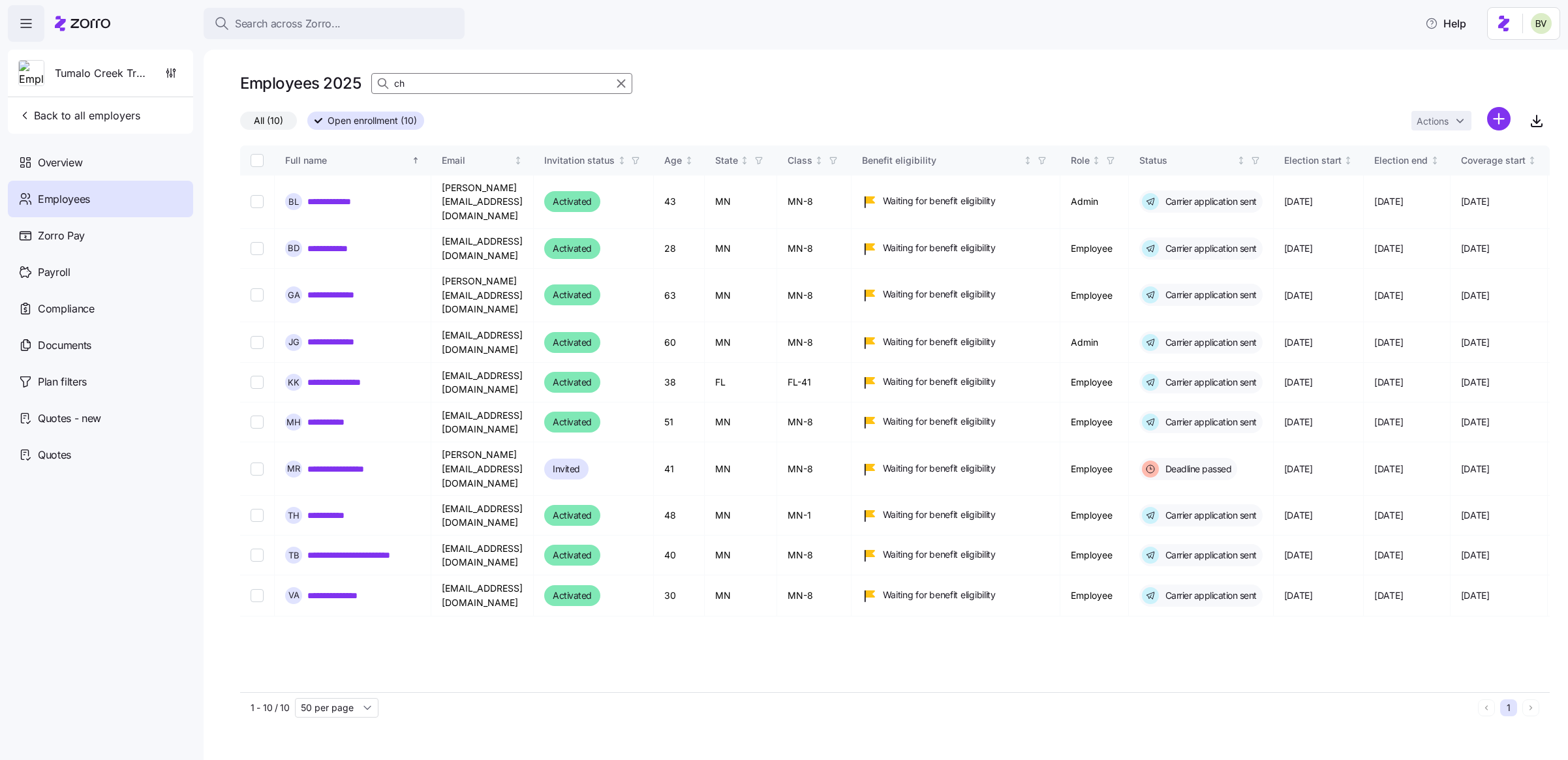
type input "c"
type input "C"
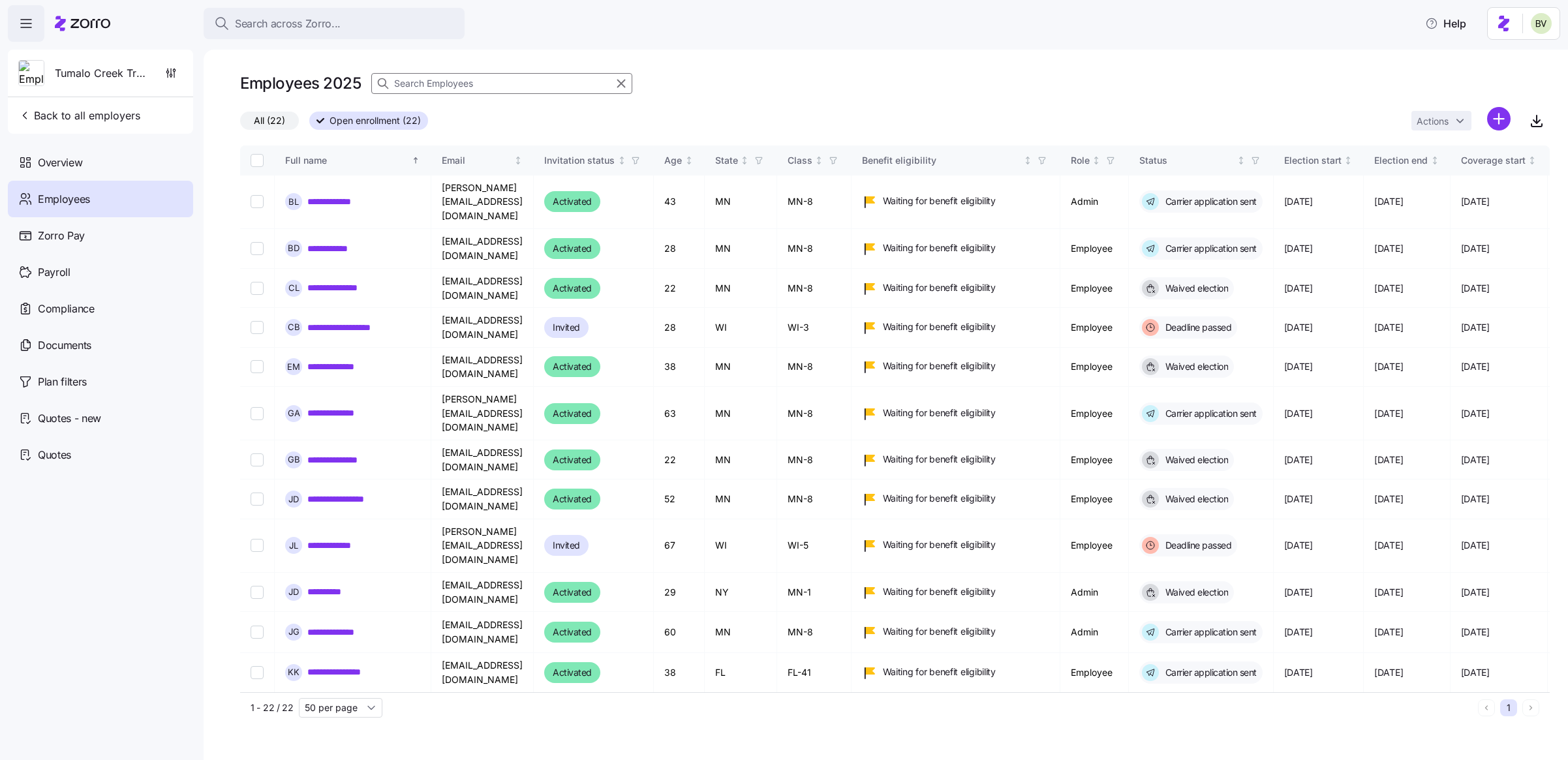
type input "K"
click at [96, 280] on div "Payroll" at bounding box center [101, 272] width 185 height 37
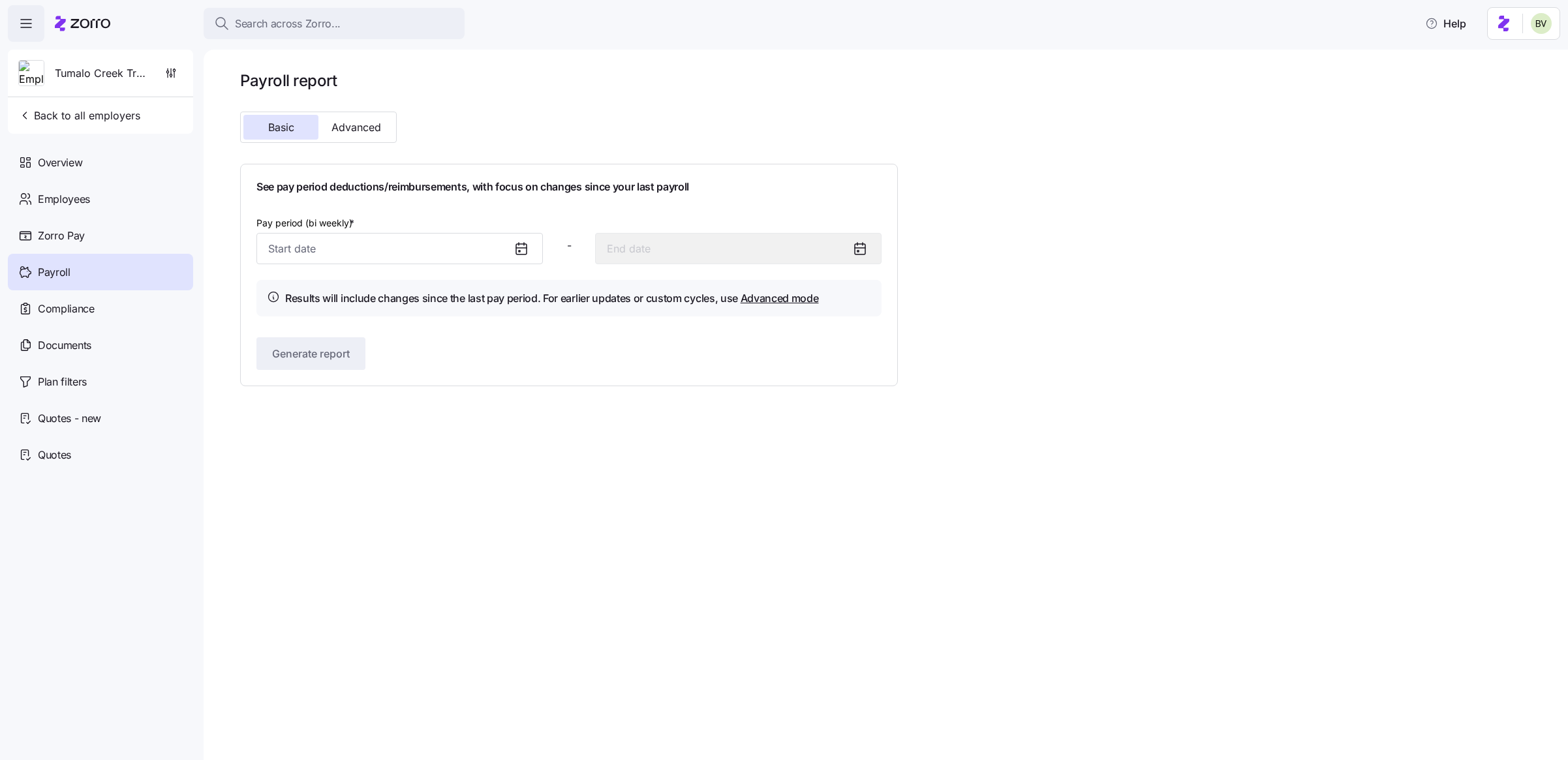
click at [512, 248] on div at bounding box center [527, 249] width 32 height 30
click at [484, 251] on input "Pay period (bi weekly) *" at bounding box center [400, 249] width 287 height 32
click at [468, 302] on button "button" at bounding box center [476, 294] width 32 height 32
click at [345, 351] on button "1" at bounding box center [348, 356] width 32 height 32
type input "October 1, 2025"
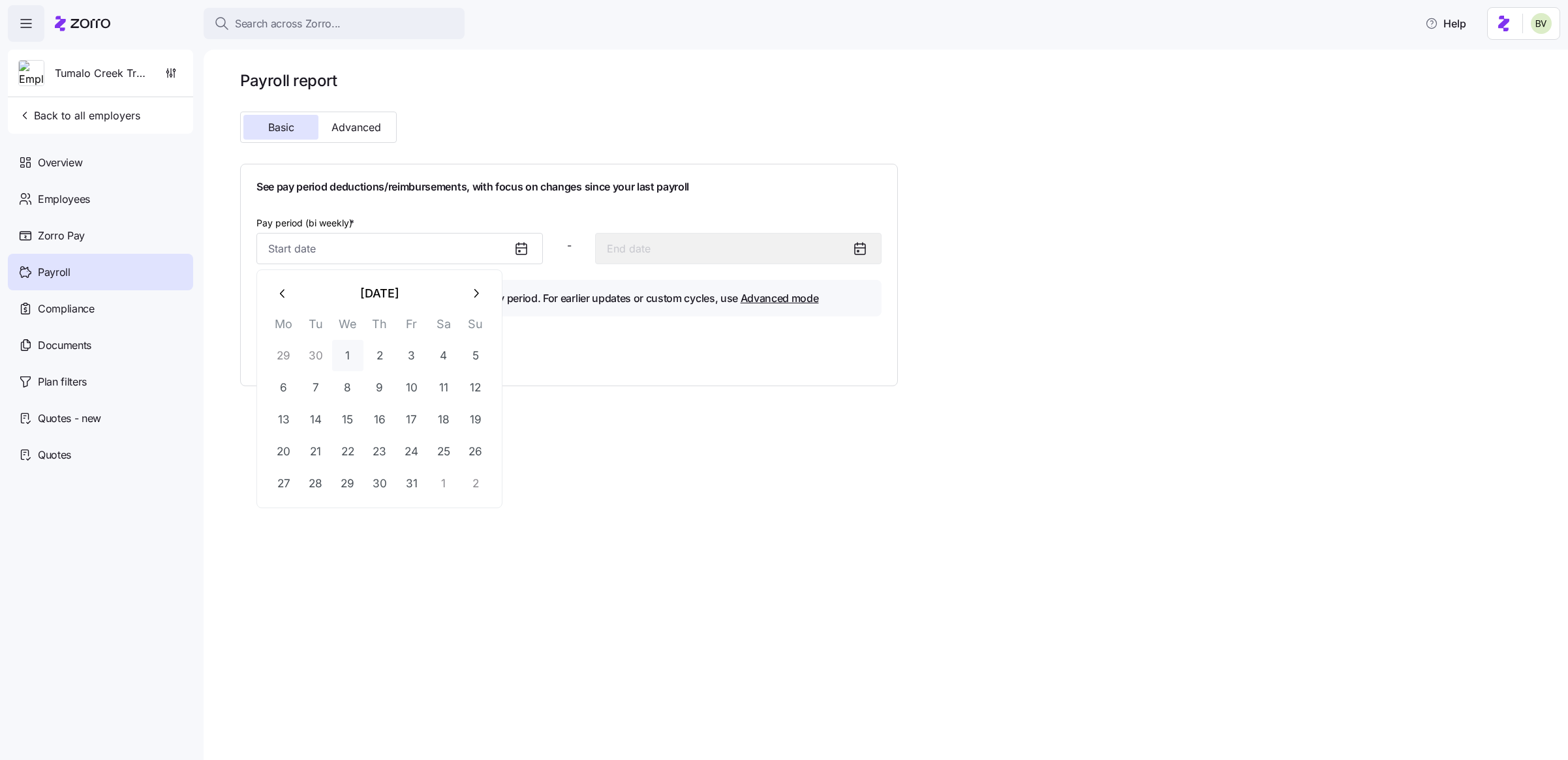
type input "October 14, 2025"
click at [341, 354] on span "Generate report" at bounding box center [311, 353] width 78 height 16
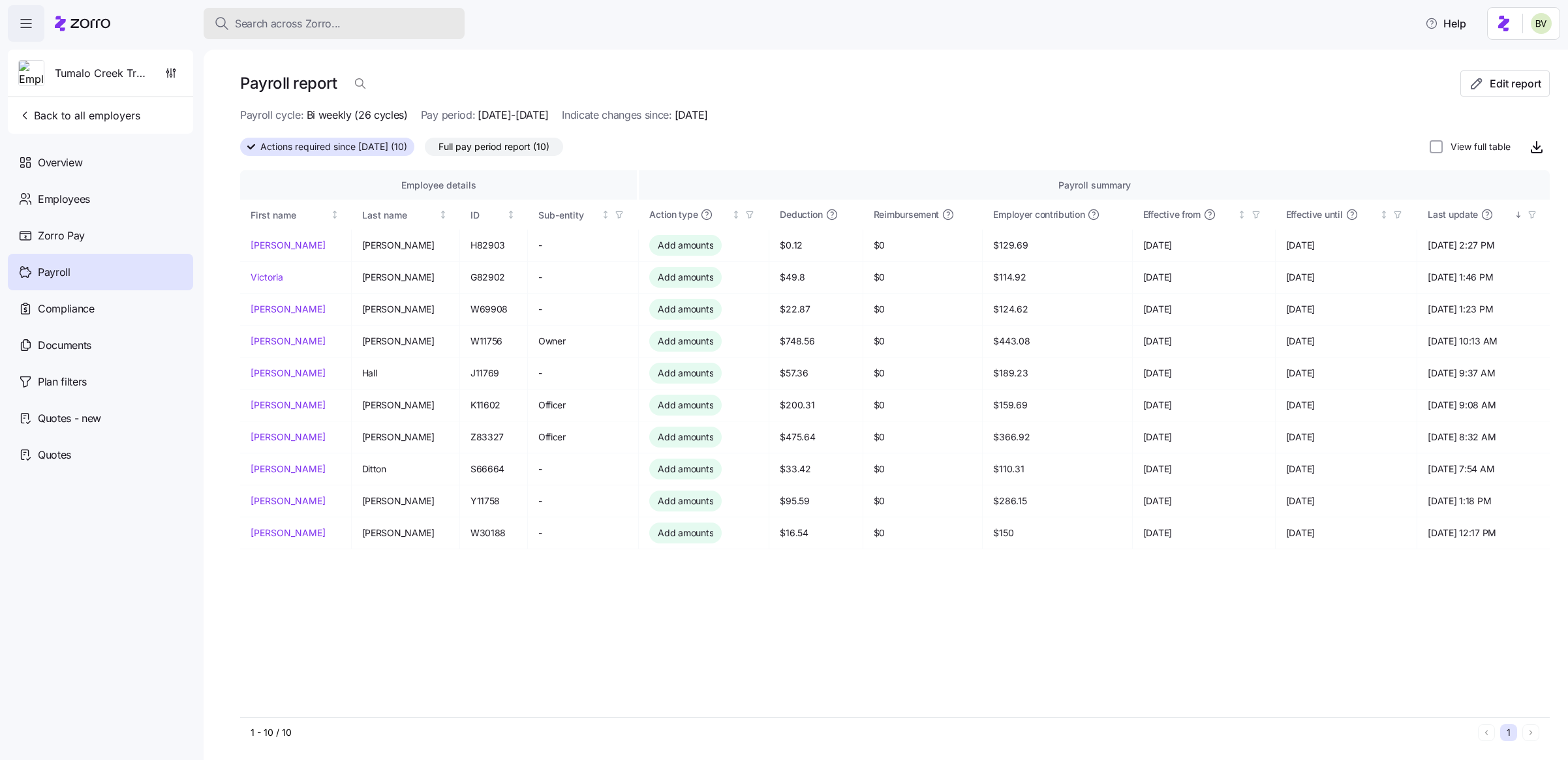
click at [287, 25] on span "Search across Zorro..." at bounding box center [287, 24] width 106 height 17
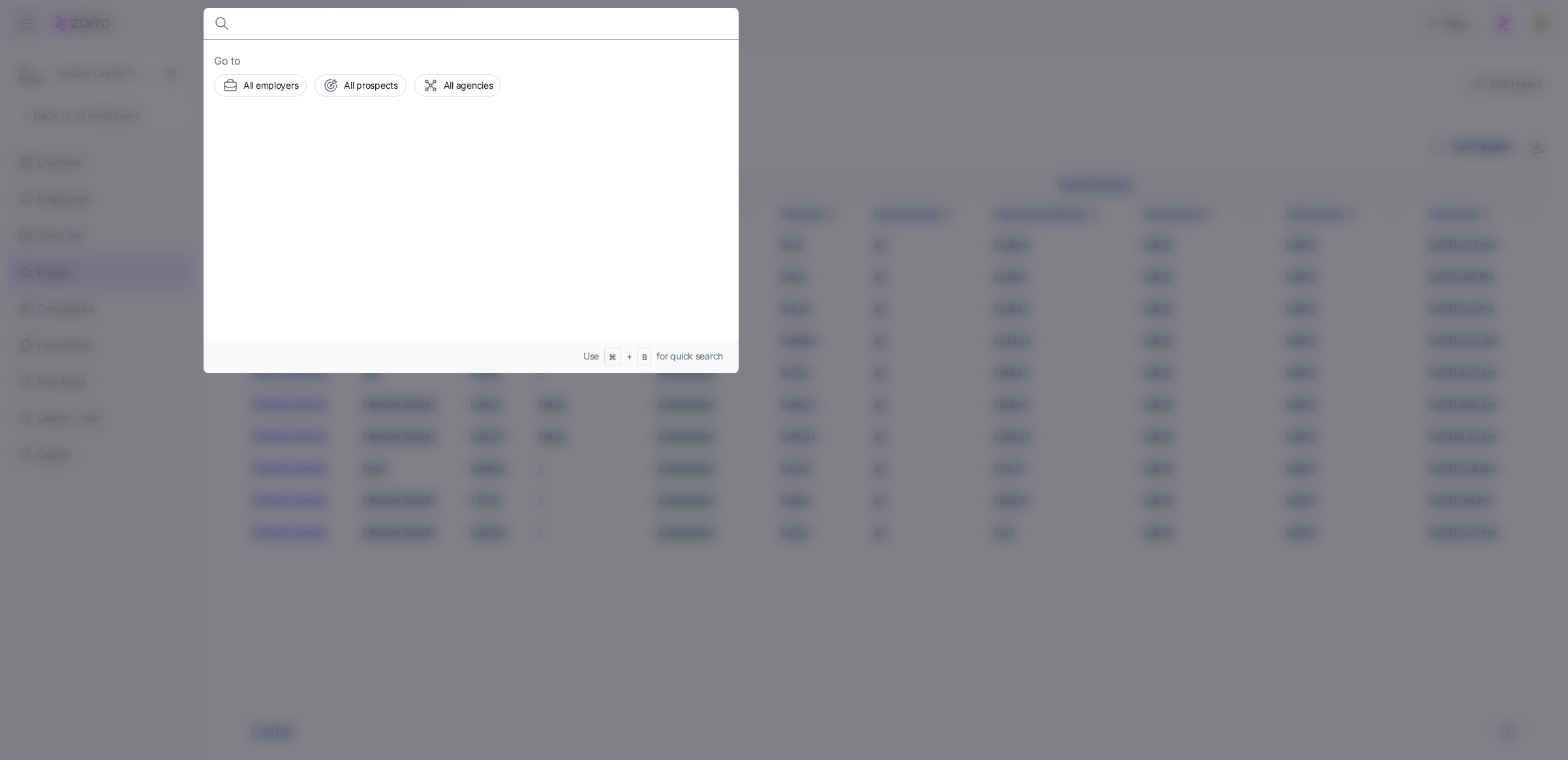
drag, startPoint x: 132, startPoint y: 139, endPoint x: 258, endPoint y: -60, distance: 235.5
click at [258, 0] on html "Search across Zorro... Help Tumalo Creek Transportation Back to all employers O…" at bounding box center [784, 376] width 1568 height 752
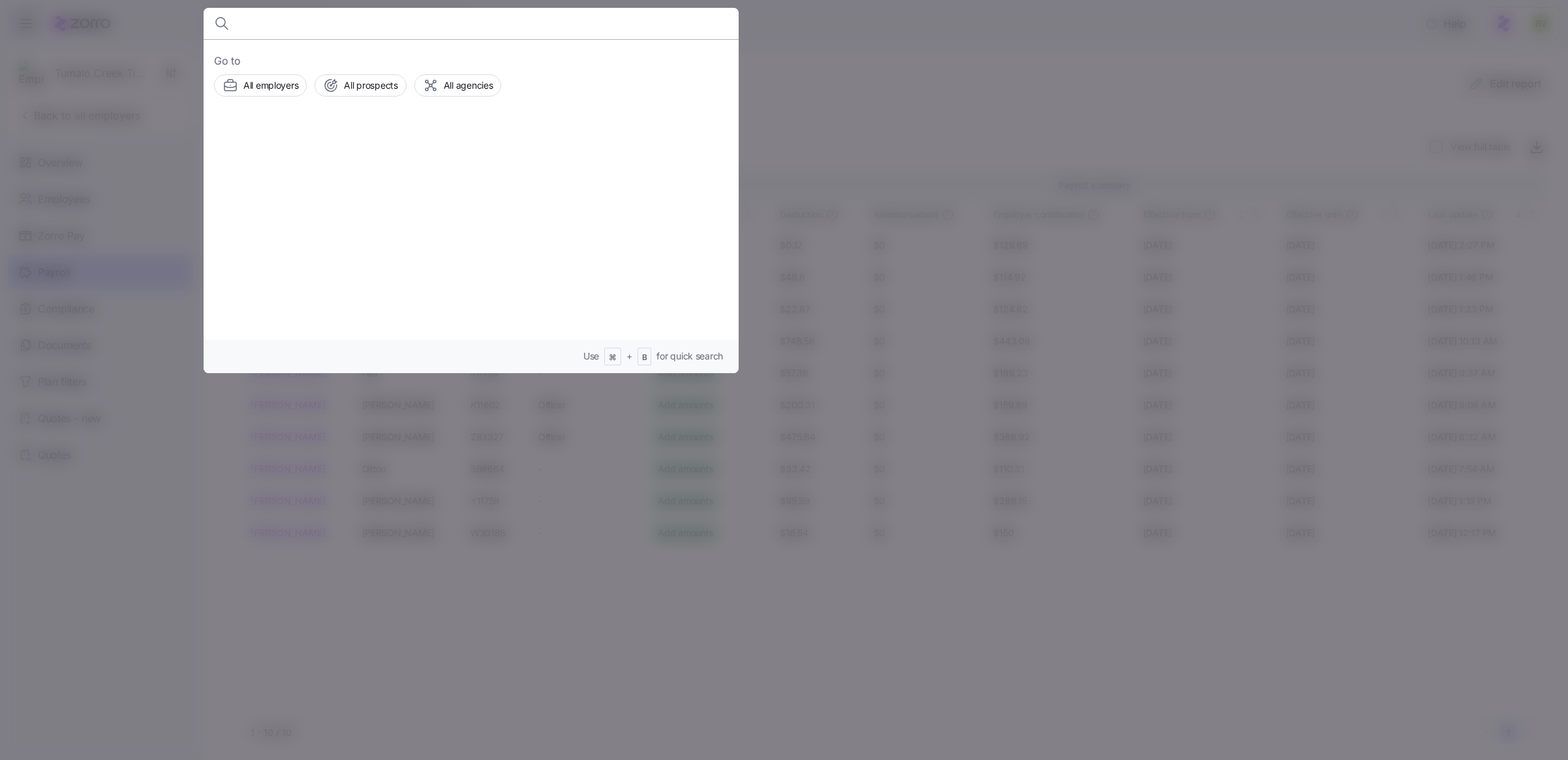
click at [272, 24] on input at bounding box center [407, 24] width 334 height 32
type input "terri johnson"
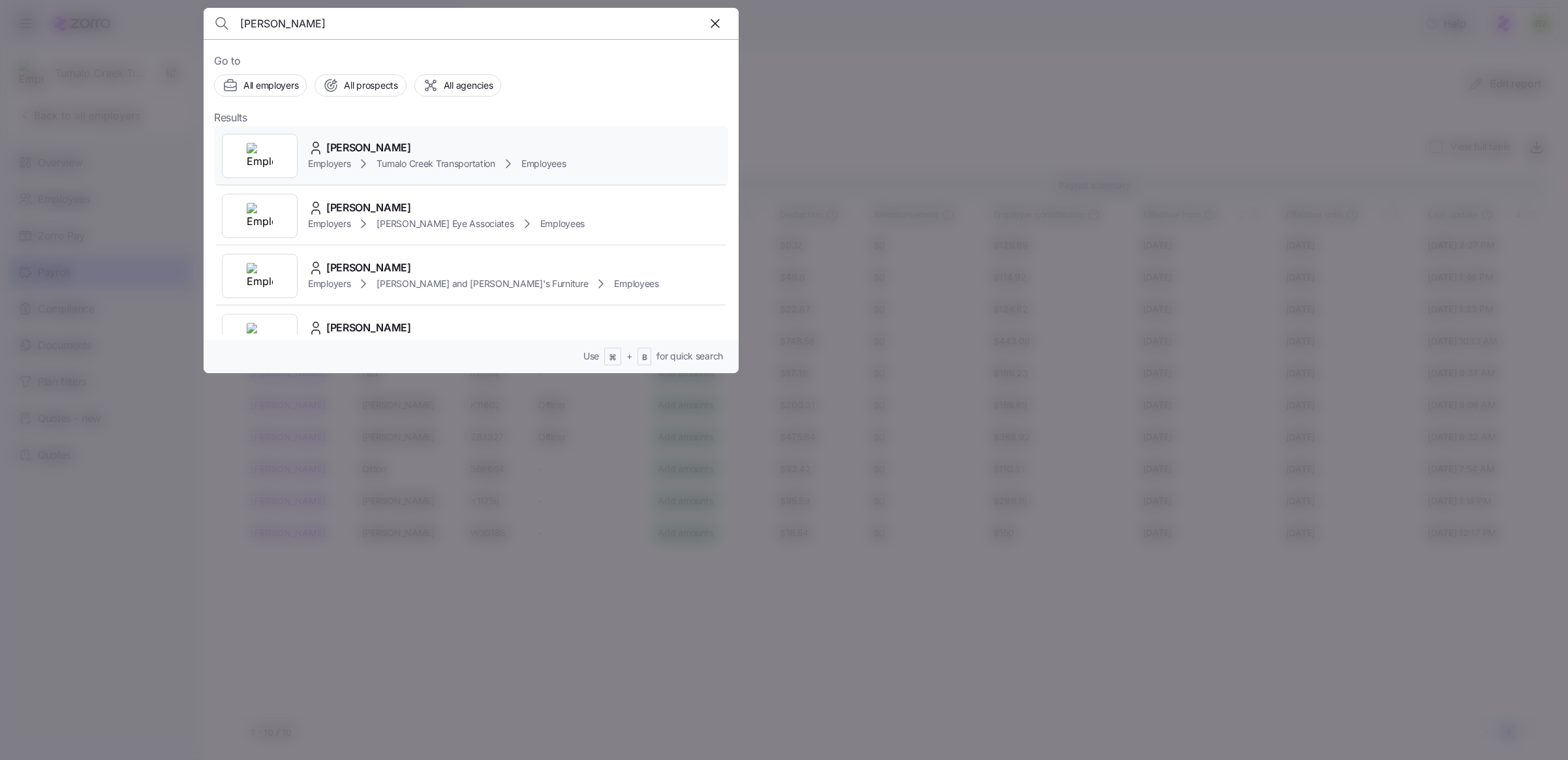
click at [257, 150] on img at bounding box center [259, 156] width 26 height 26
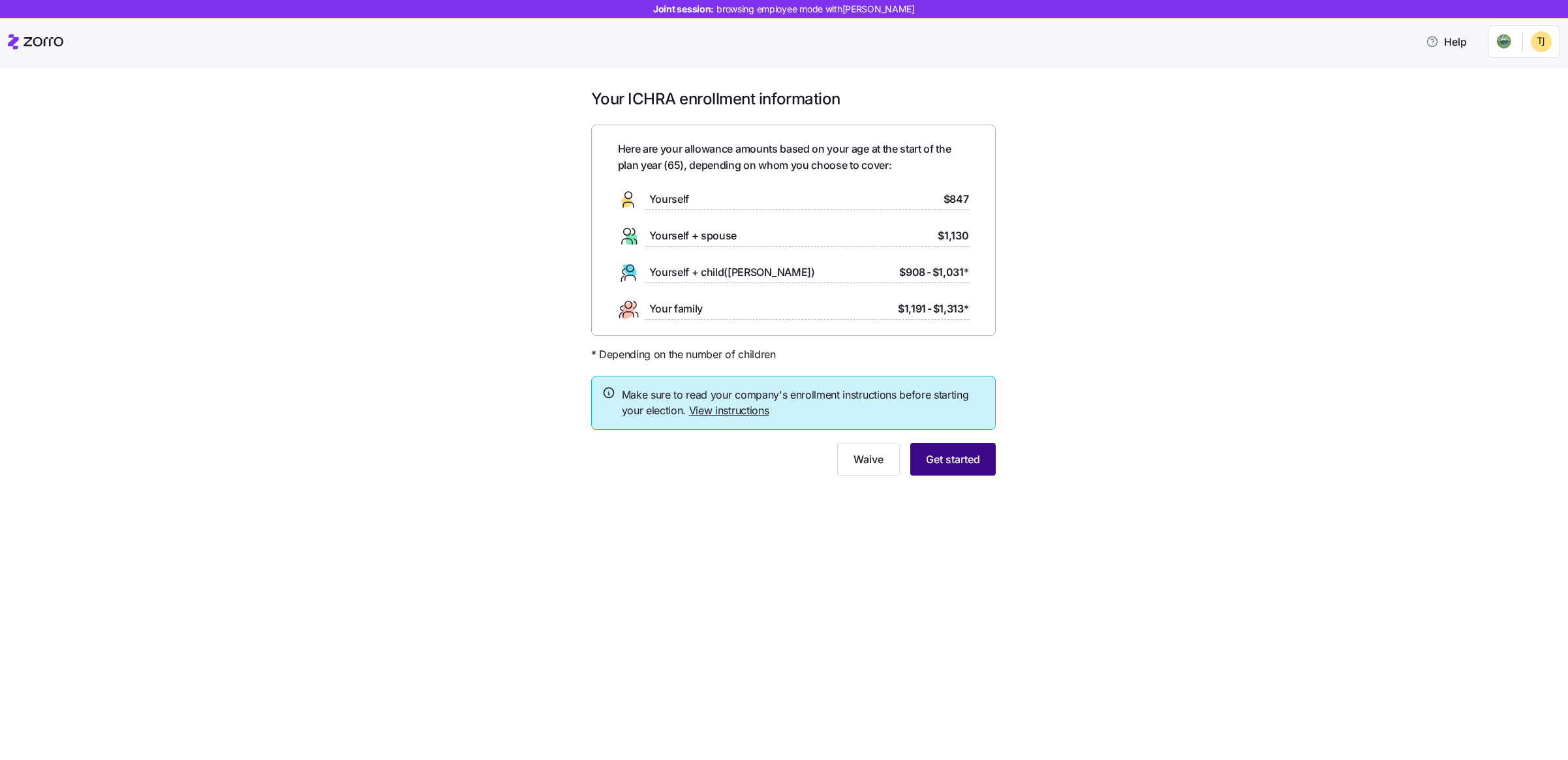
click at [950, 464] on span "Get started" at bounding box center [952, 459] width 54 height 16
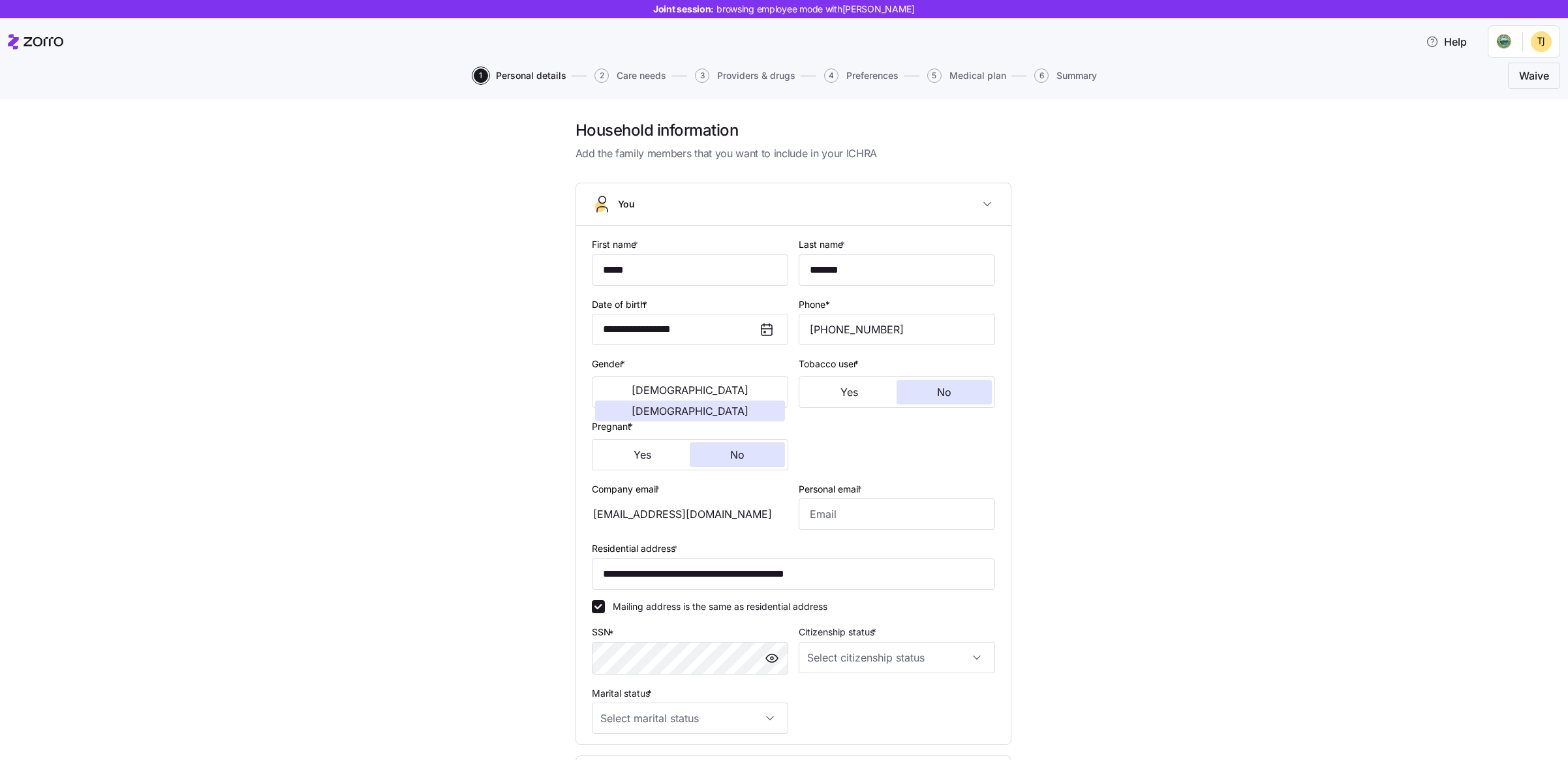
scroll to position [159, 0]
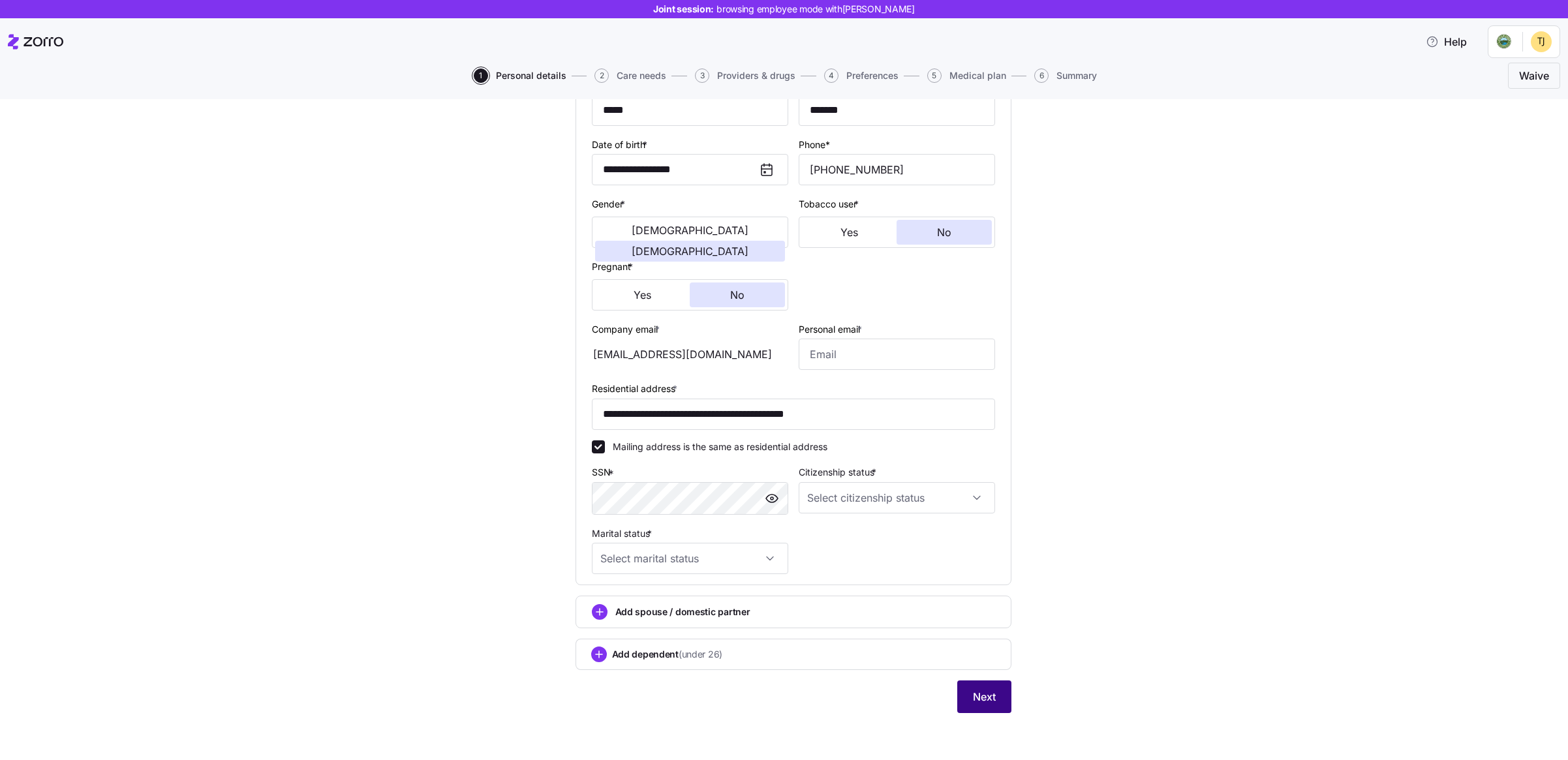
click at [993, 698] on button "Next" at bounding box center [984, 696] width 54 height 32
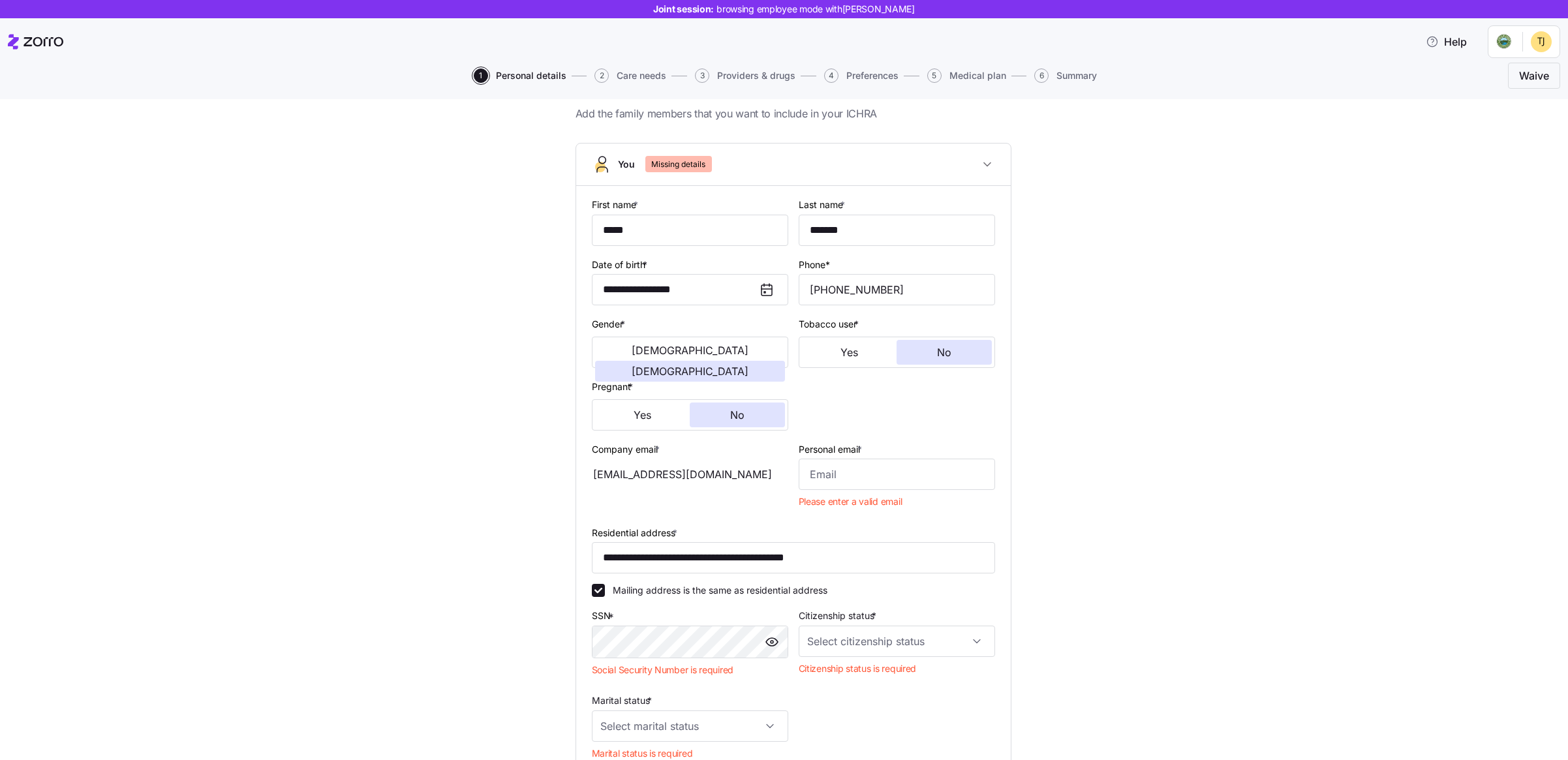
scroll to position [0, 0]
